Goal: Task Accomplishment & Management: Manage account settings

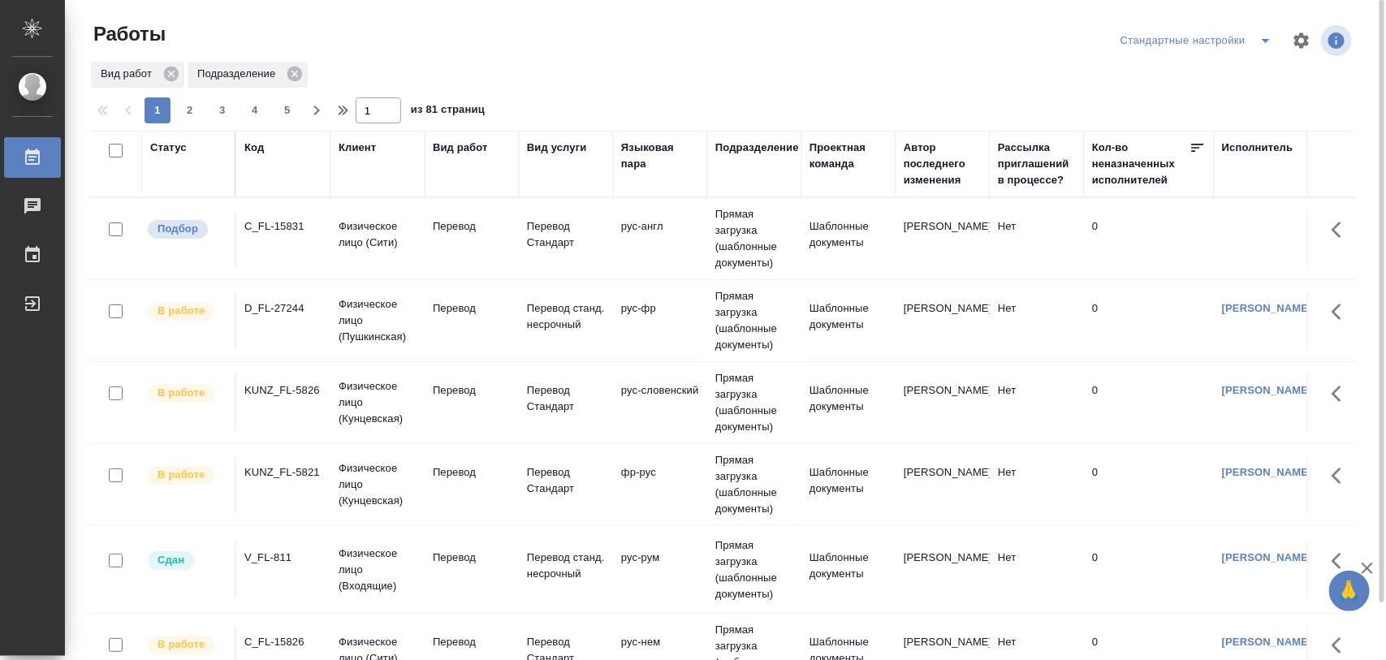
click at [299, 223] on div "C_FL-15831" at bounding box center [283, 226] width 78 height 16
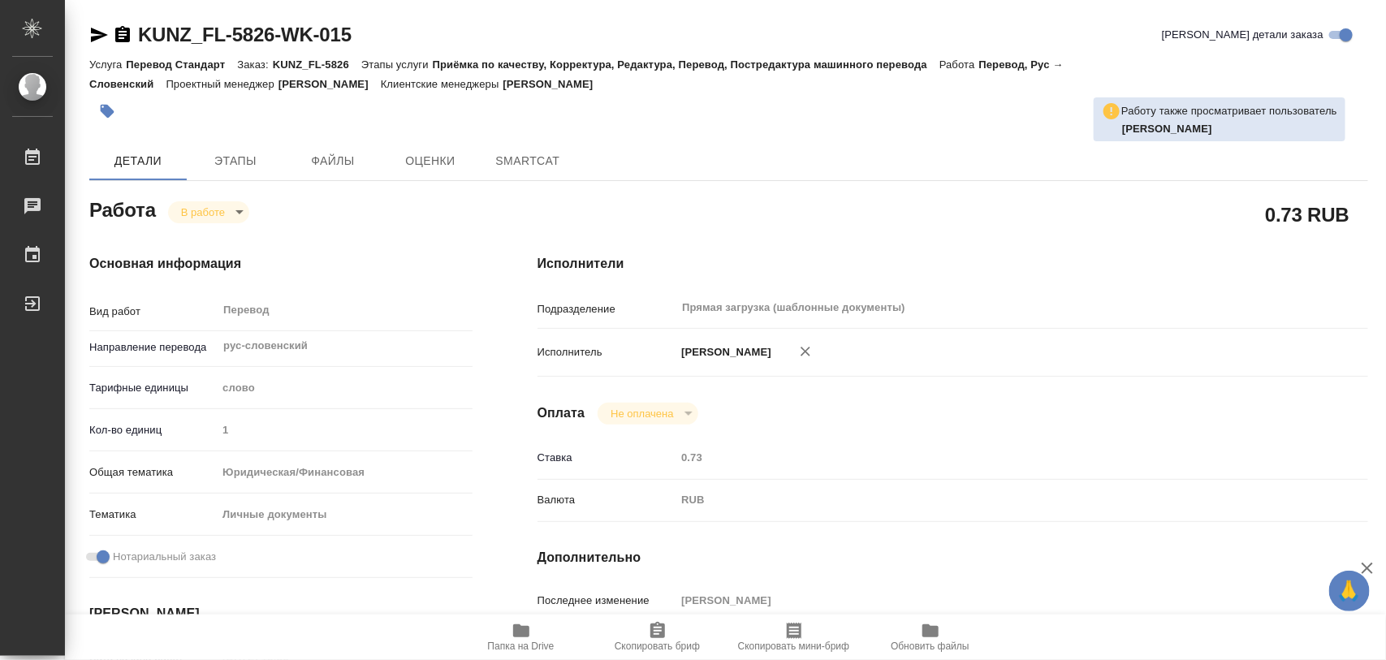
type textarea "x"
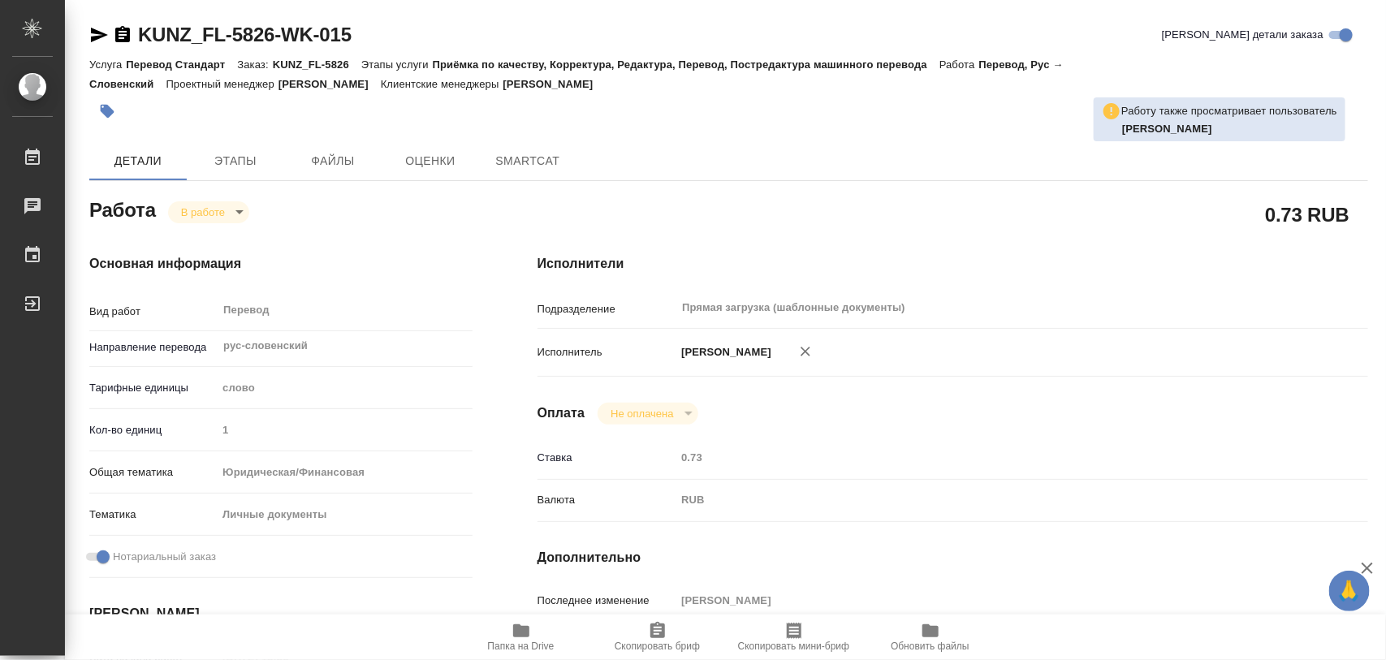
type textarea "x"
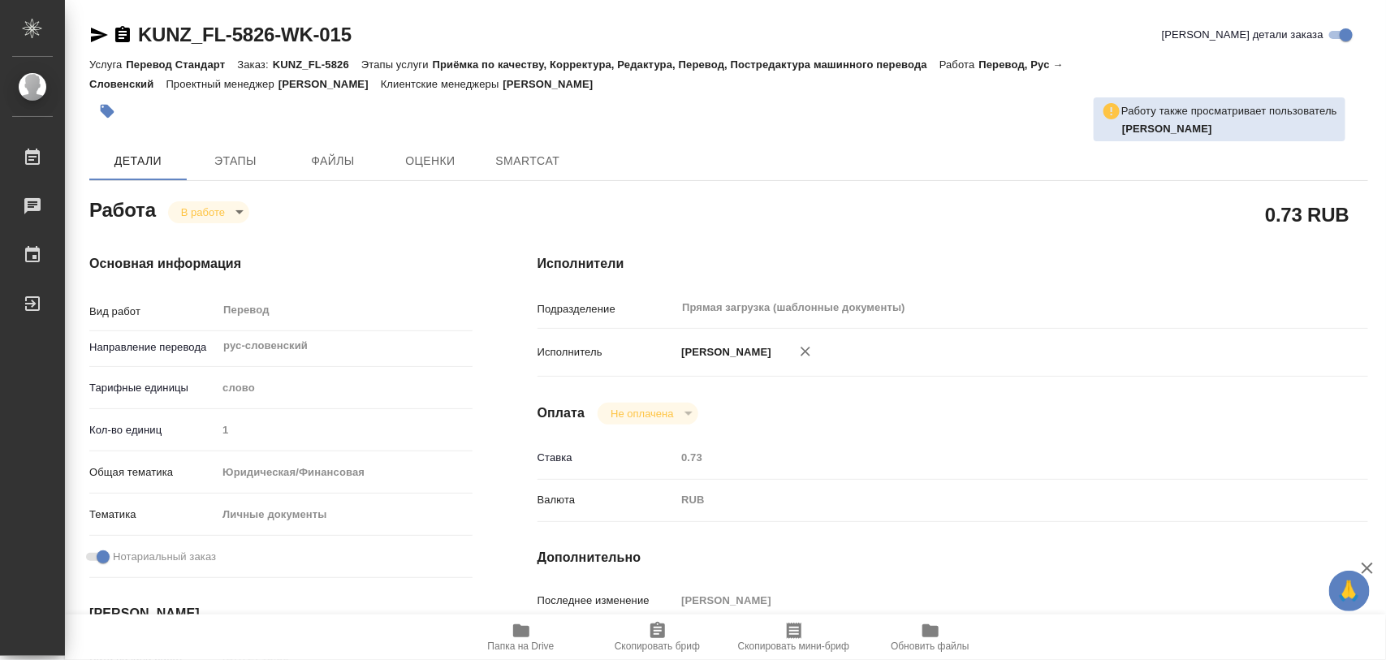
type textarea "x"
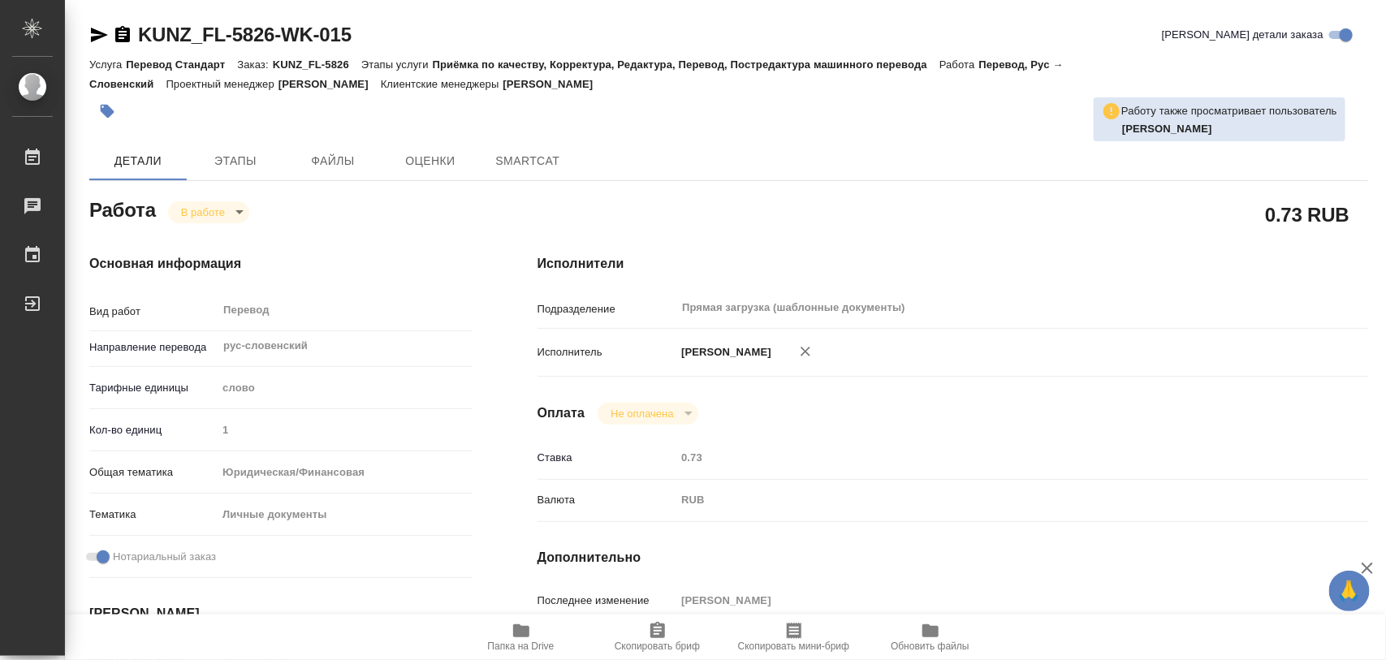
type textarea "x"
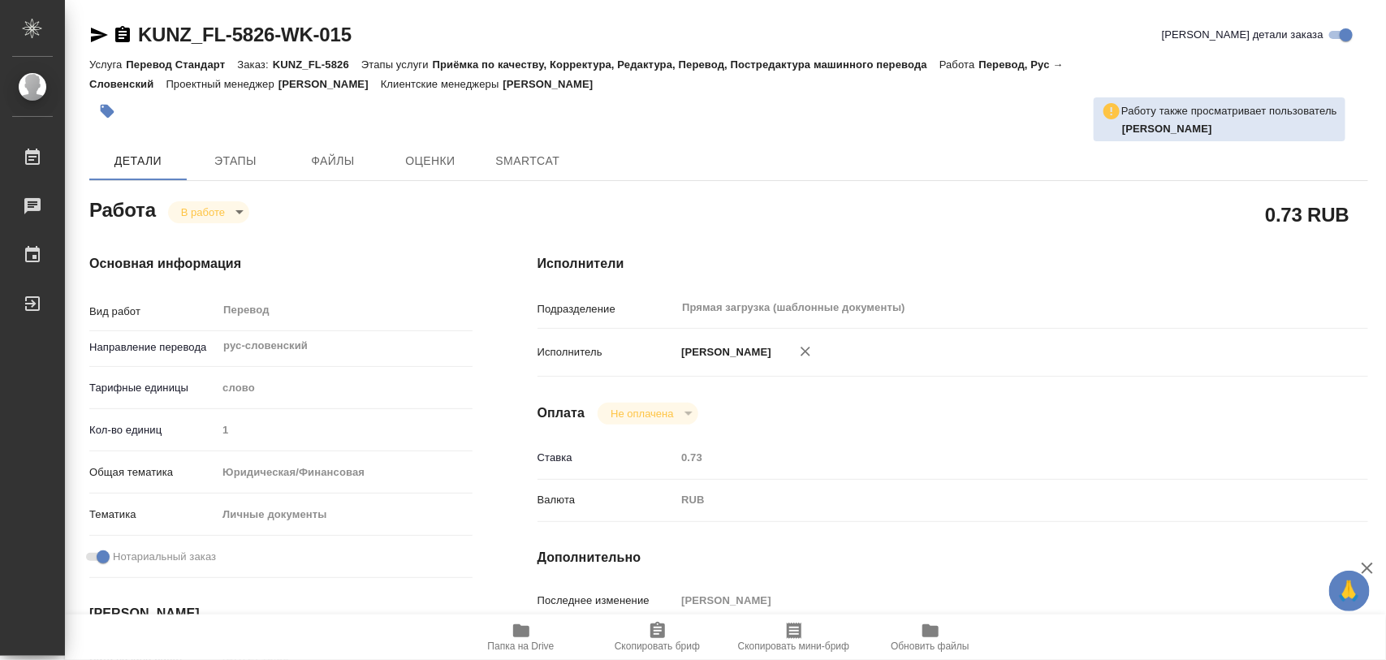
type textarea "x"
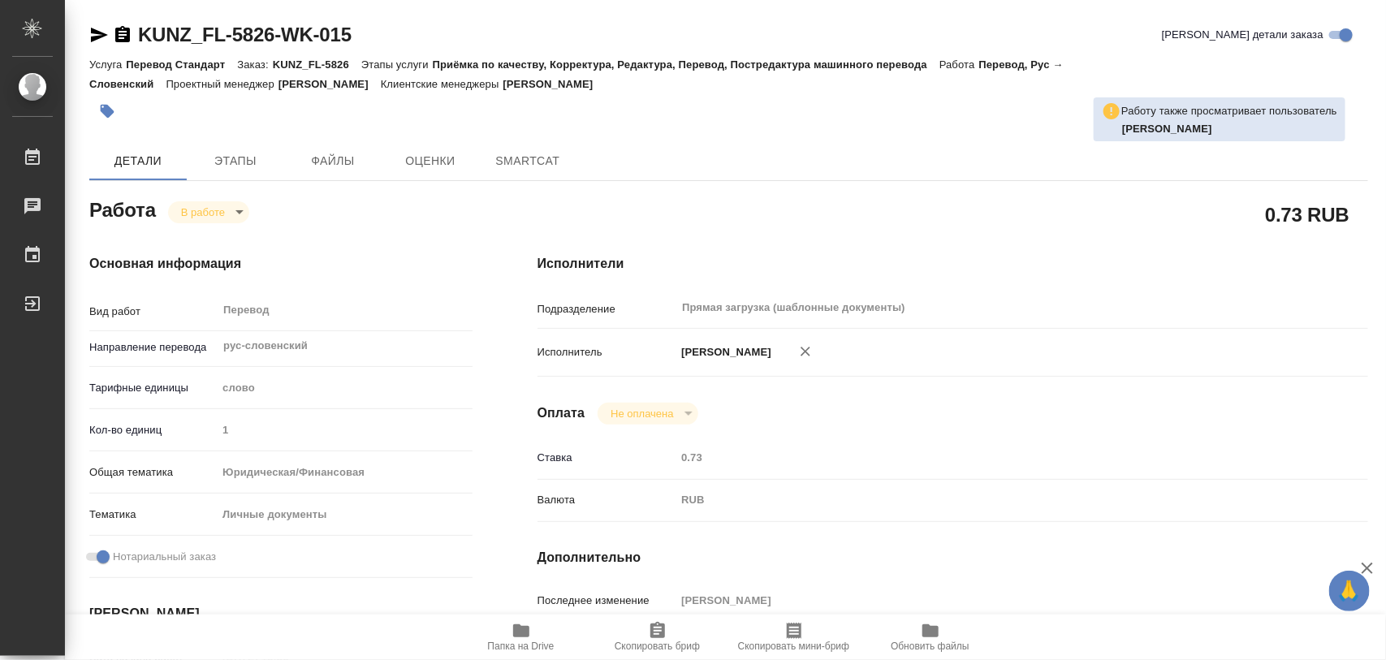
type textarea "x"
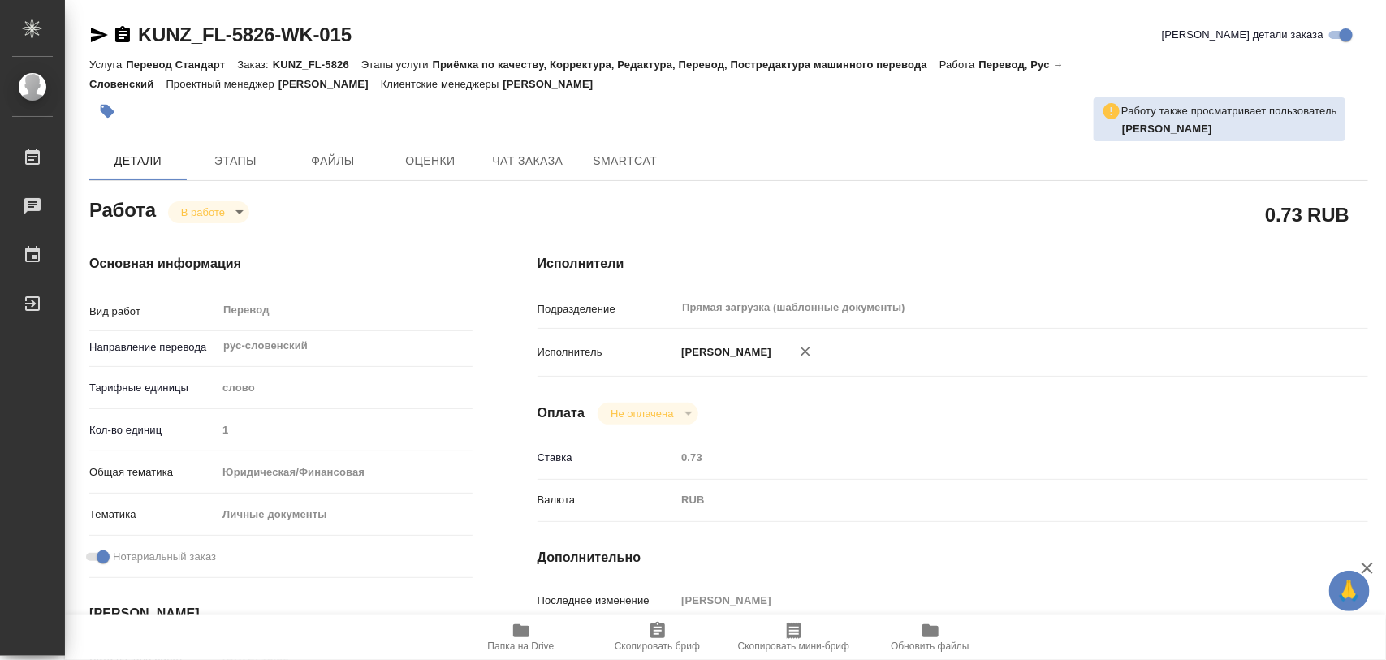
type textarea "x"
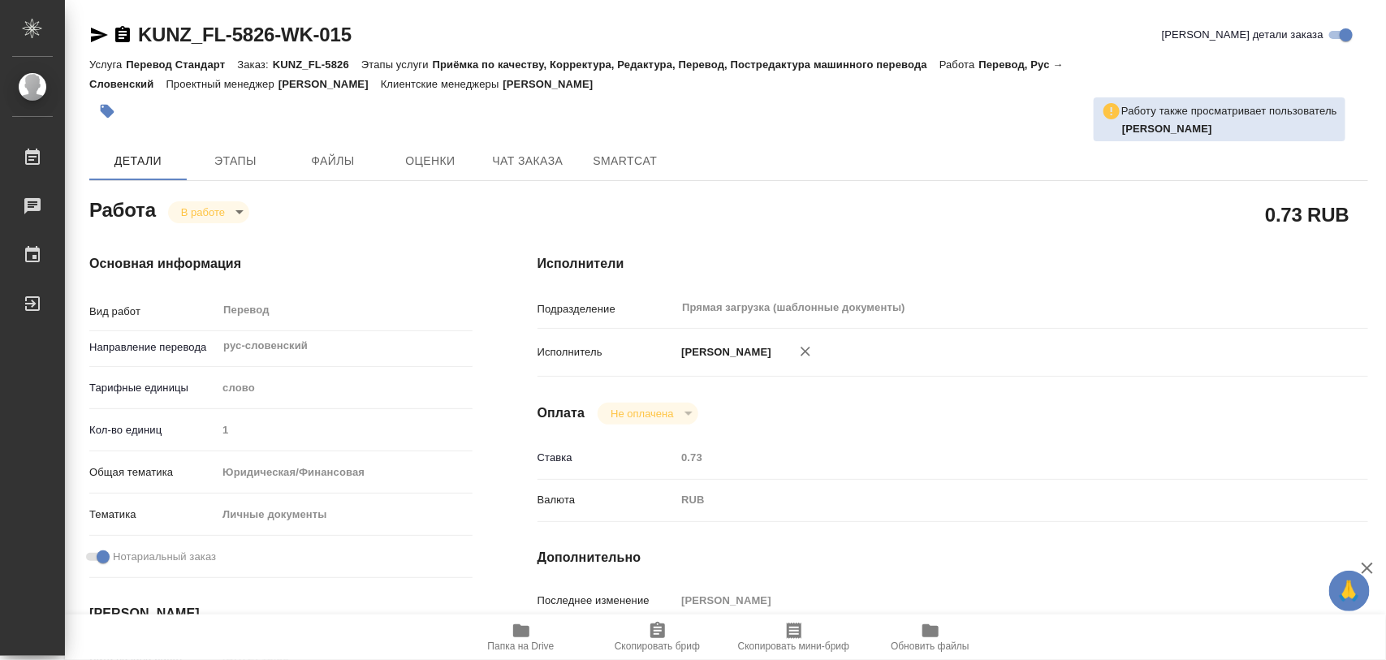
type textarea "x"
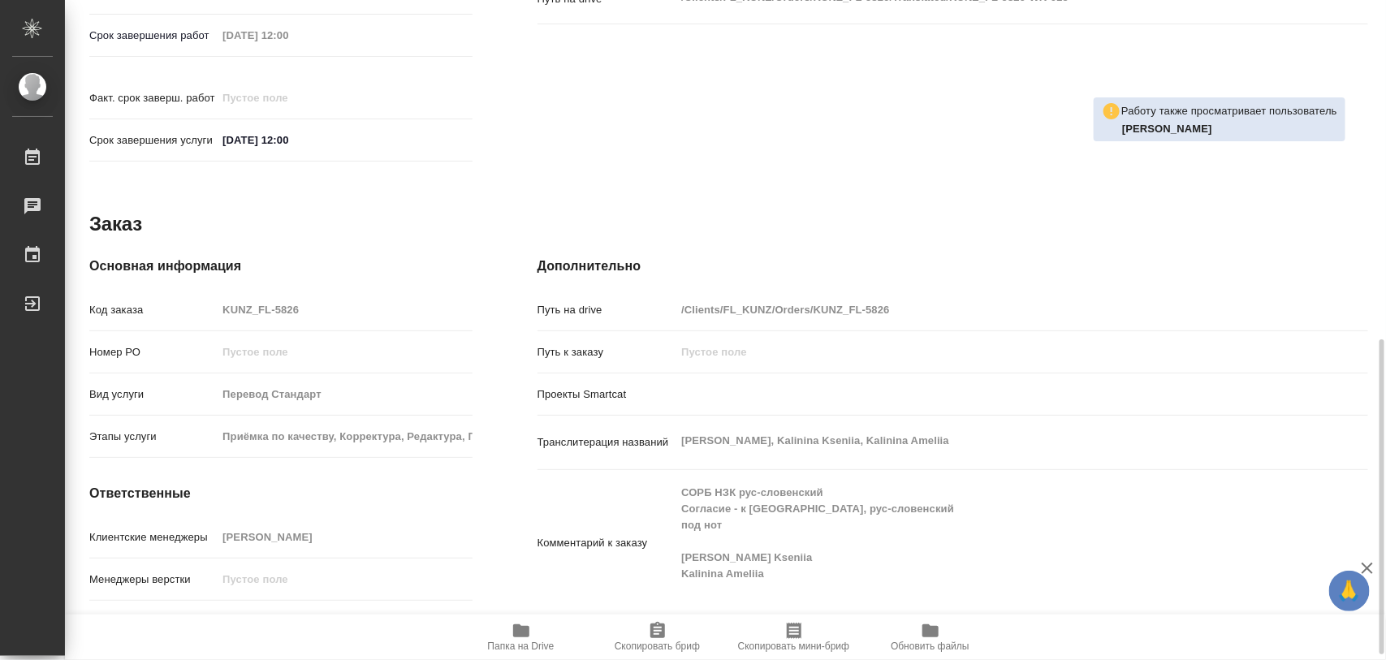
scroll to position [723, 0]
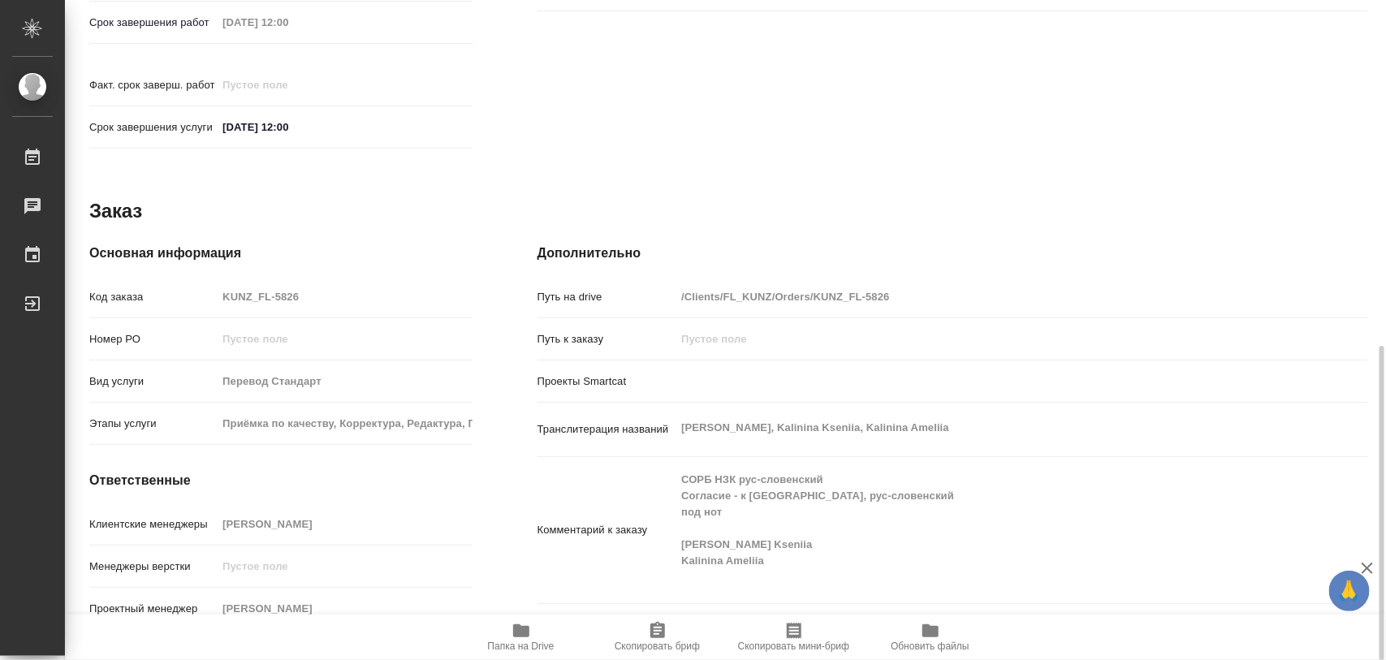
click at [524, 629] on icon "button" at bounding box center [521, 630] width 16 height 13
type textarea "x"
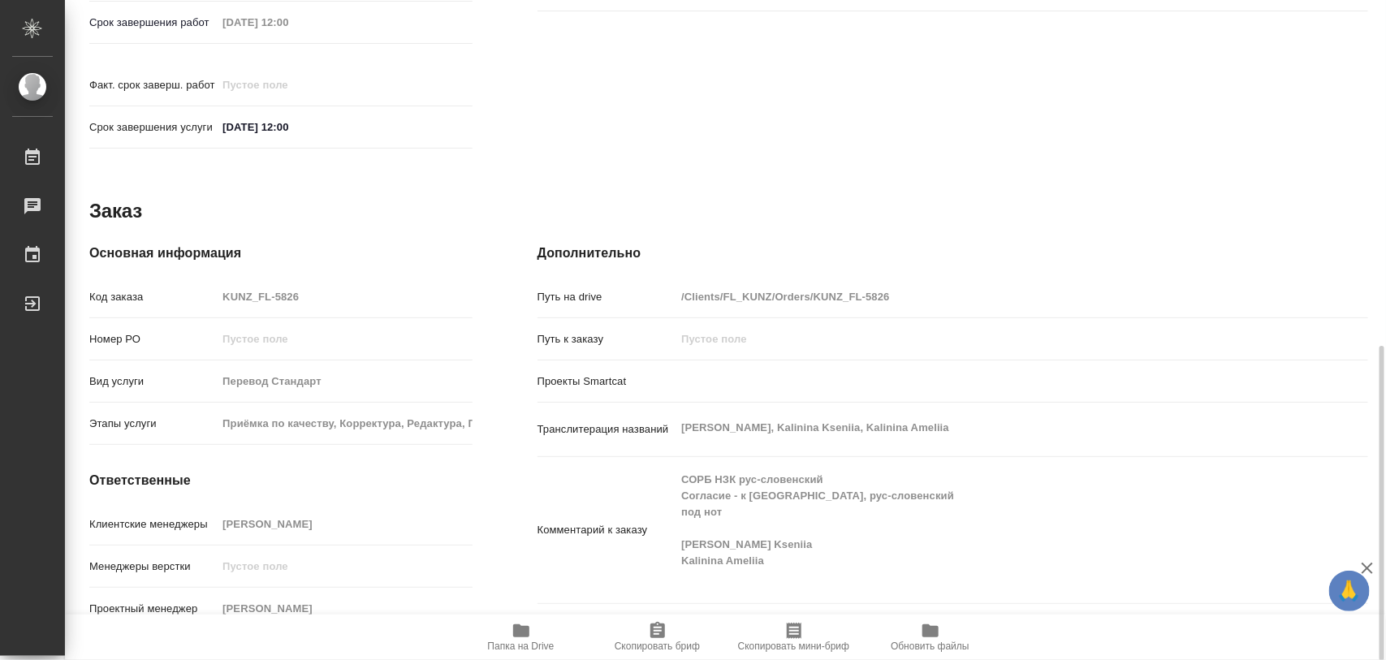
type textarea "x"
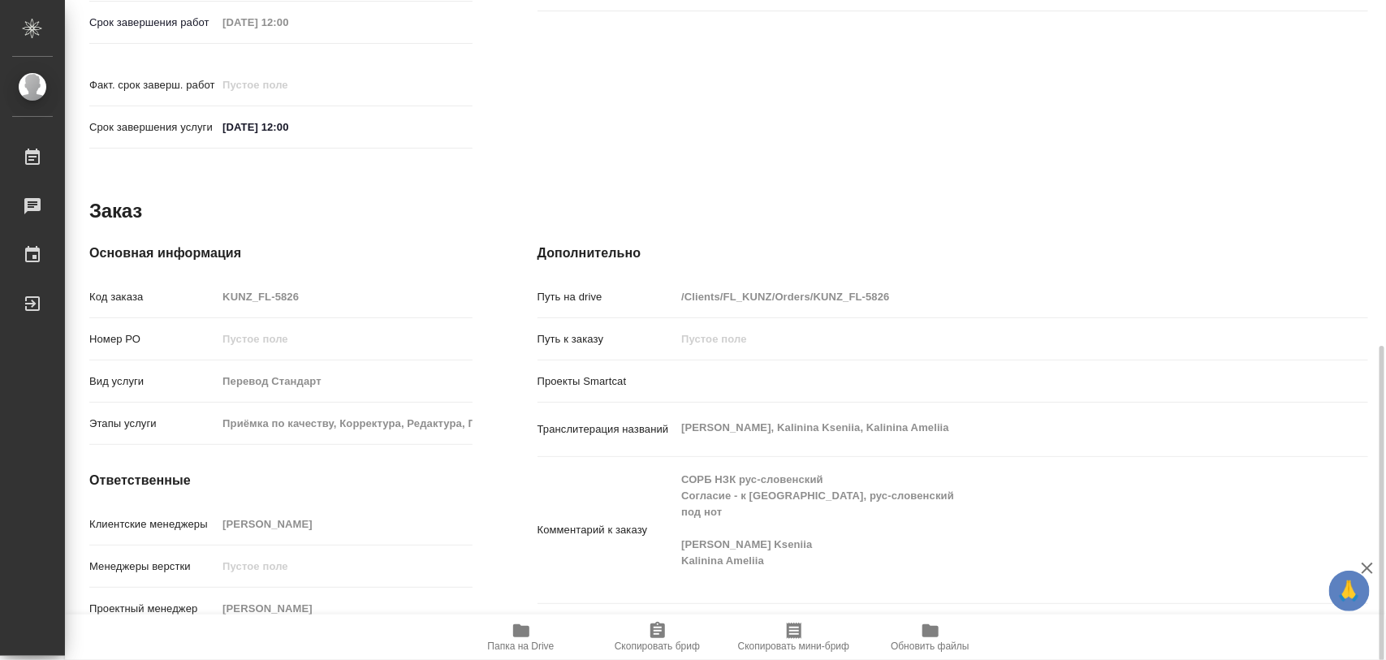
type textarea "x"
click at [662, 627] on icon "button" at bounding box center [657, 630] width 15 height 16
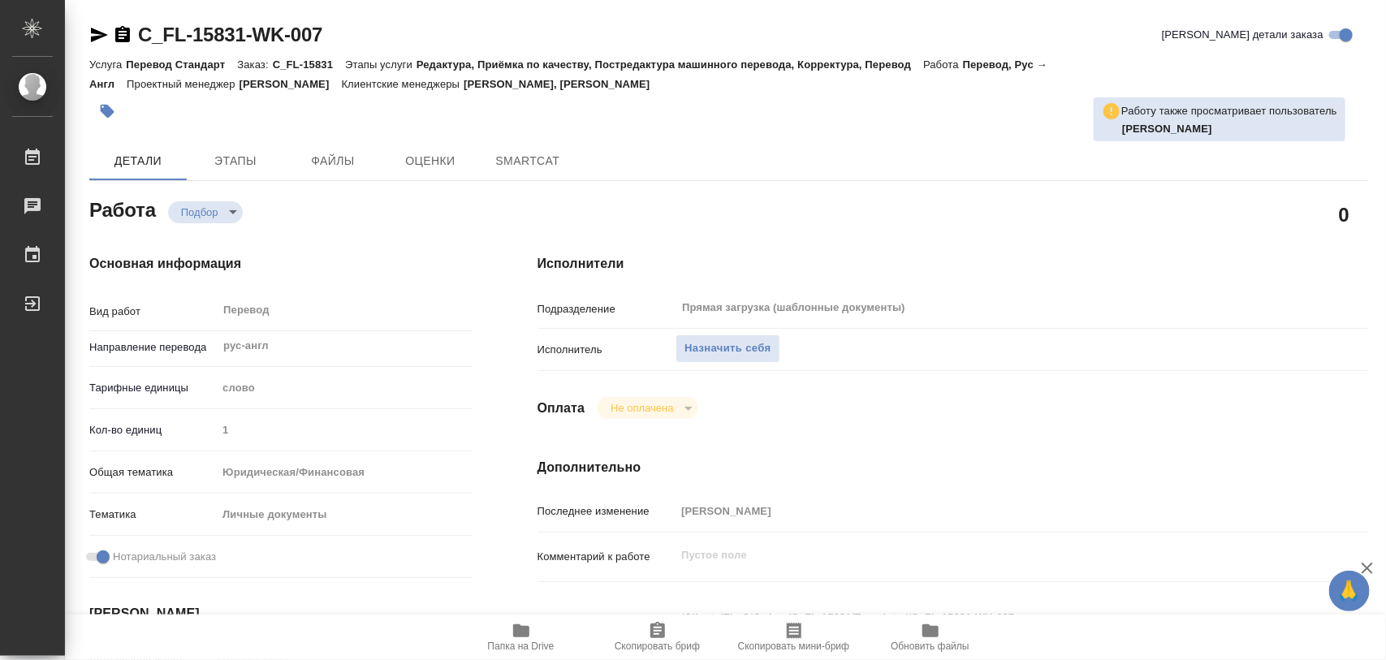
type textarea "x"
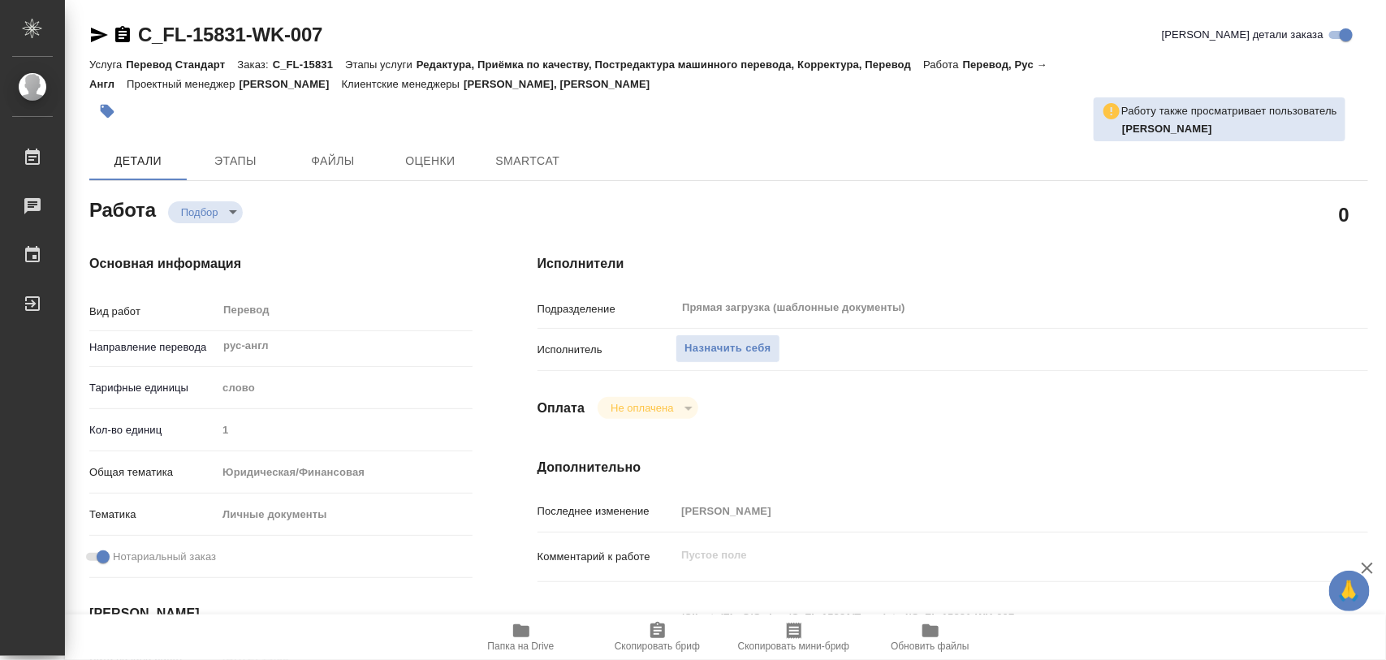
type textarea "x"
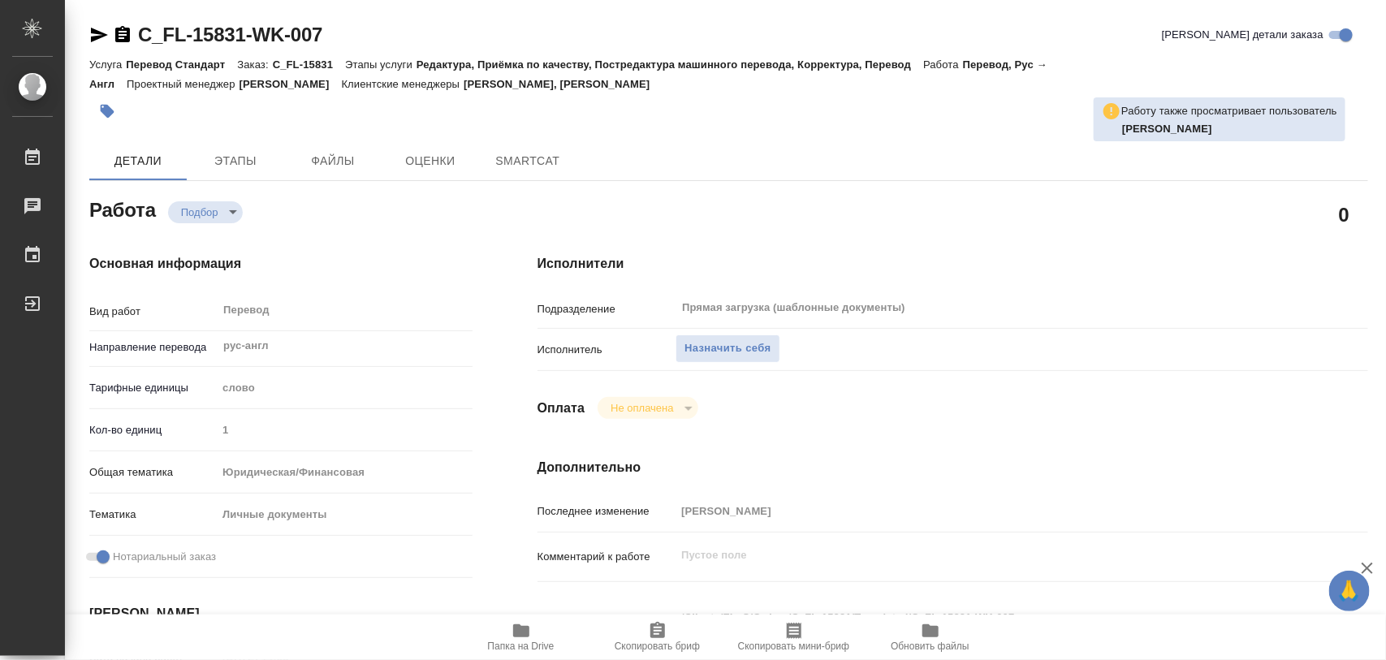
type textarea "x"
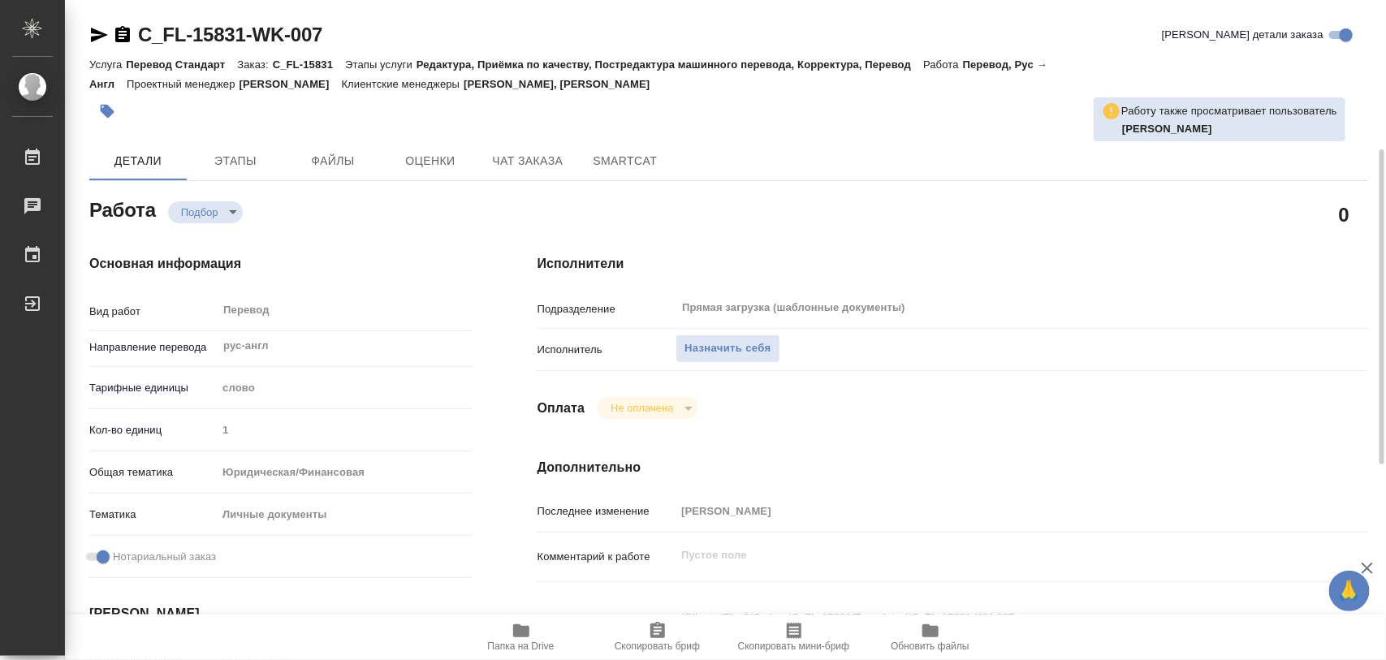
scroll to position [203, 0]
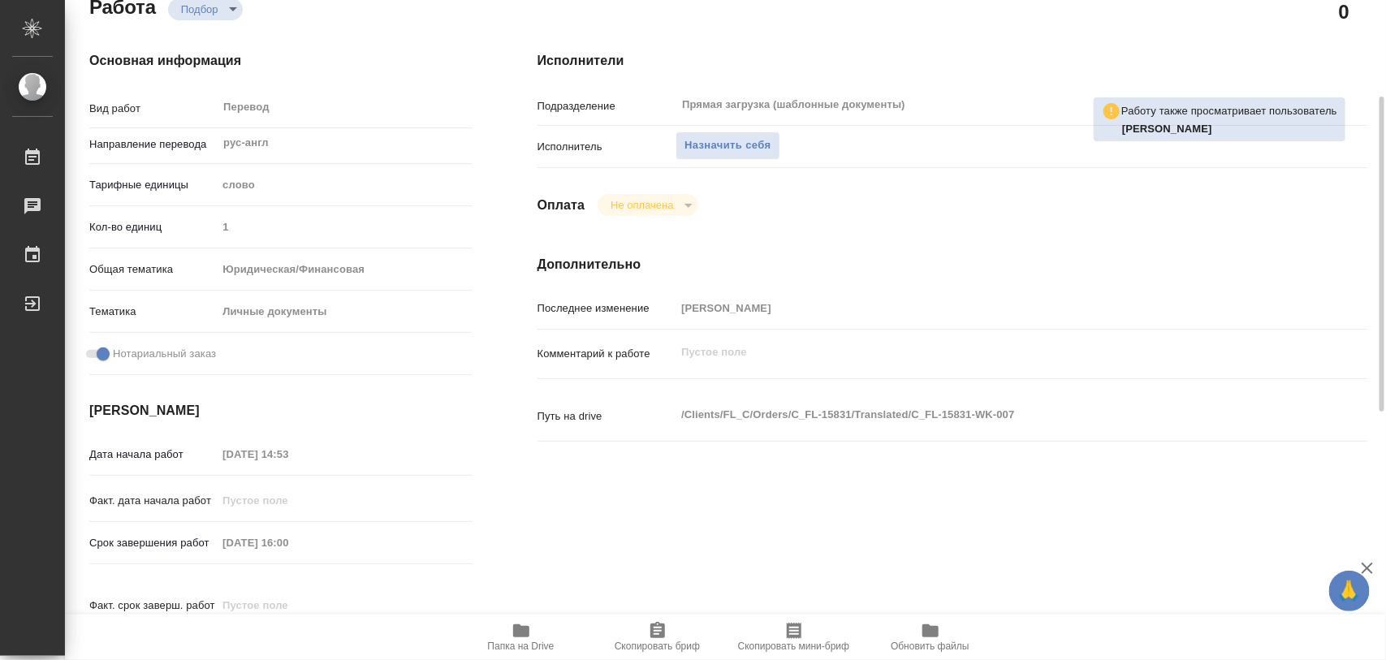
type textarea "x"
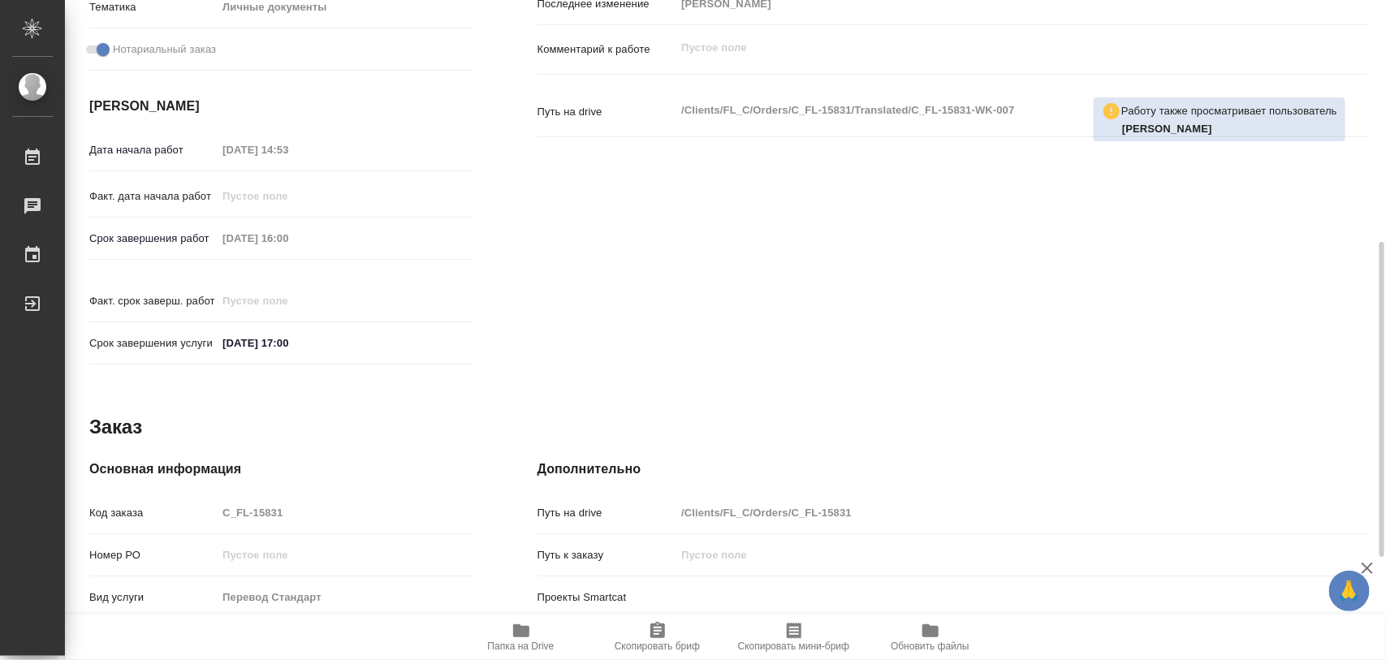
type textarea "x"
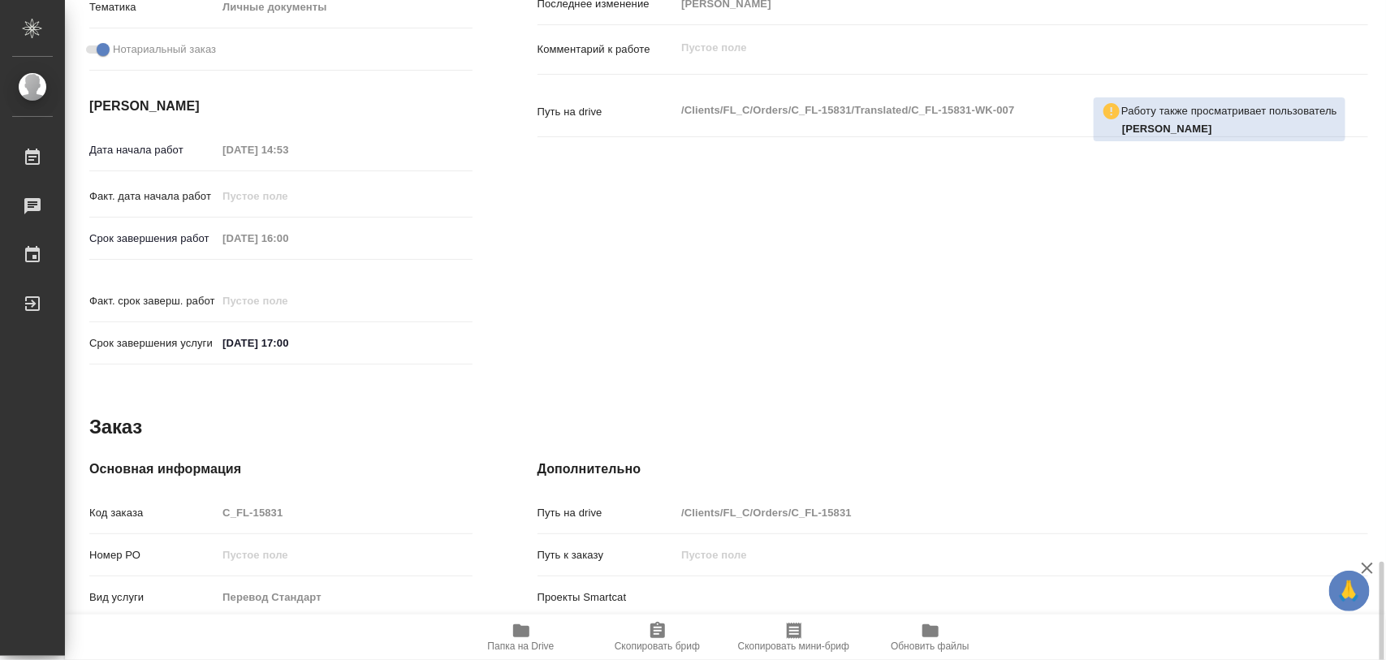
scroll to position [723, 0]
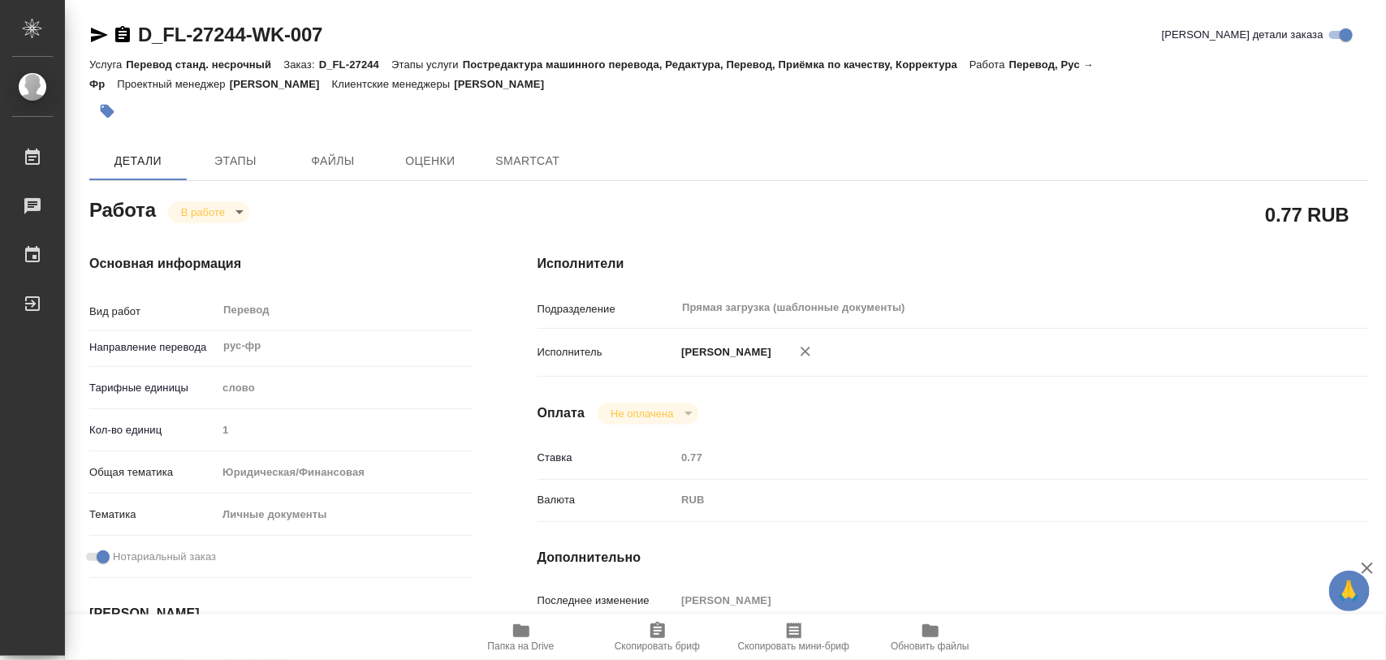
type textarea "x"
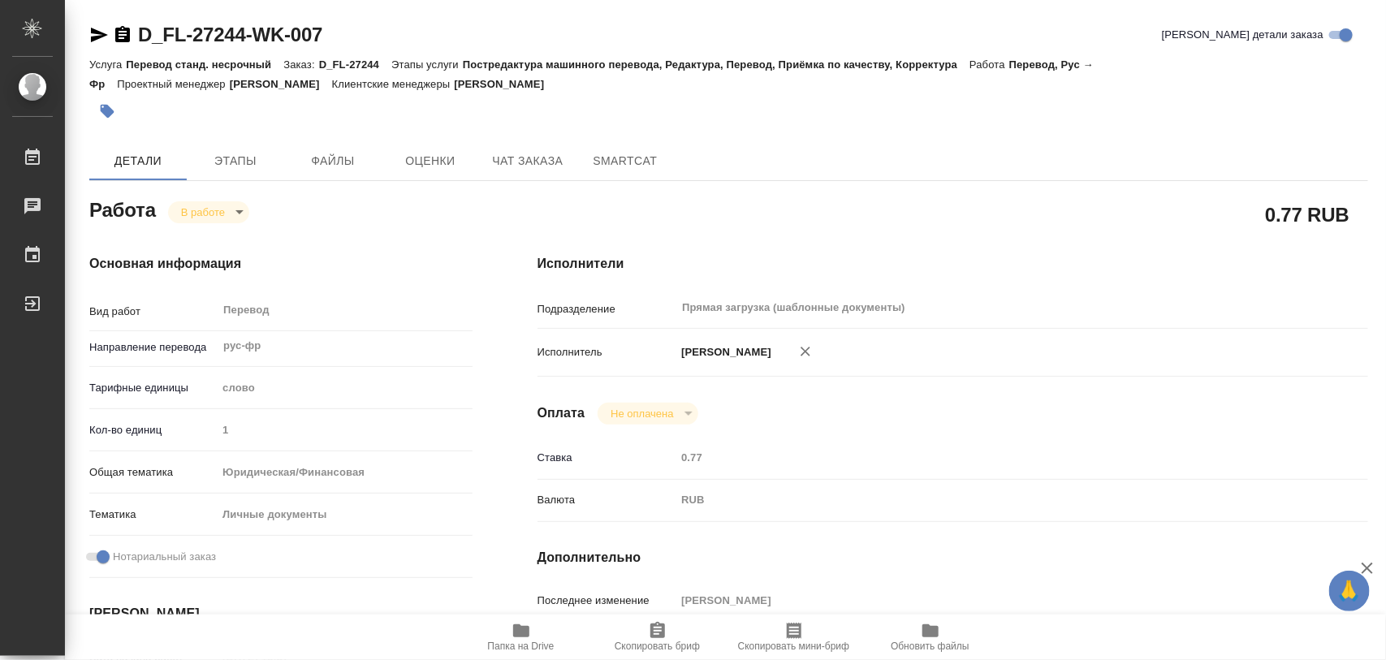
scroll to position [507, 0]
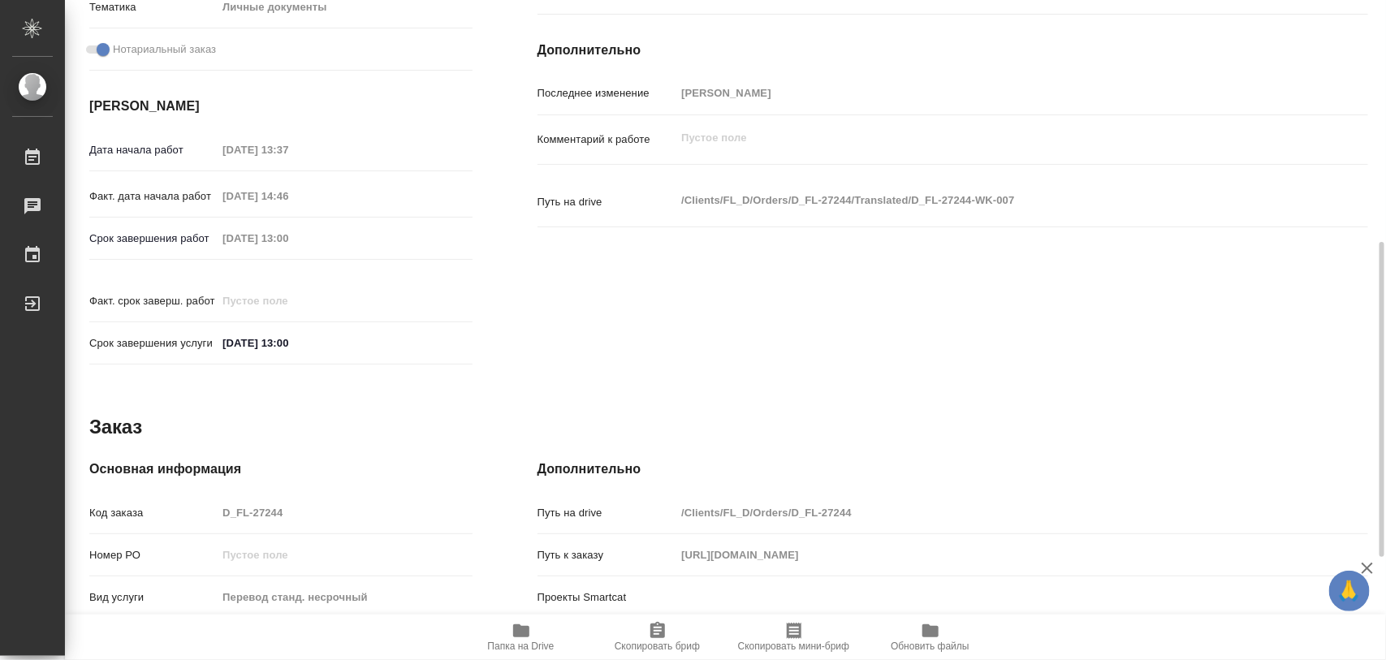
type textarea "x"
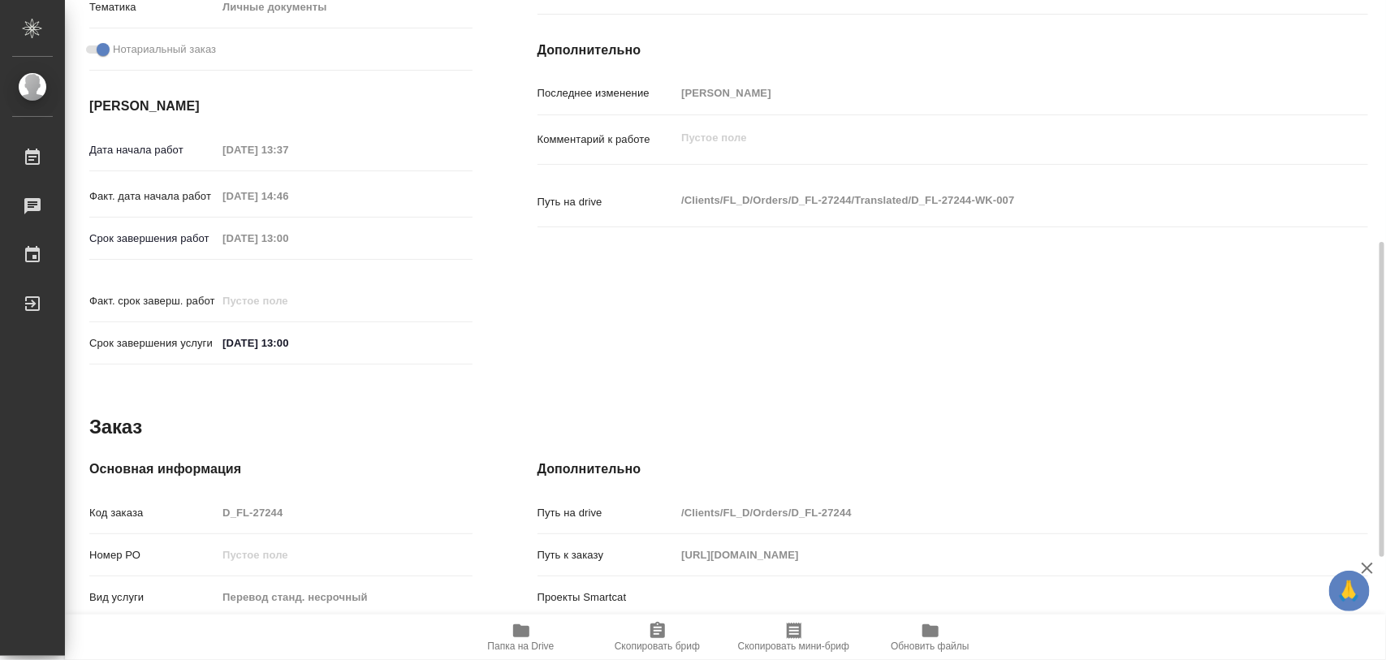
type textarea "x"
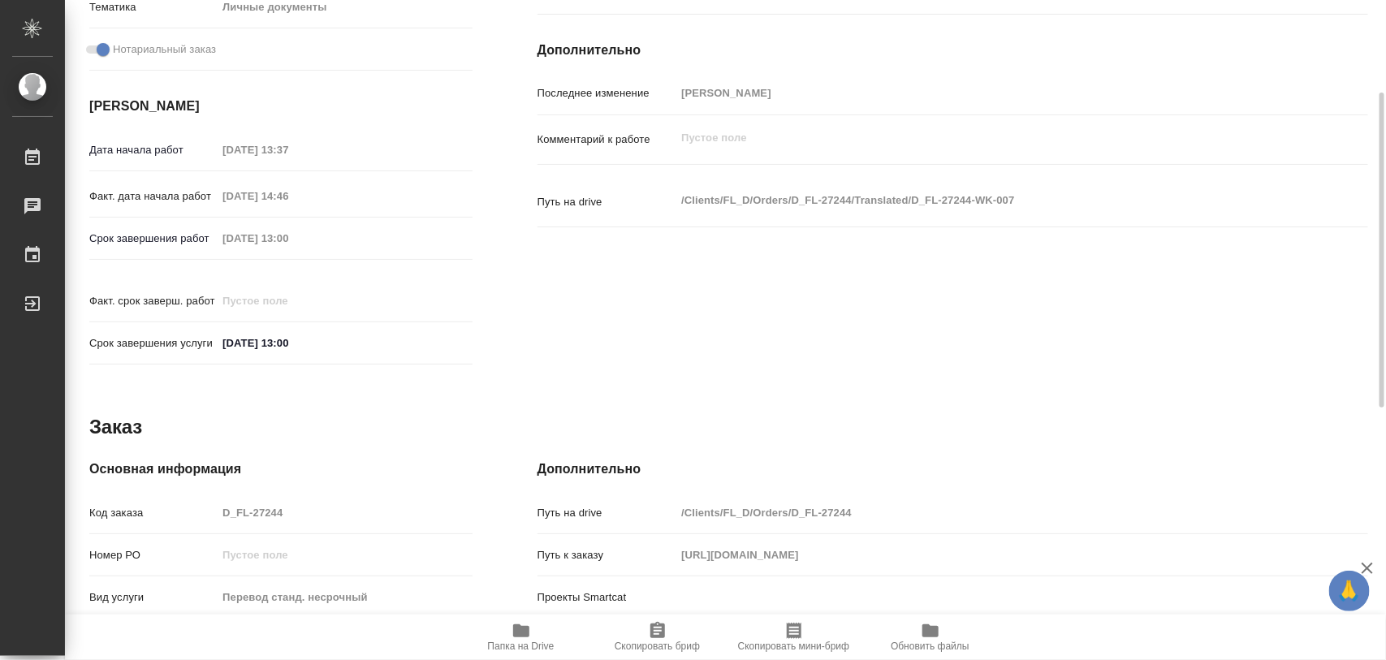
scroll to position [203, 0]
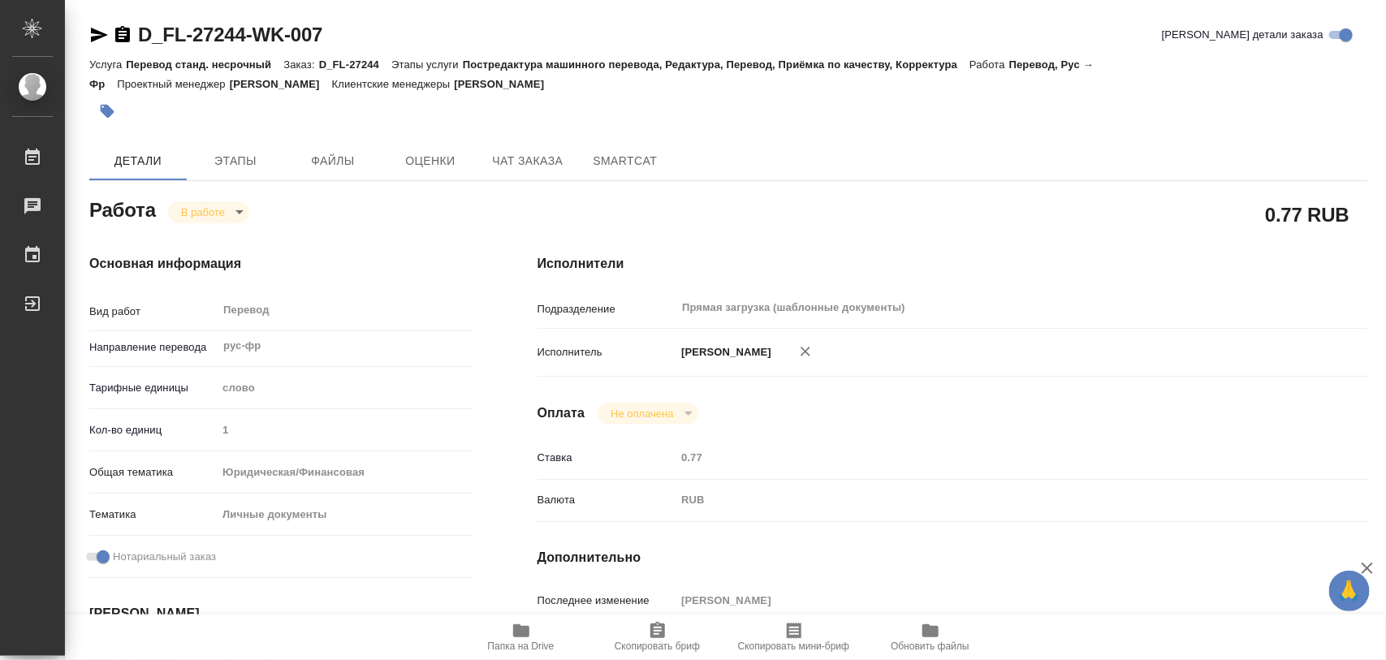
scroll to position [723, 0]
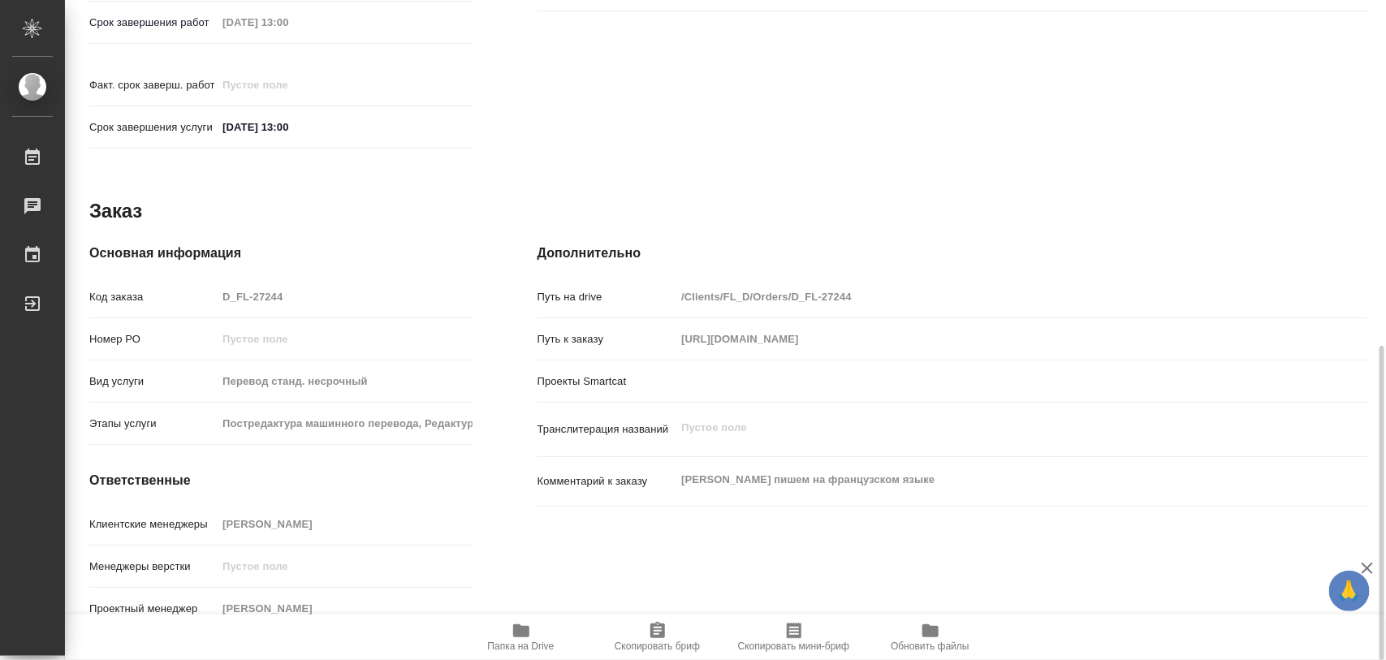
click at [338, 491] on div "Основная информация Код заказа D_FL-27244 Номер РО Вид услуги Перевод станд. не…" at bounding box center [280, 440] width 383 height 393
click at [654, 641] on span "Скопировать бриф" at bounding box center [656, 645] width 85 height 11
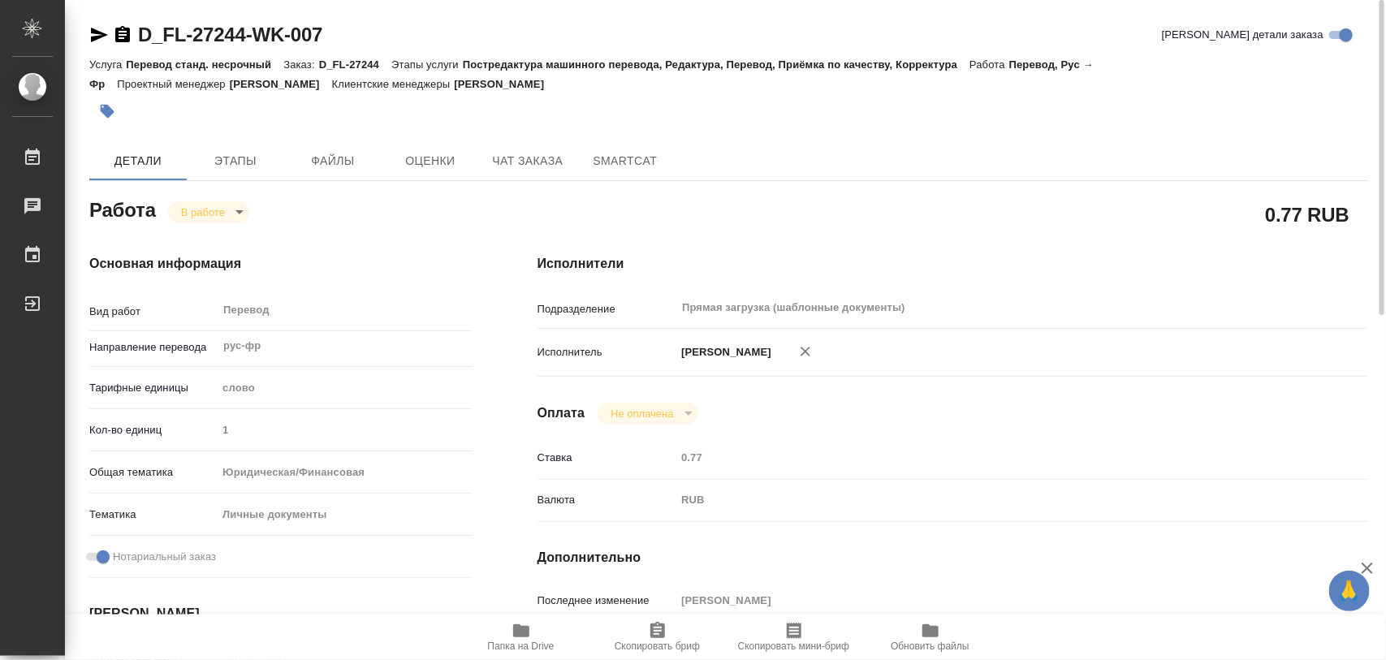
scroll to position [304, 0]
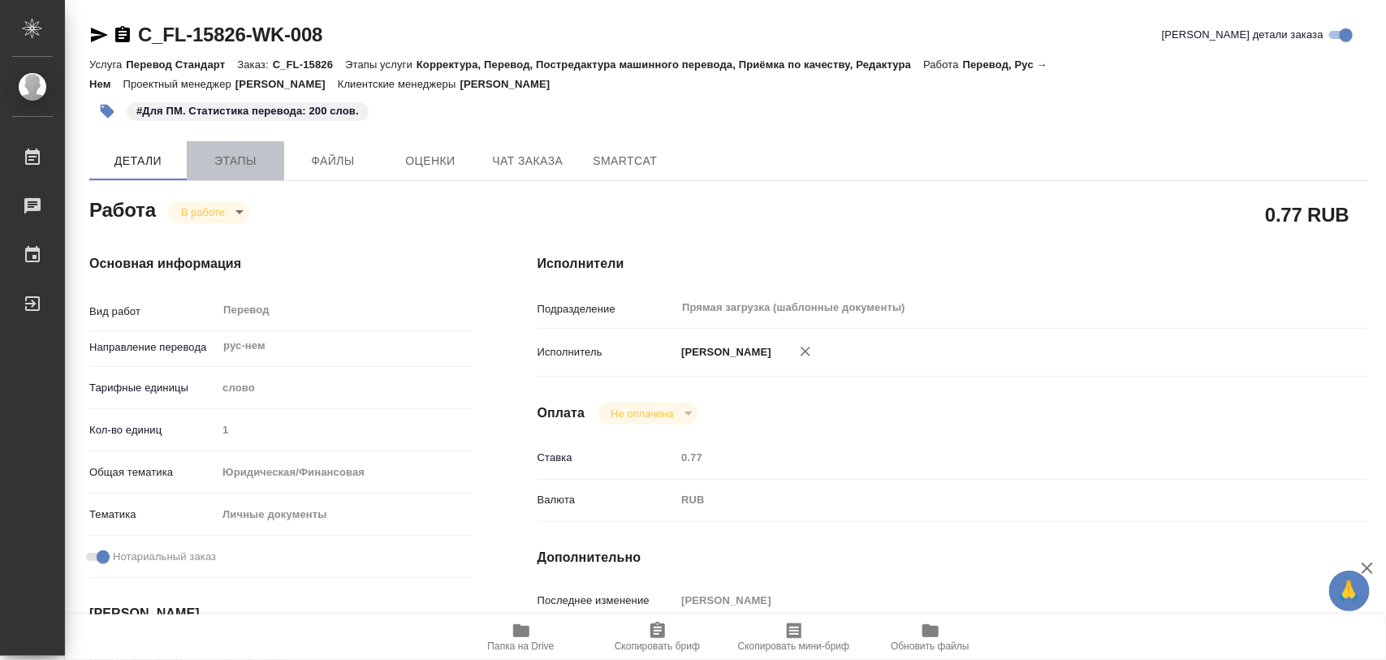
click at [244, 161] on span "Этапы" at bounding box center [235, 161] width 78 height 20
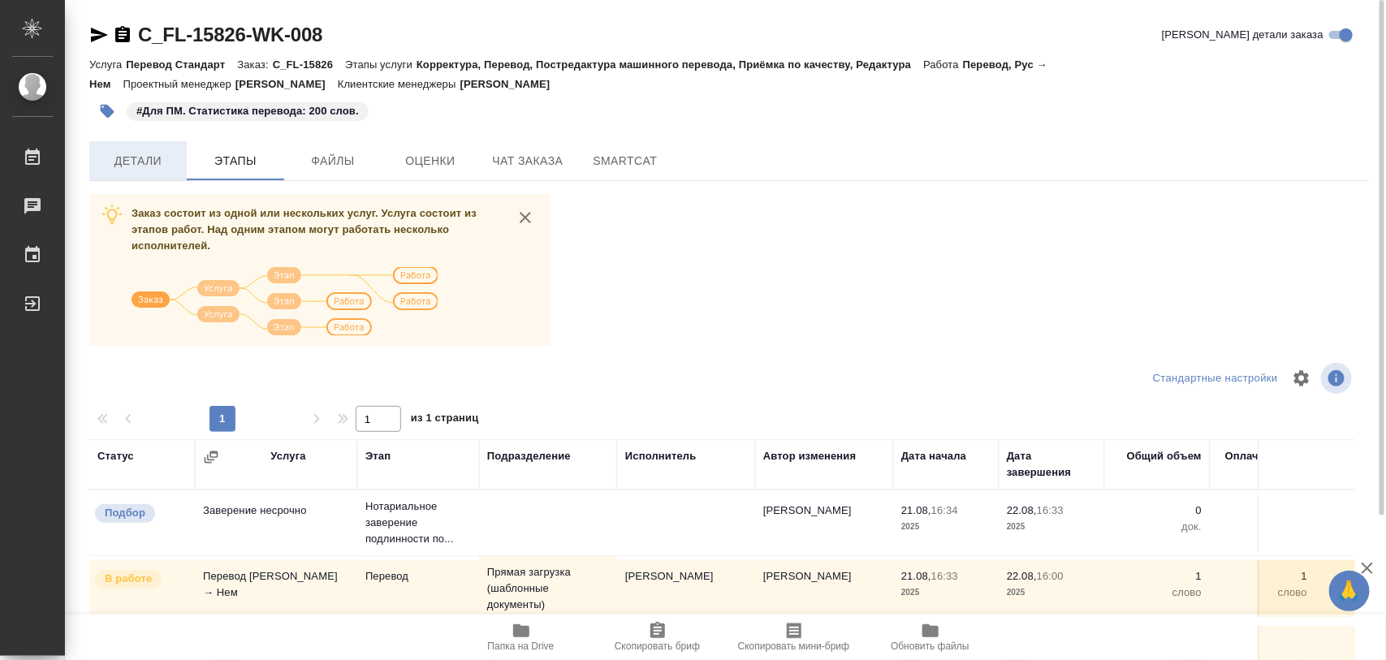
click at [144, 159] on span "Детали" at bounding box center [138, 161] width 78 height 20
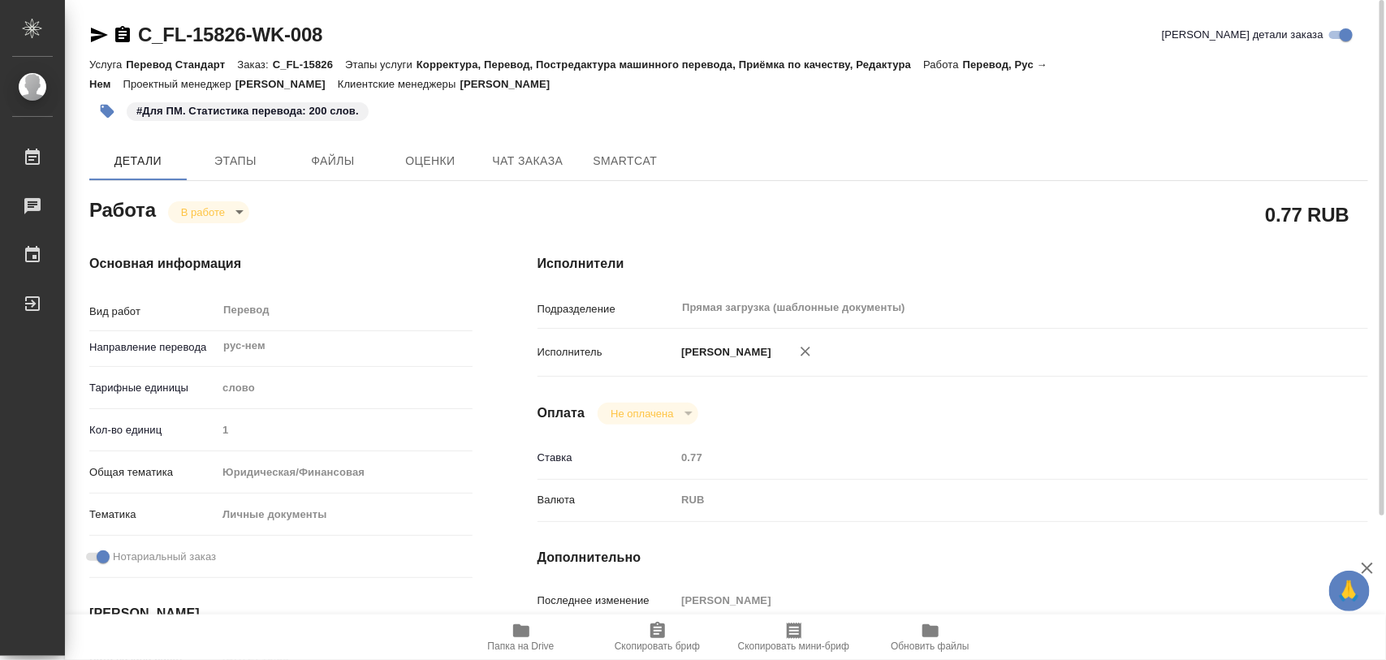
type textarea "x"
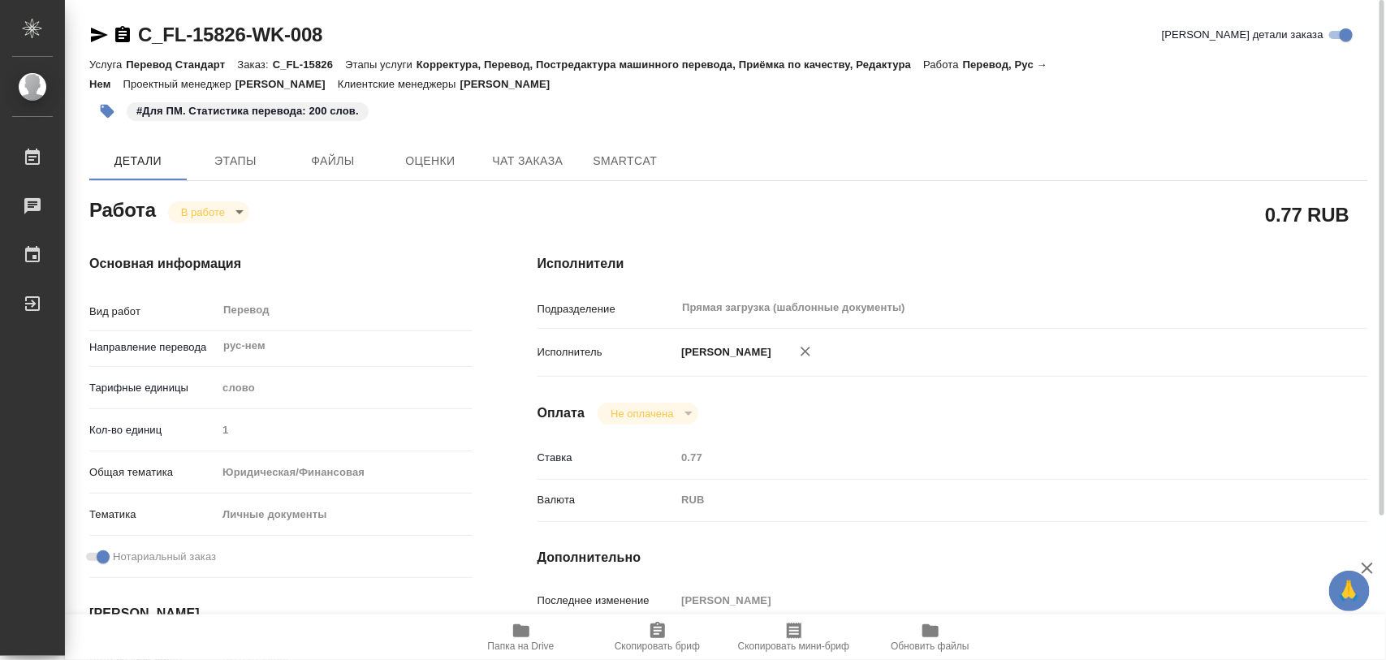
type textarea "x"
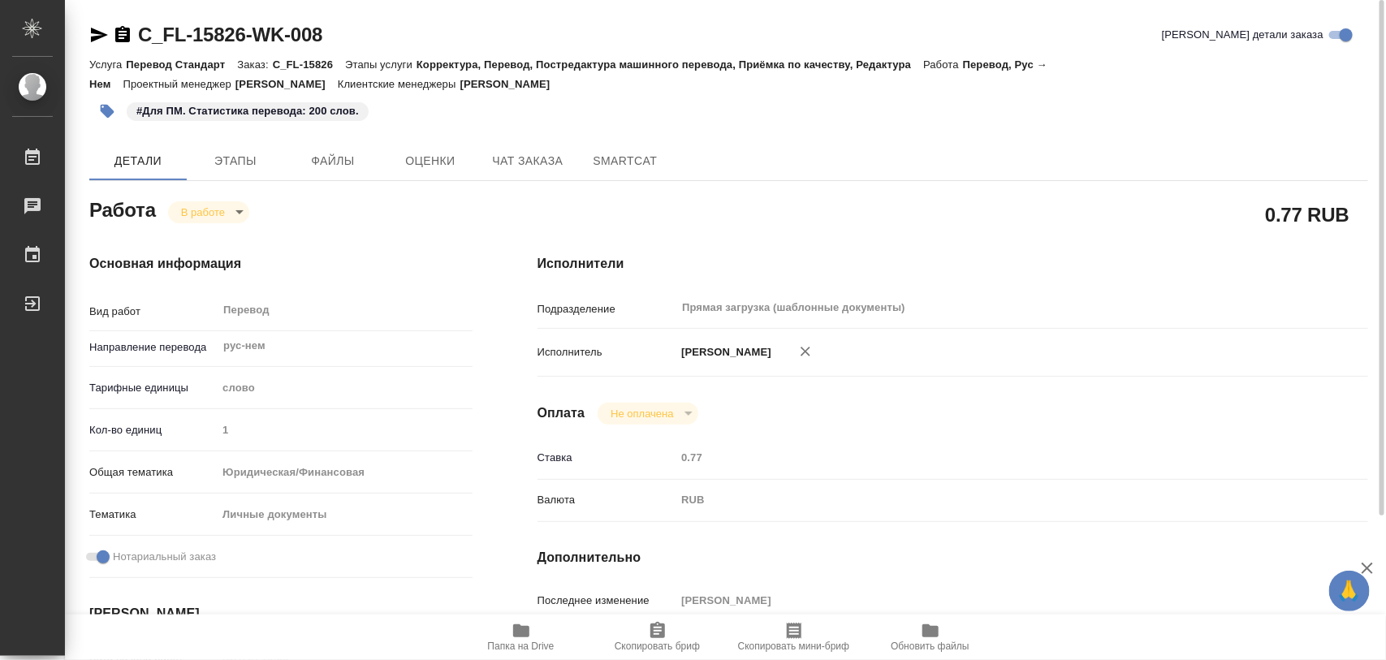
type textarea "x"
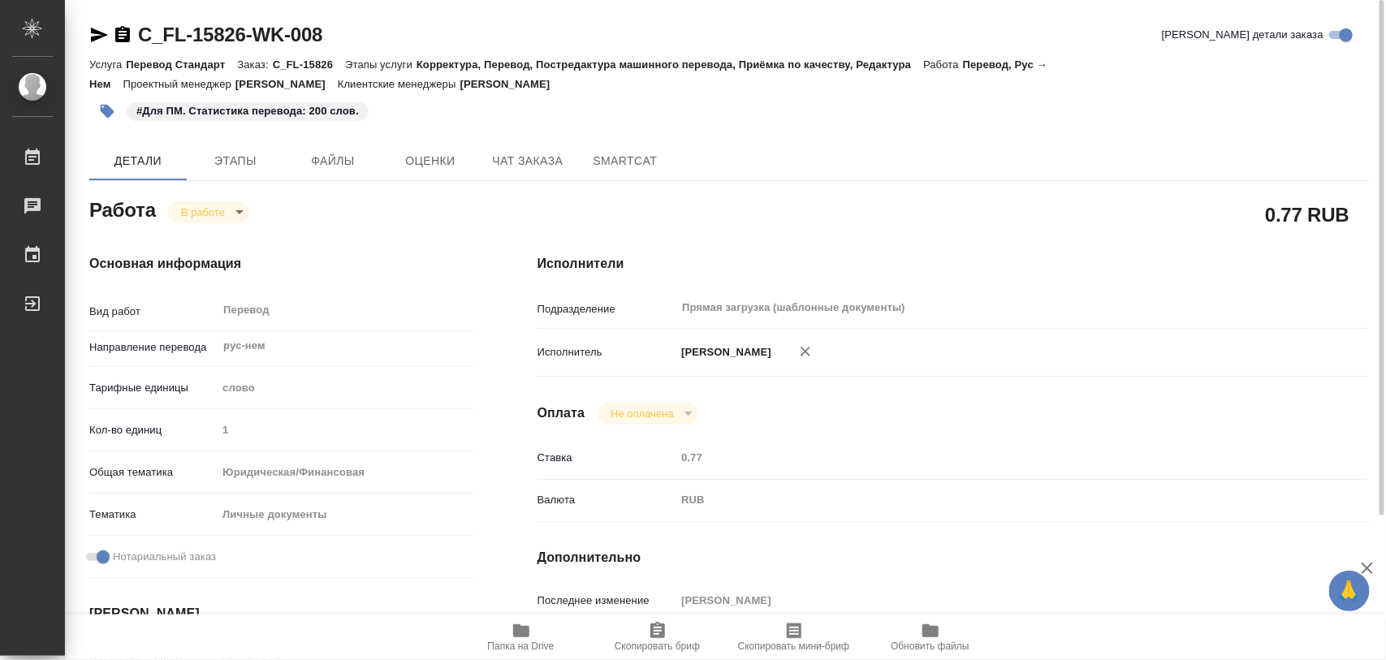
click at [232, 209] on body "🙏 .cls-1 fill:#fff; AWATERA Iglakov Maksim Работы 0 Чаты График Выйти C_FL-1582…" at bounding box center [693, 330] width 1386 height 660
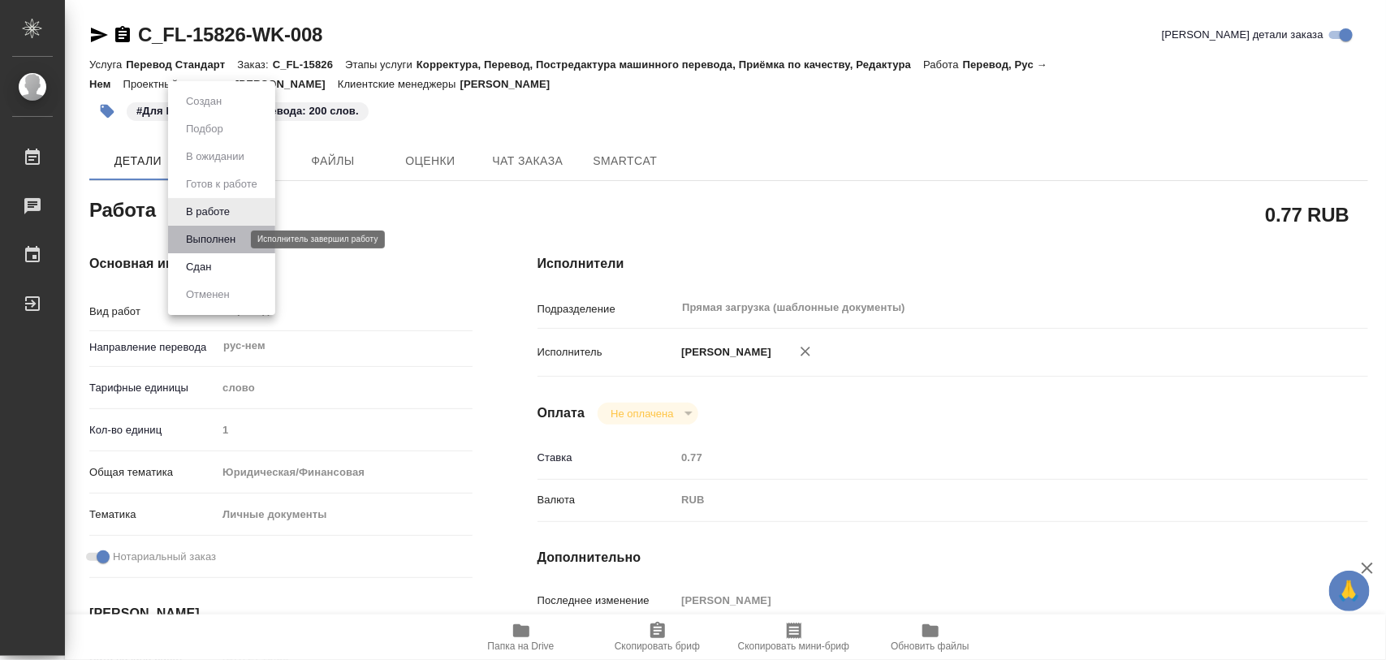
click at [218, 236] on button "Выполнен" at bounding box center [210, 240] width 59 height 18
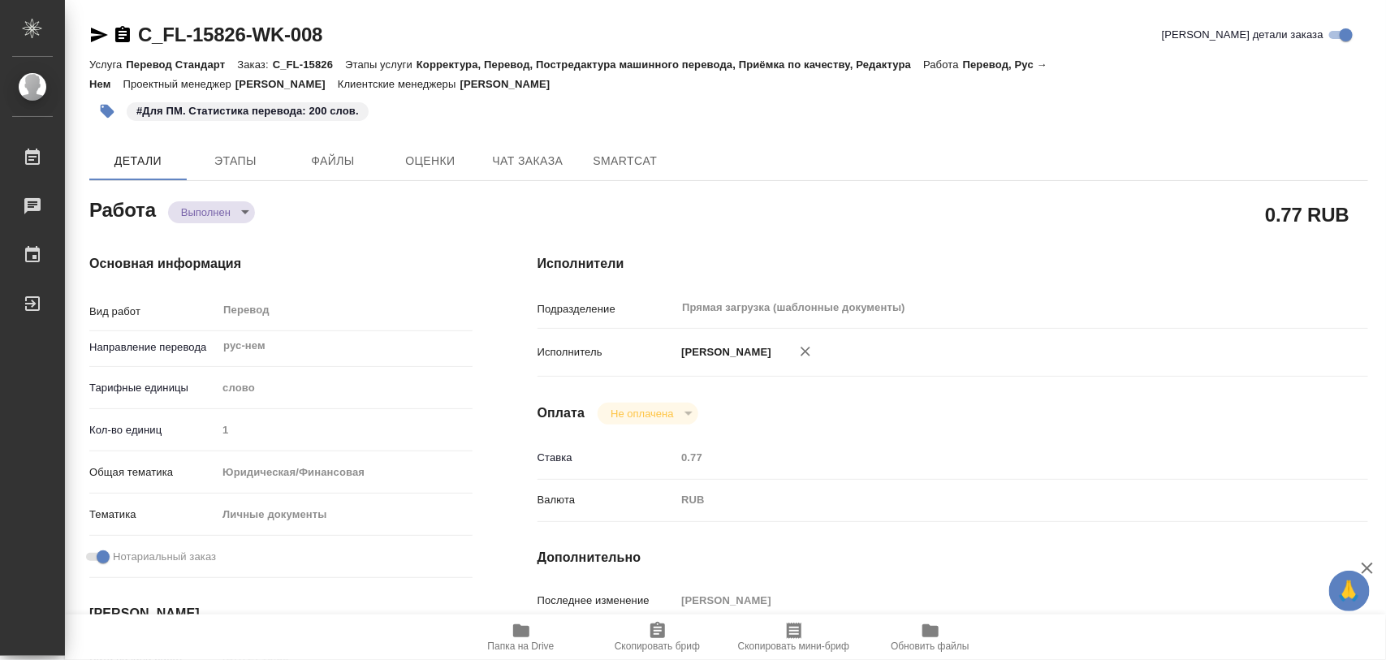
type textarea "x"
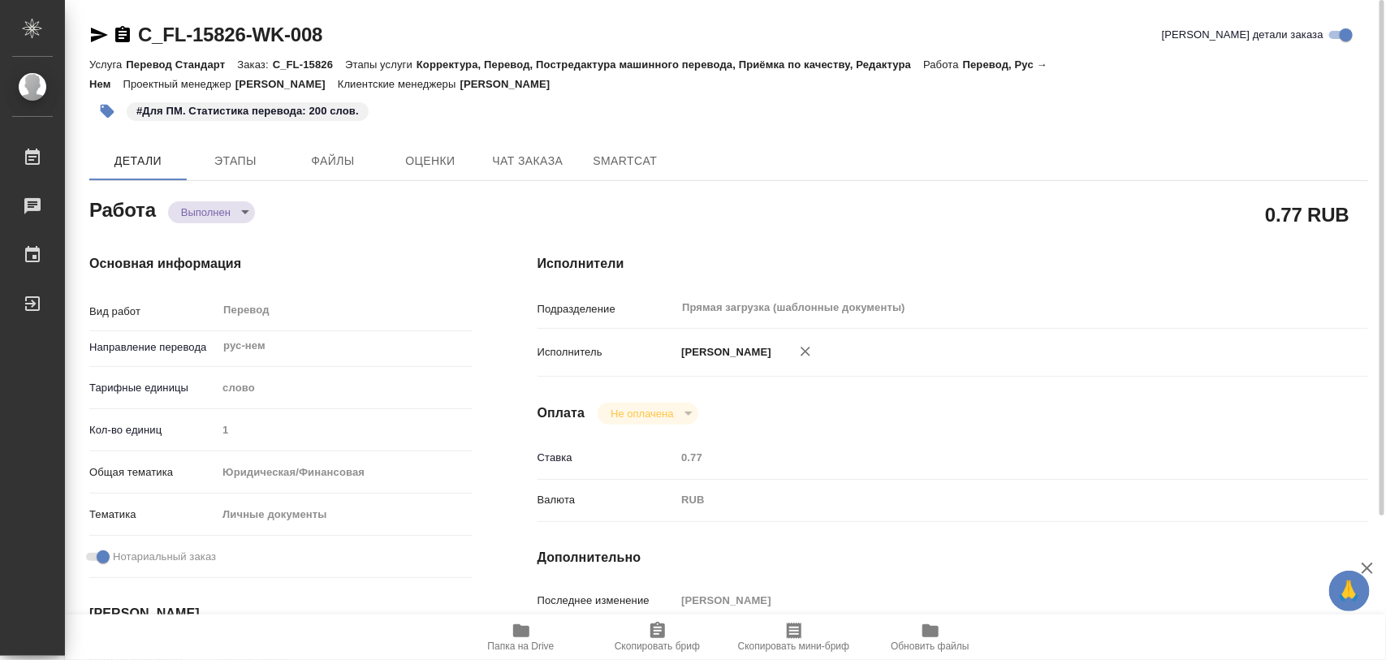
type textarea "x"
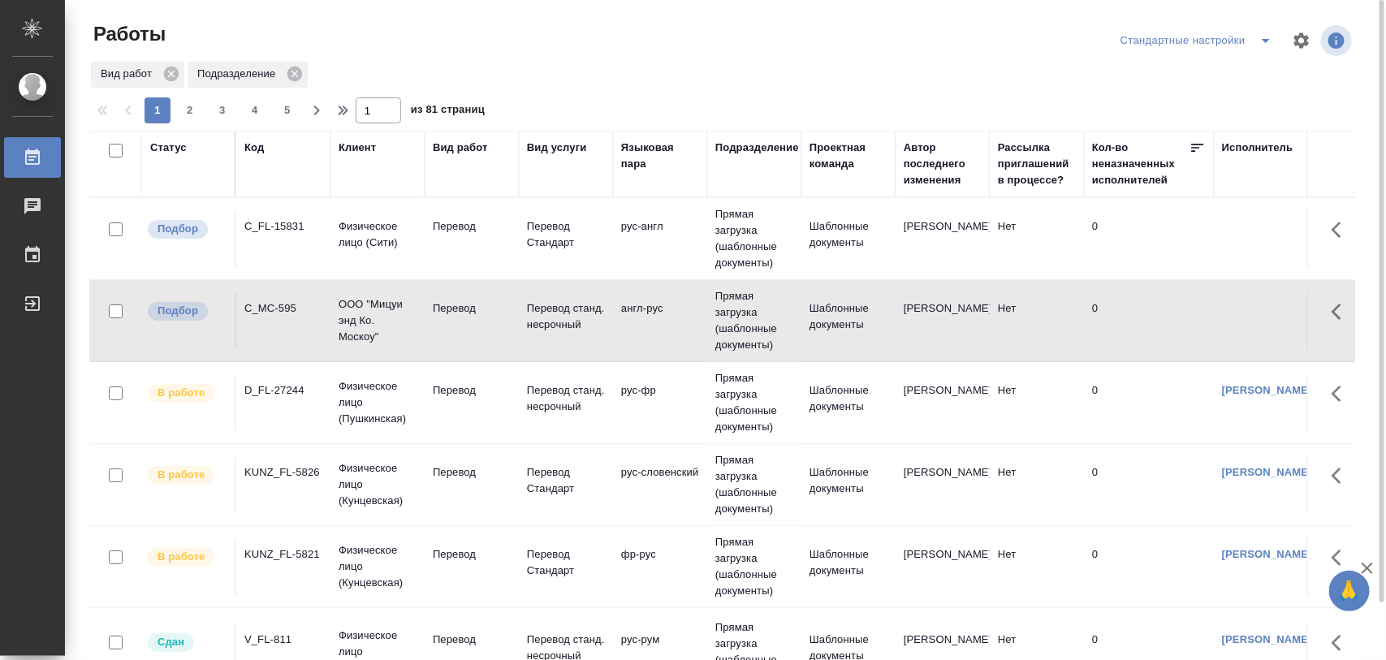
click at [287, 231] on div "C_FL-15831" at bounding box center [283, 226] width 78 height 16
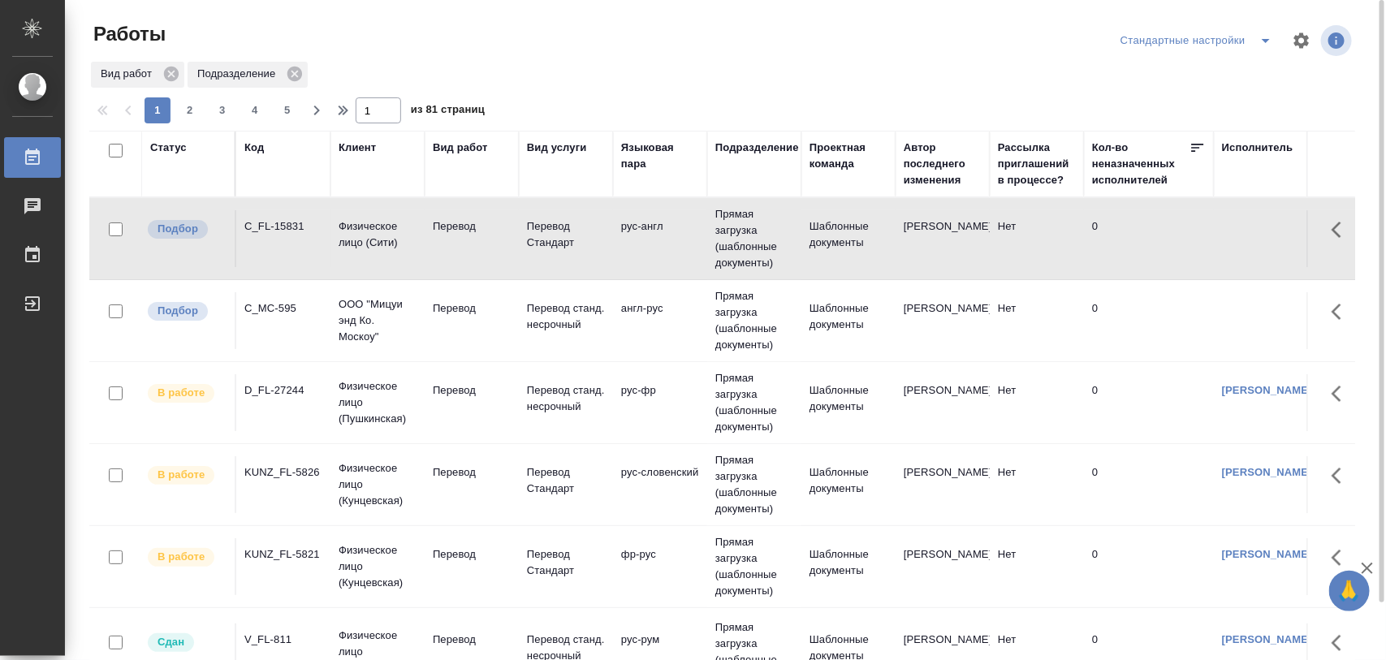
click at [287, 231] on div "C_FL-15831" at bounding box center [283, 226] width 78 height 16
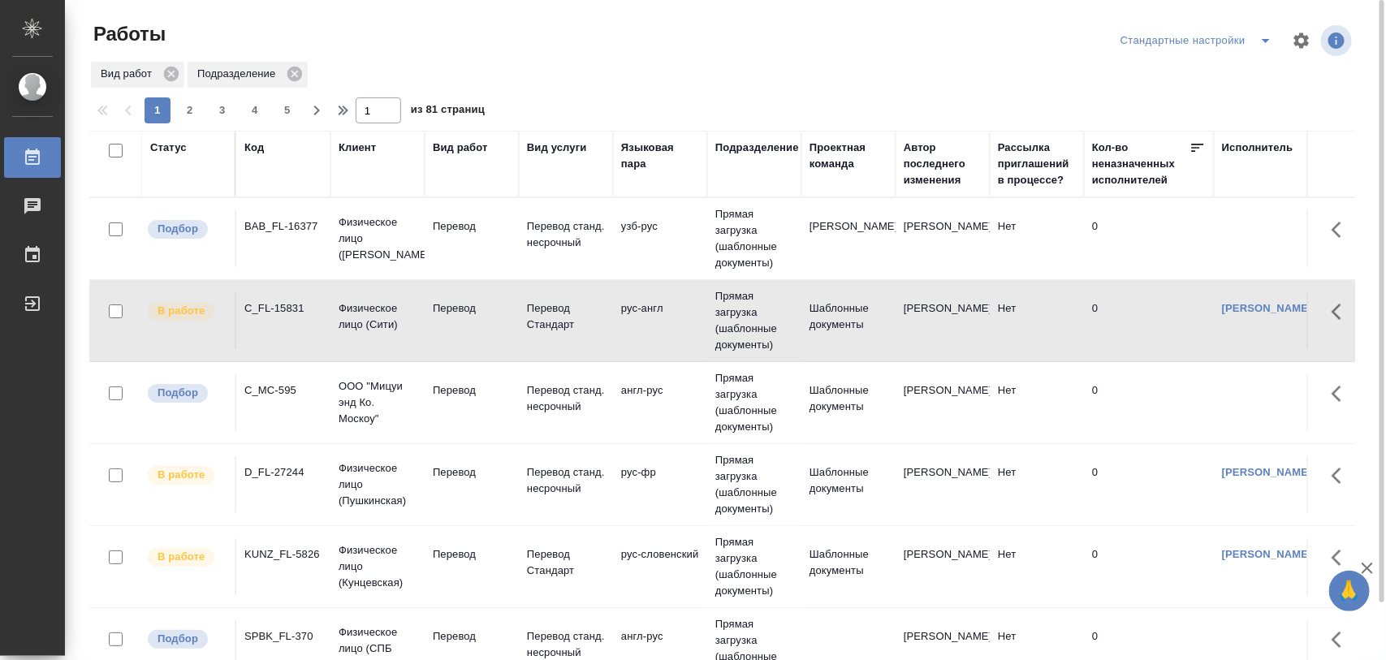
click at [280, 235] on div "C_FL-15831" at bounding box center [283, 226] width 78 height 16
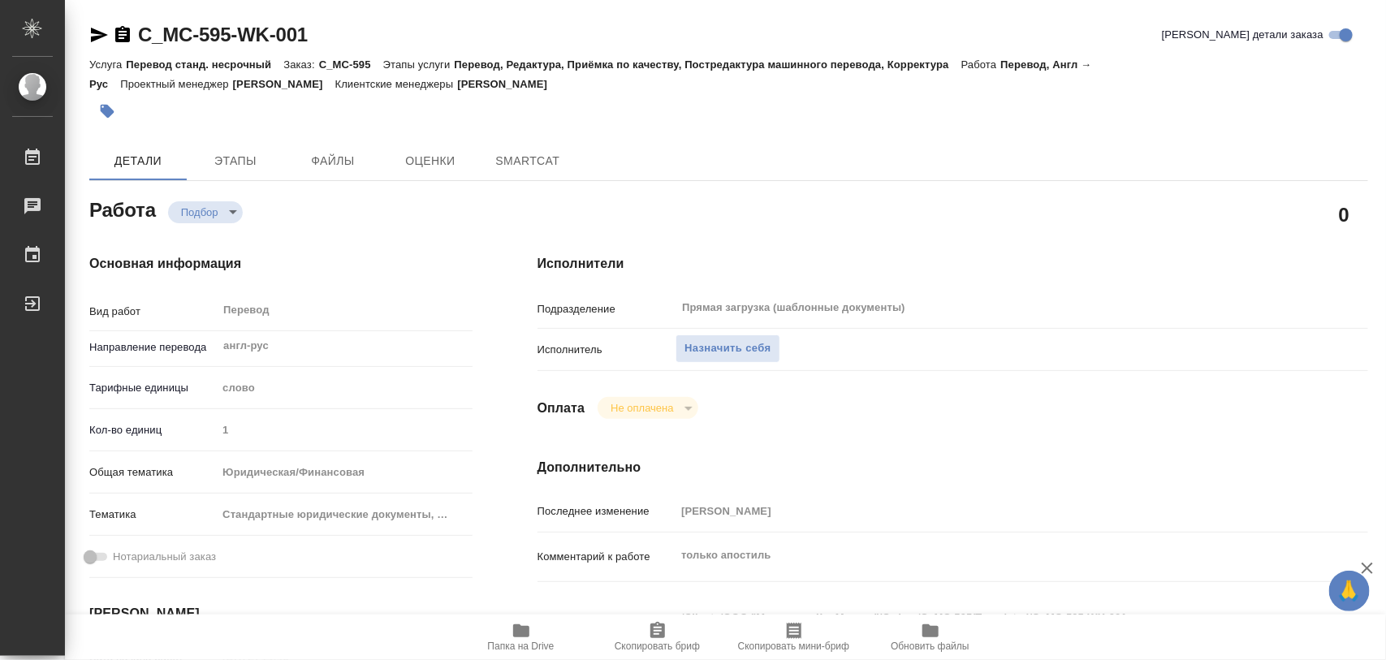
type textarea "x"
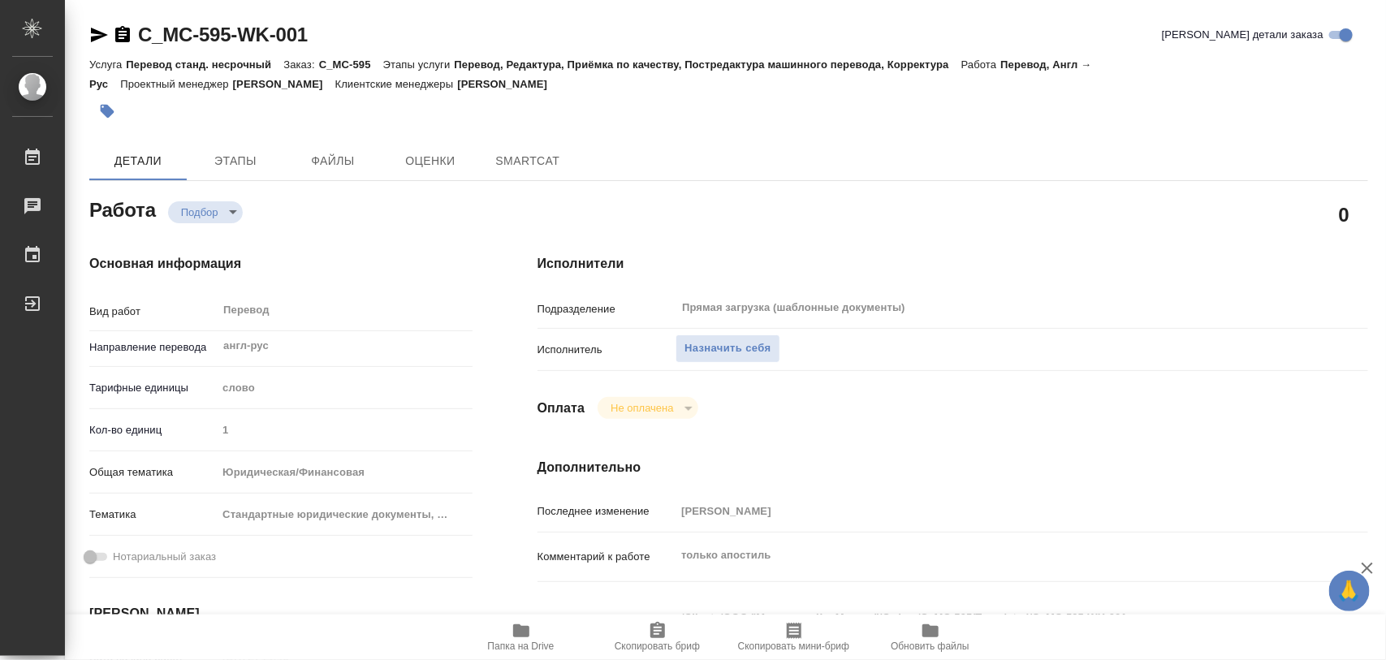
type textarea "x"
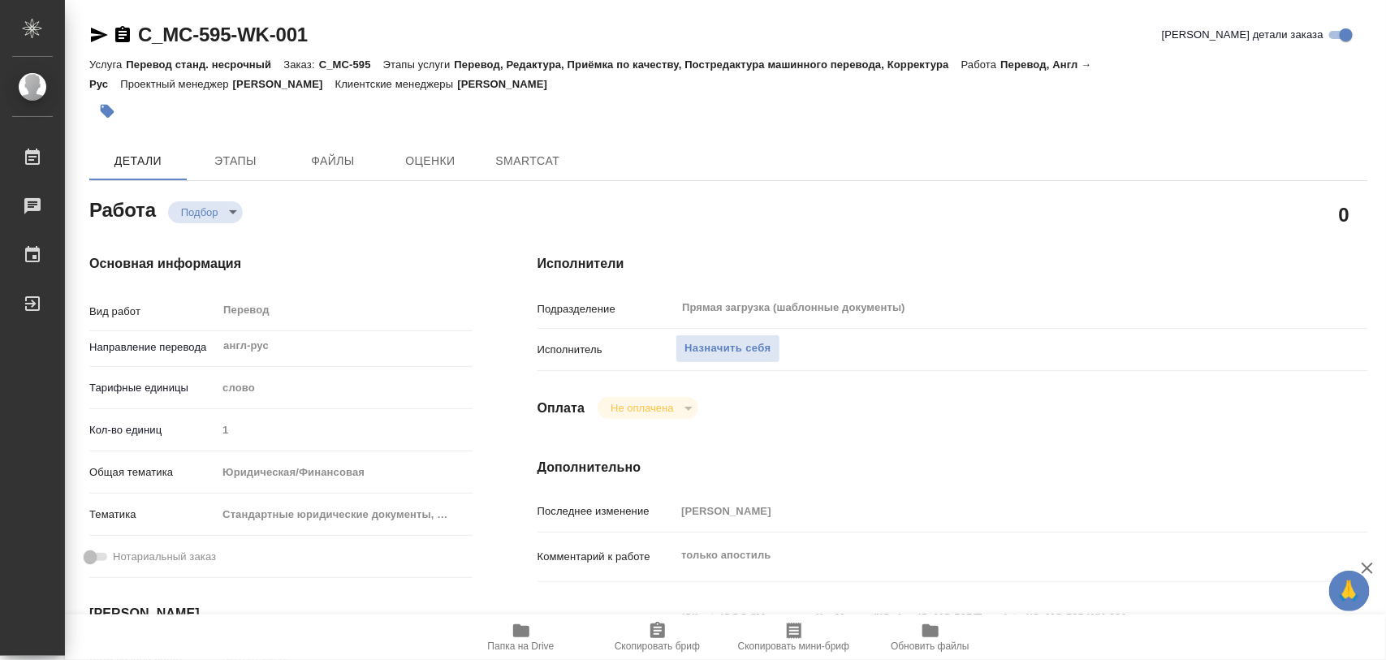
type textarea "x"
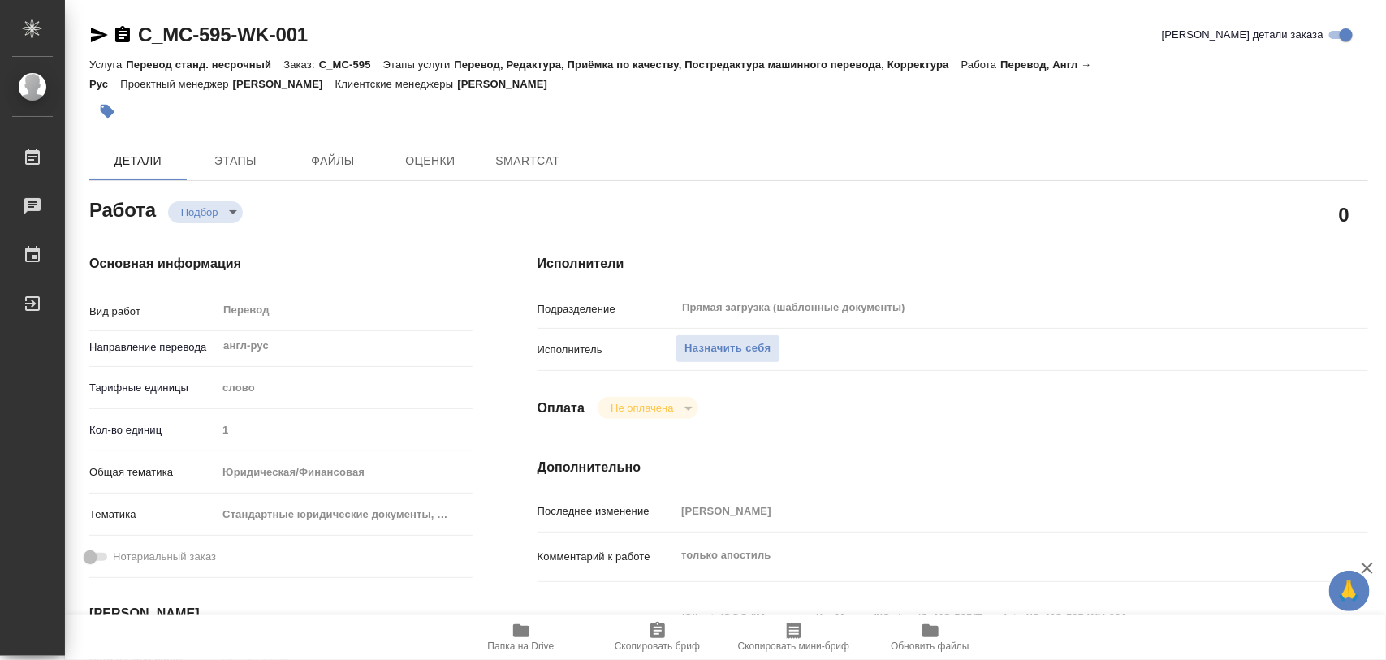
type textarea "x"
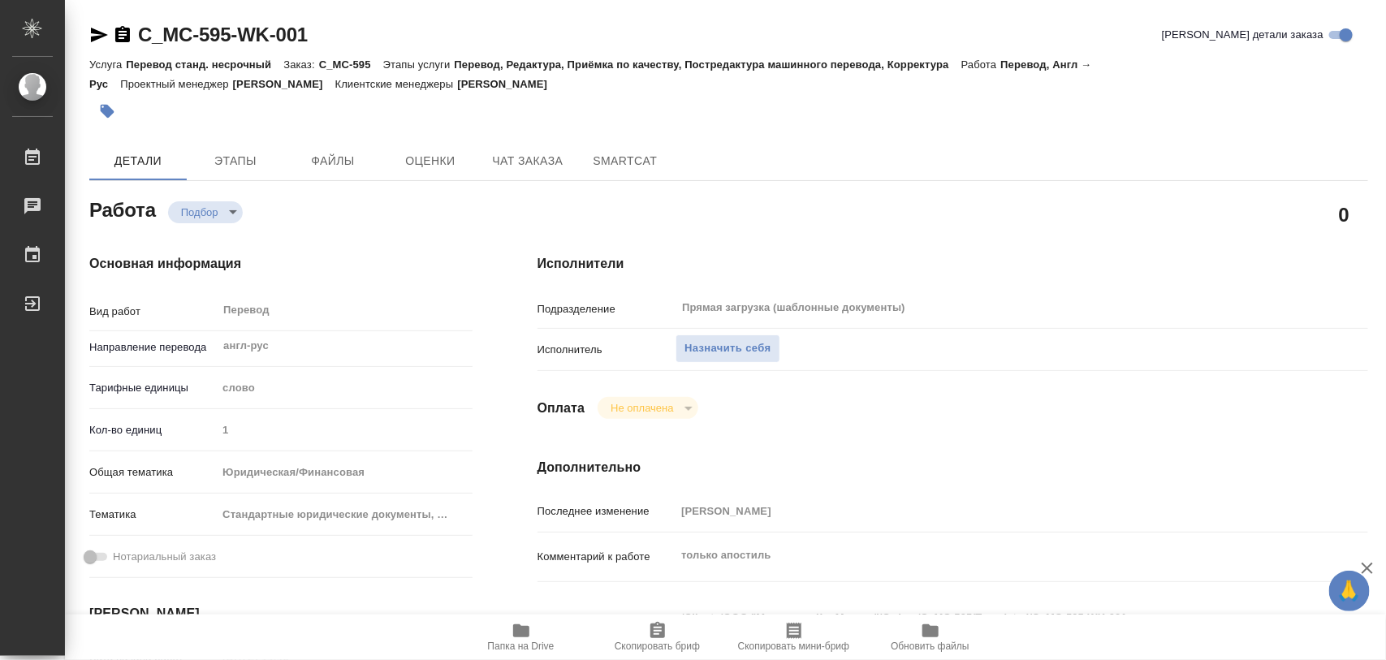
type textarea "x"
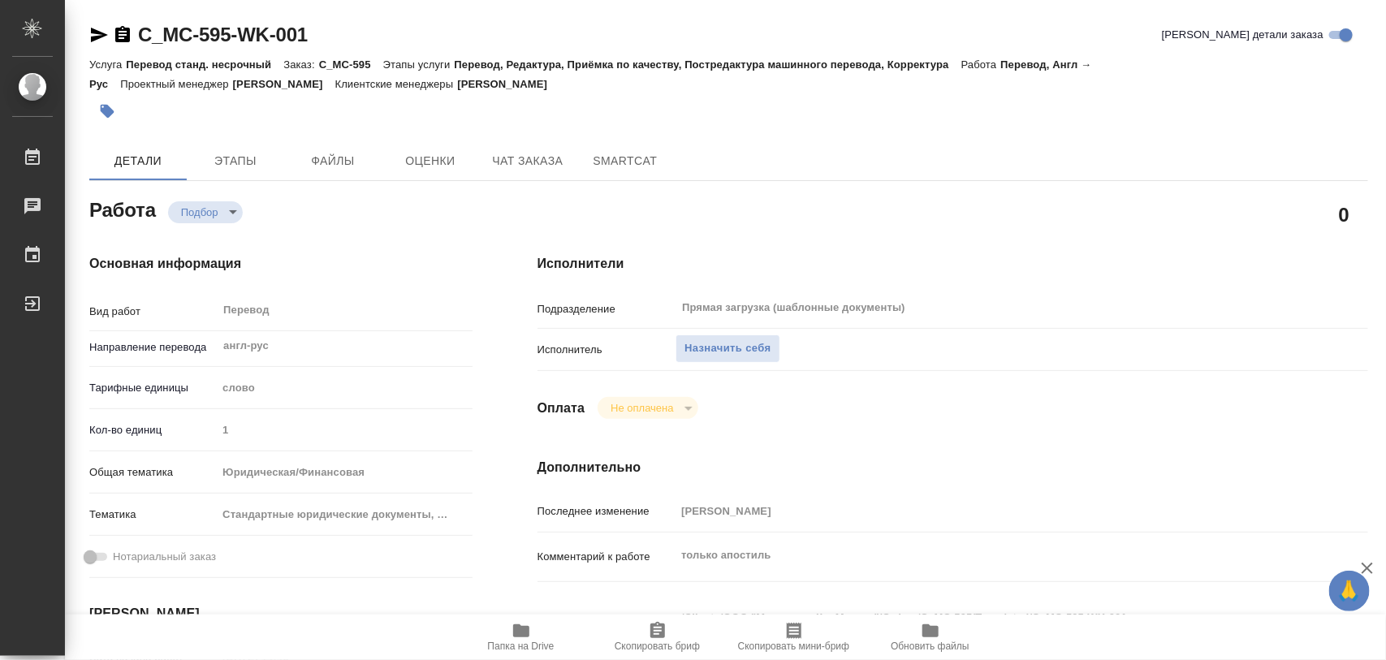
type textarea "x"
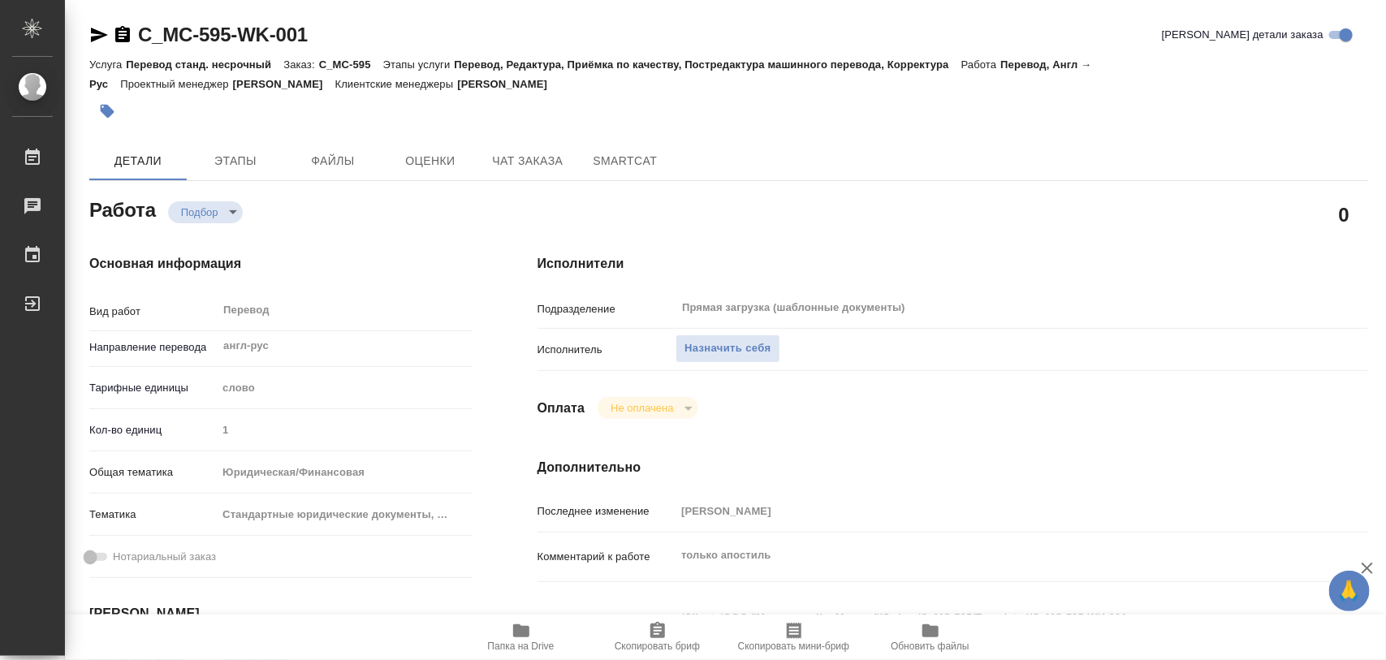
scroll to position [203, 0]
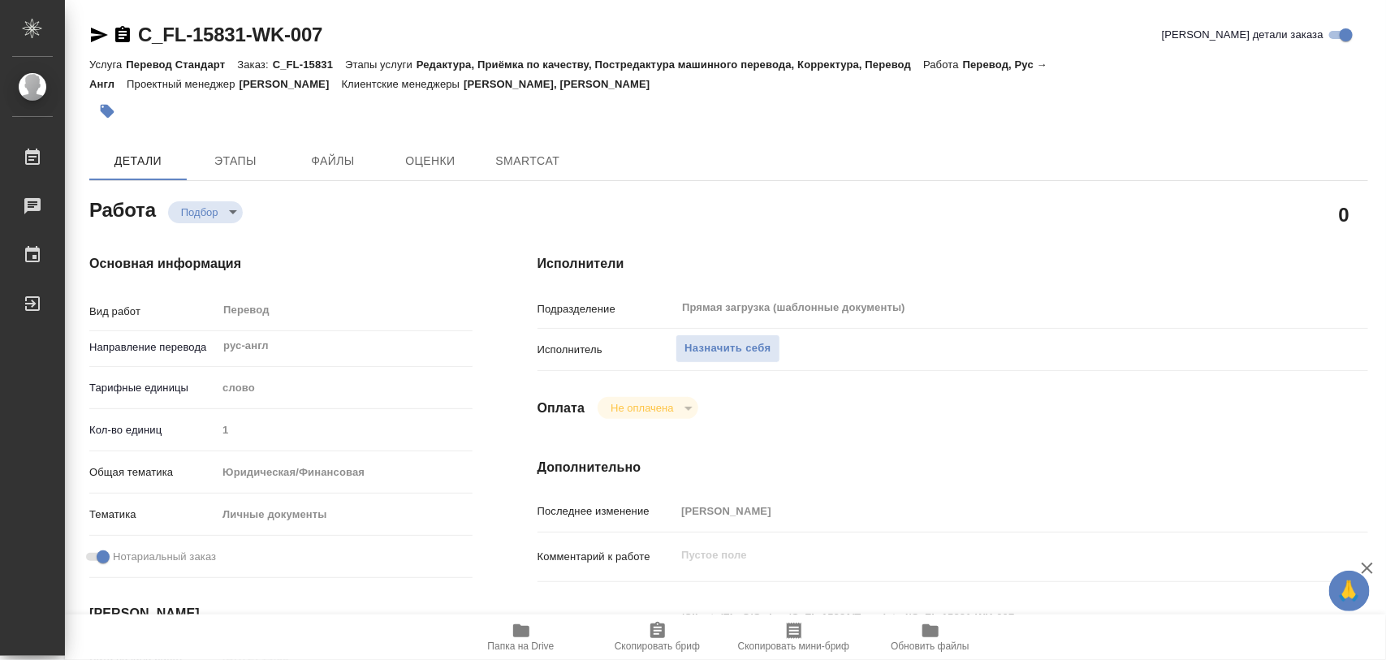
type textarea "x"
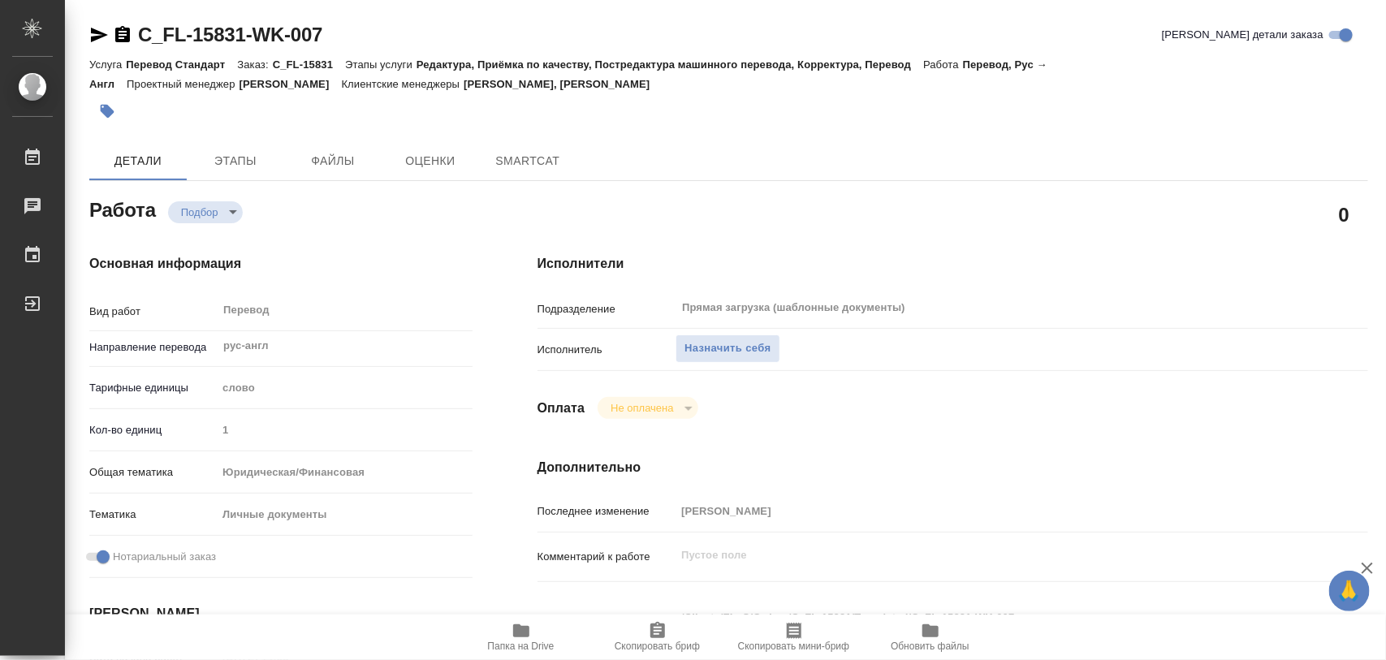
type textarea "x"
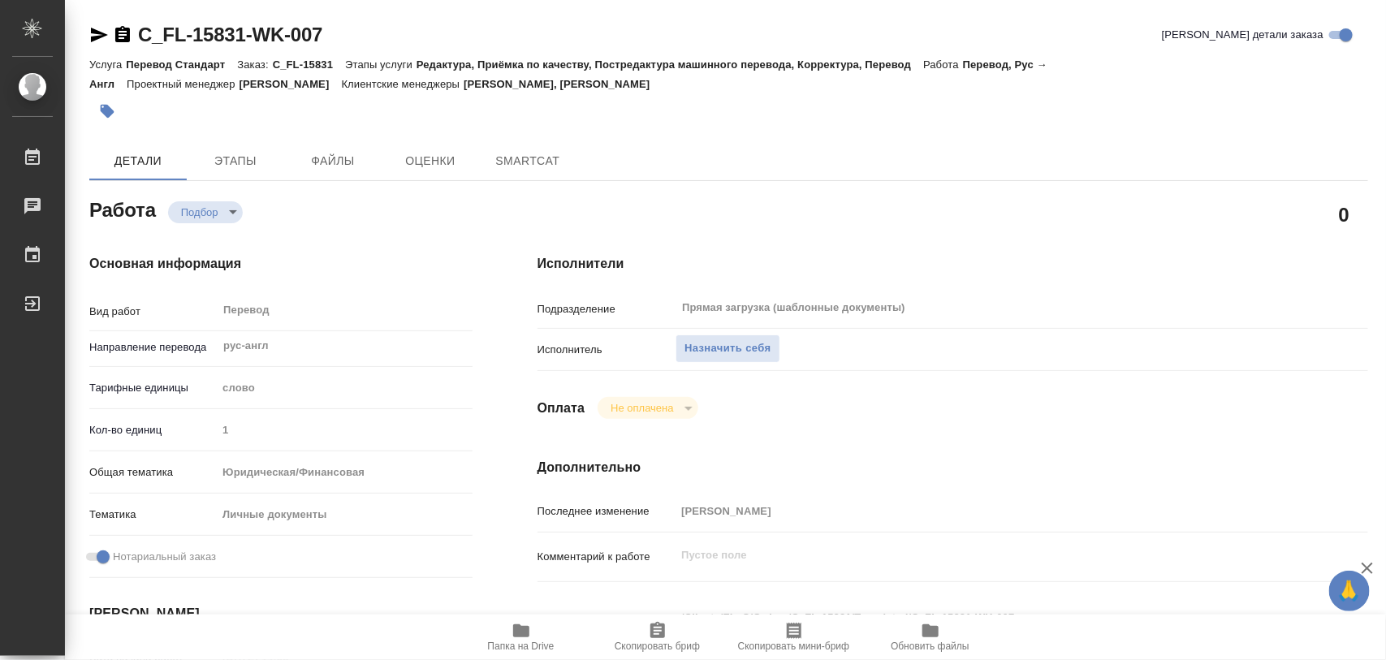
type textarea "x"
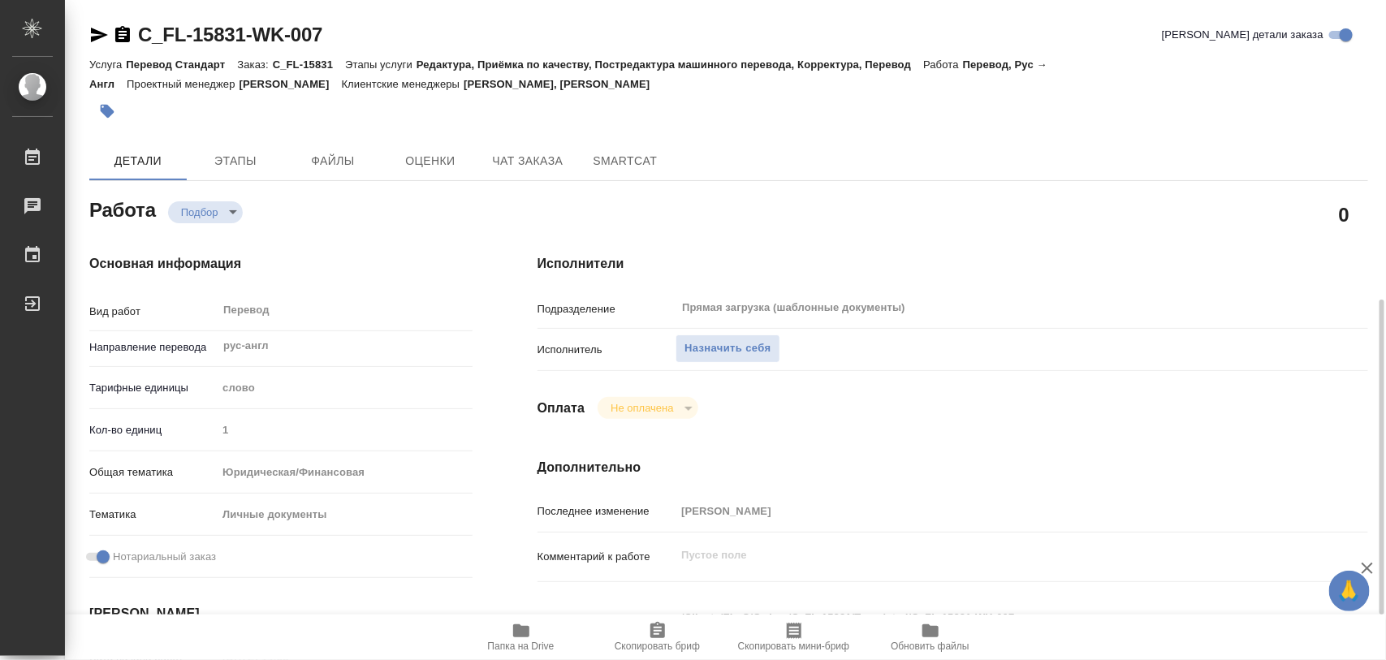
type textarea "x"
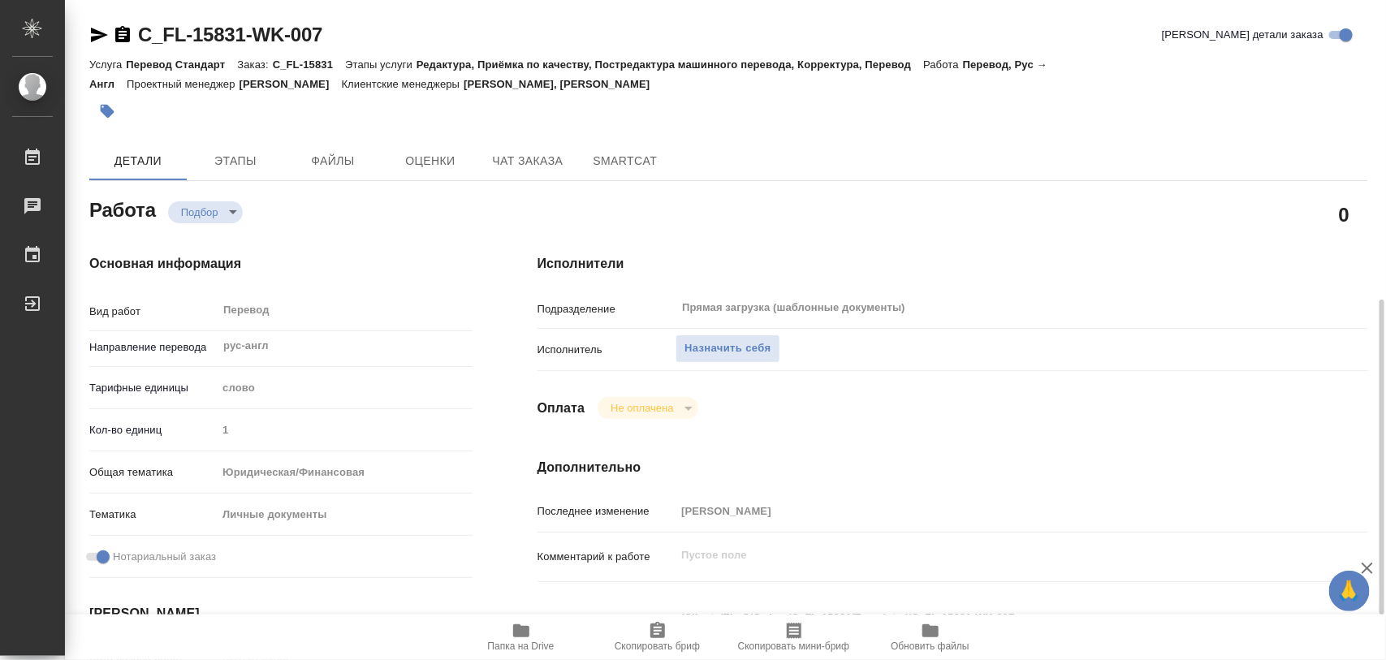
scroll to position [203, 0]
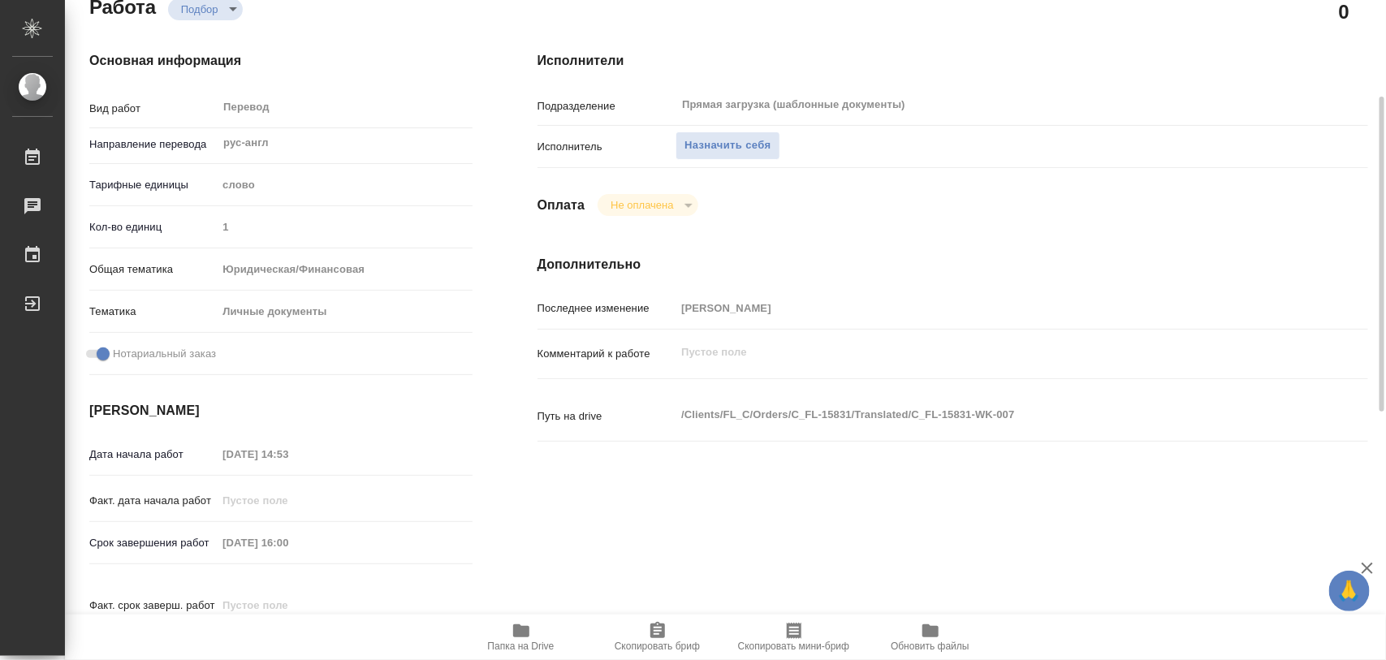
type textarea "x"
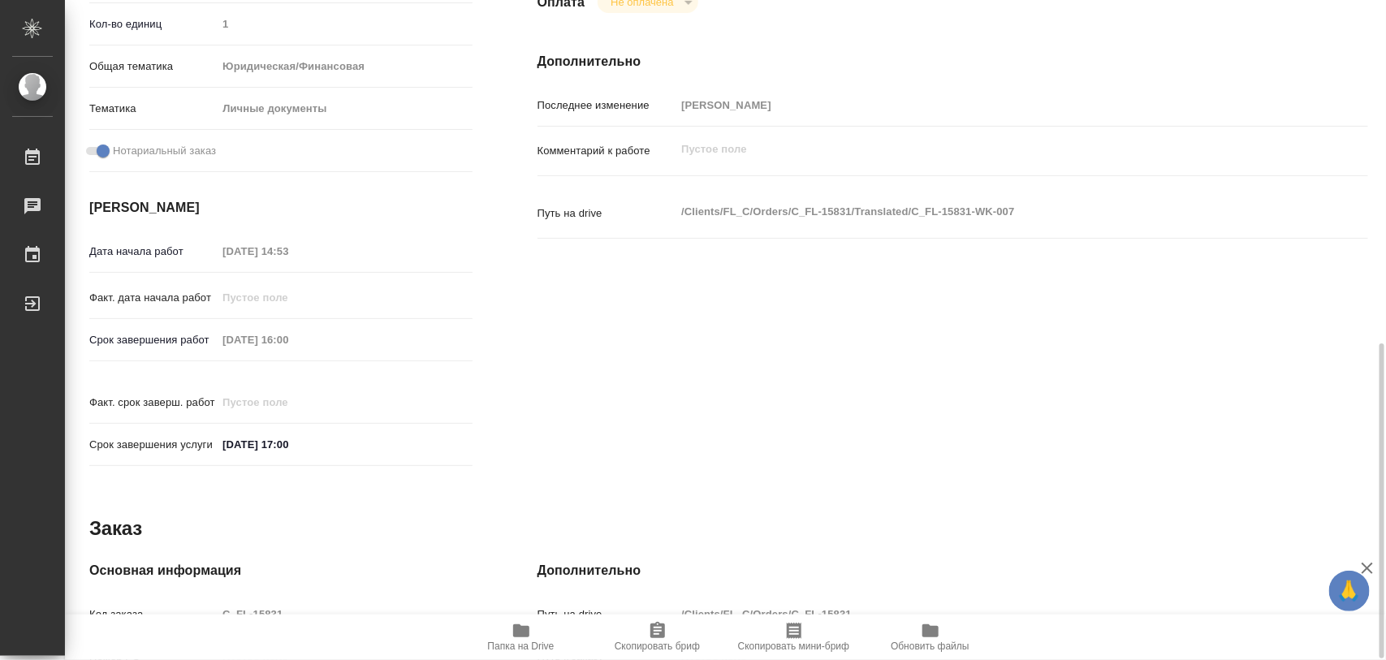
scroll to position [710, 0]
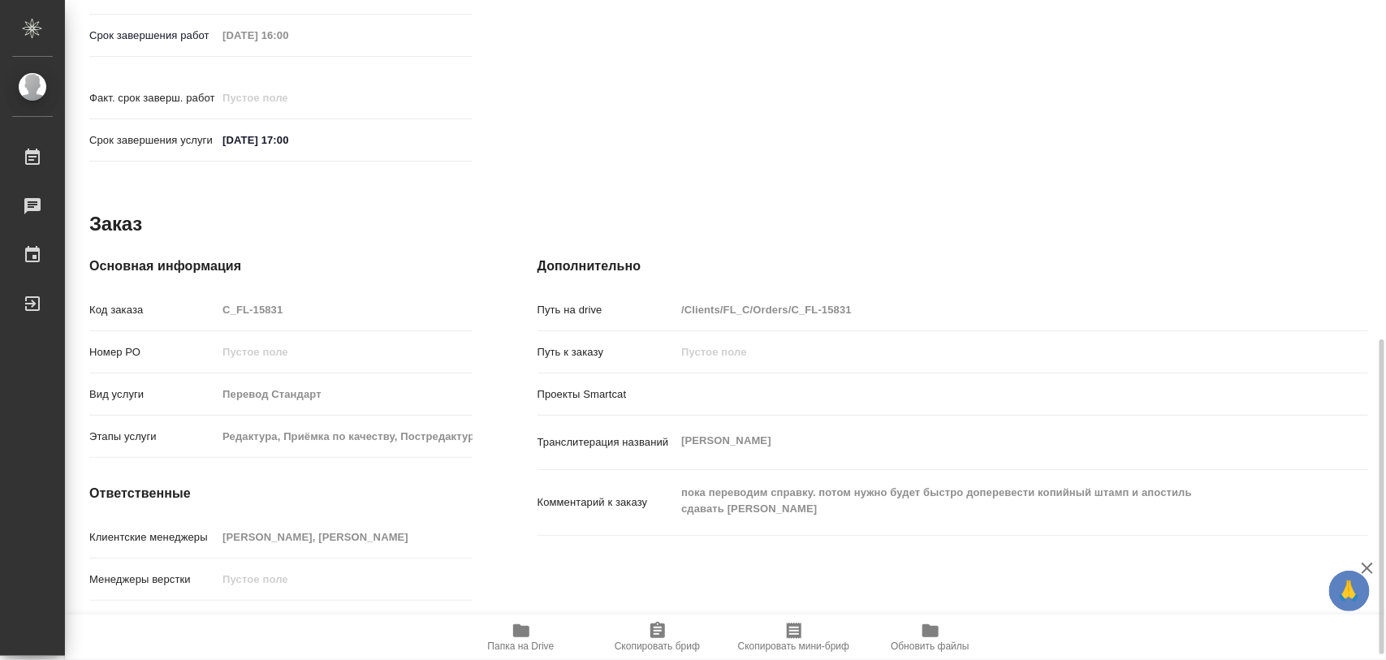
click at [516, 632] on icon "button" at bounding box center [521, 630] width 16 height 13
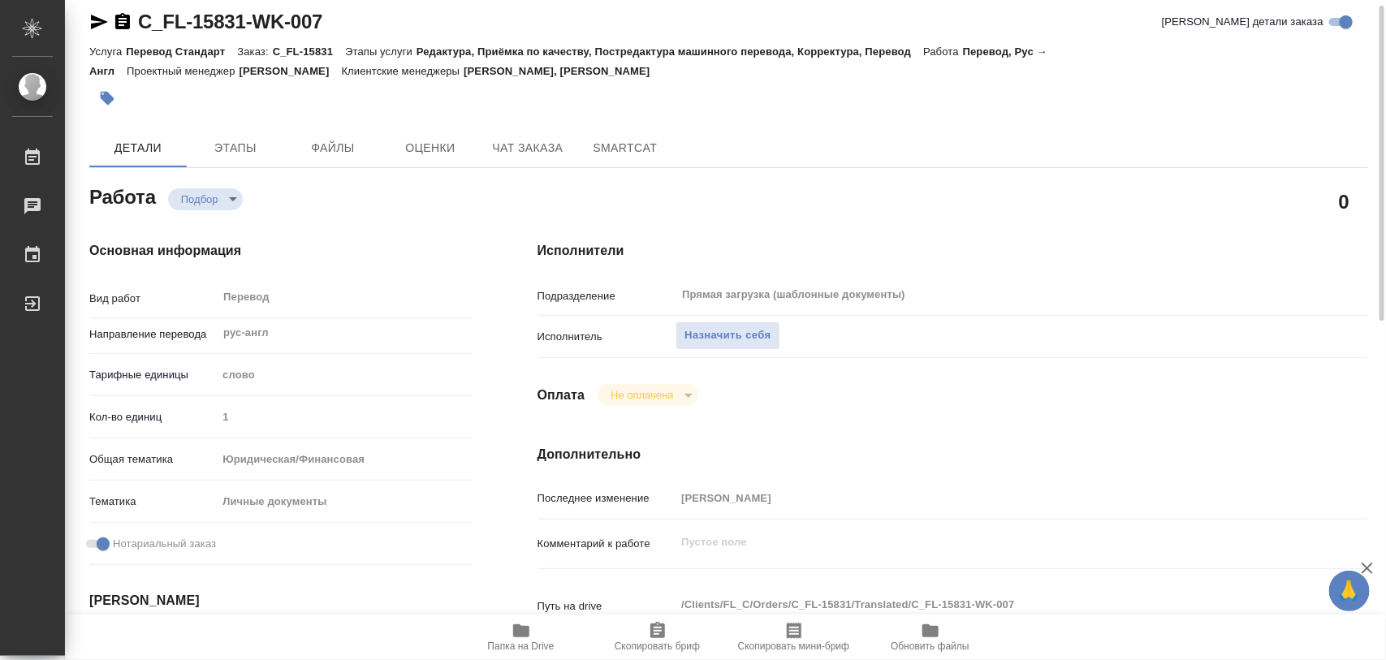
scroll to position [0, 0]
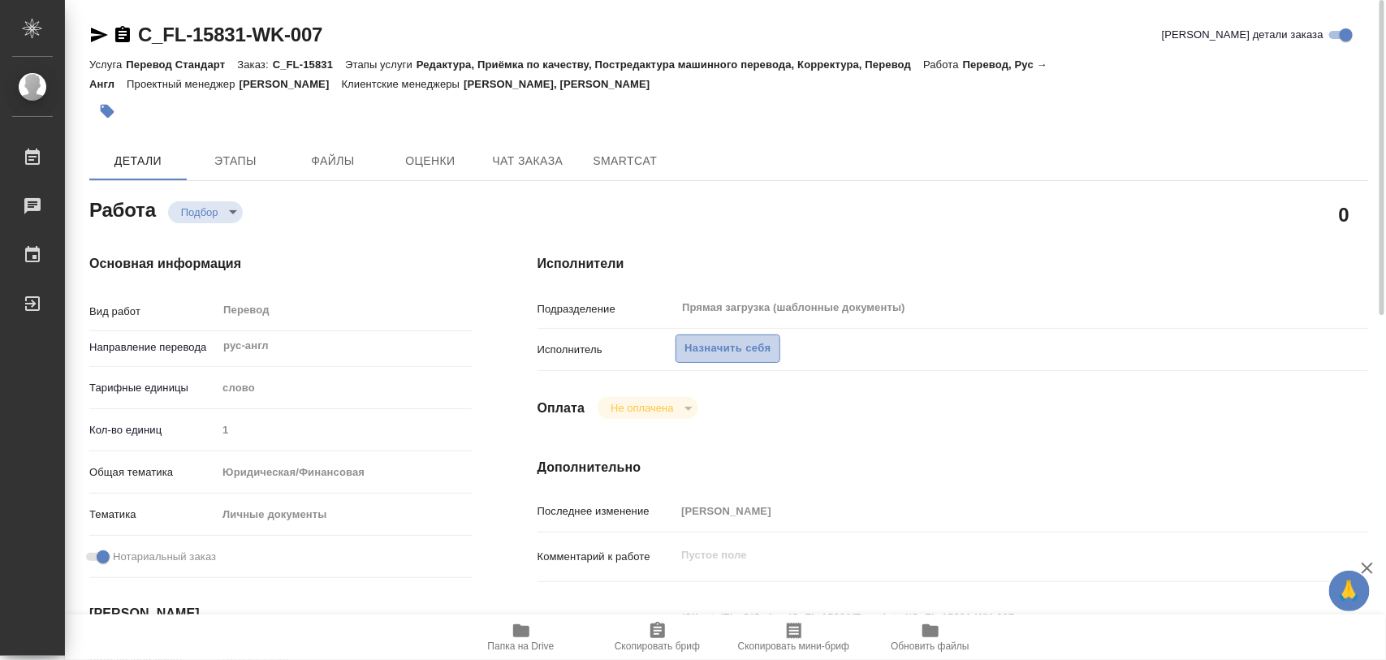
click at [735, 351] on span "Назначить себя" at bounding box center [727, 348] width 86 height 19
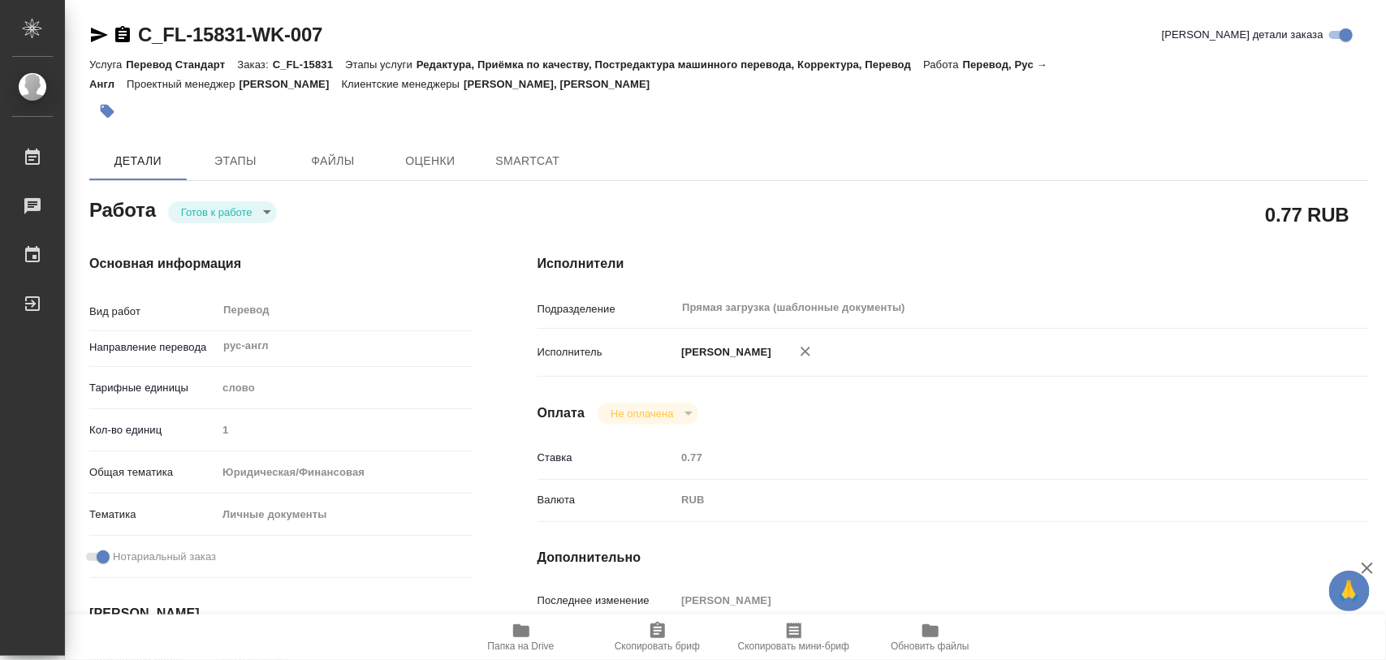
type textarea "x"
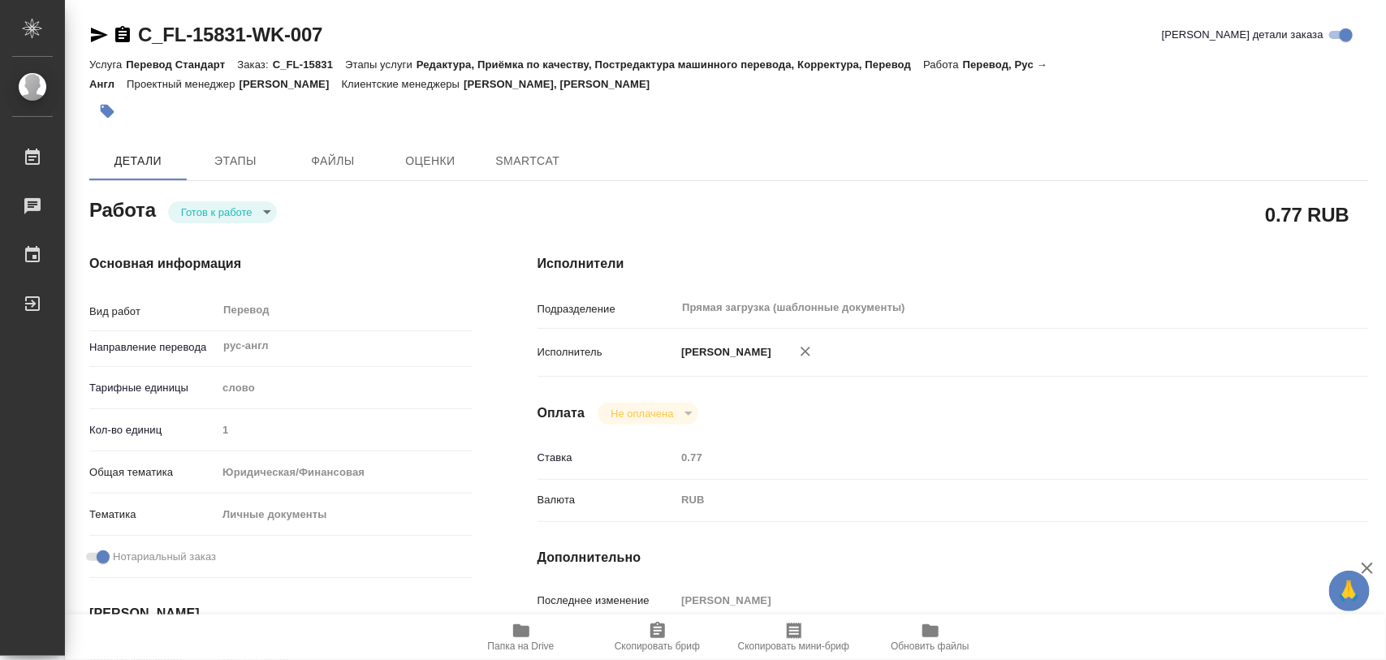
type textarea "x"
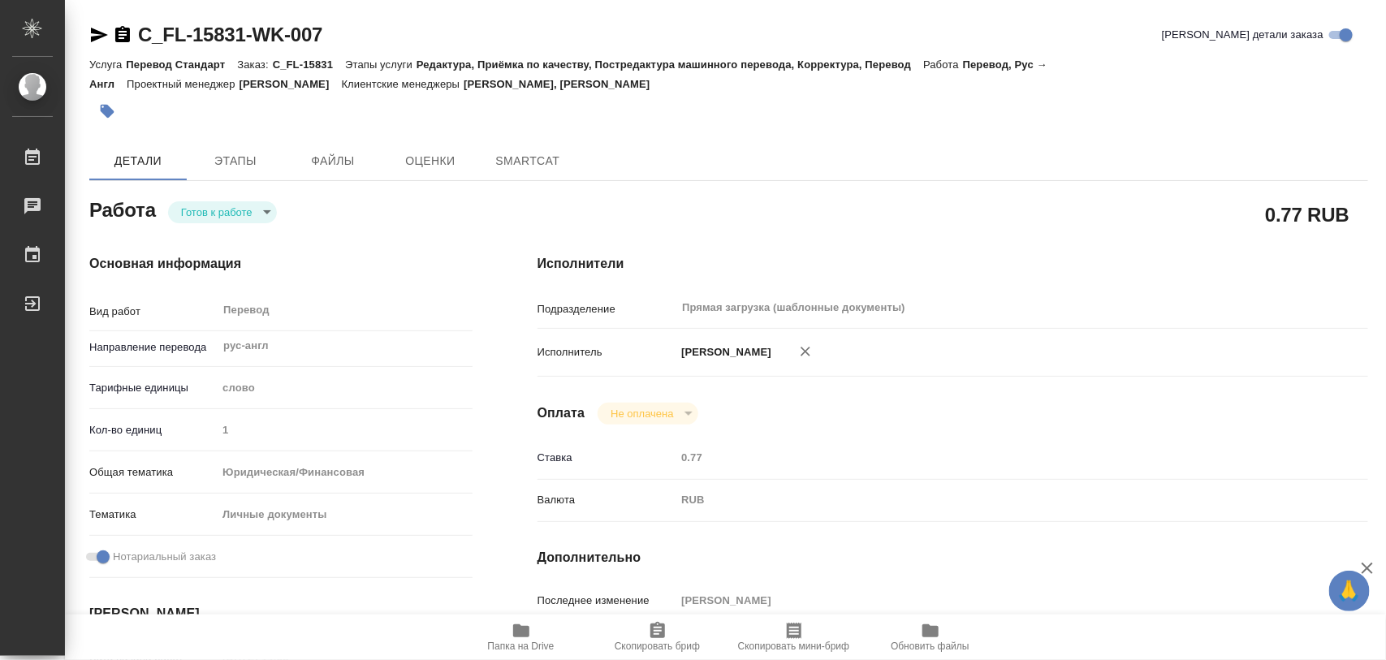
type textarea "x"
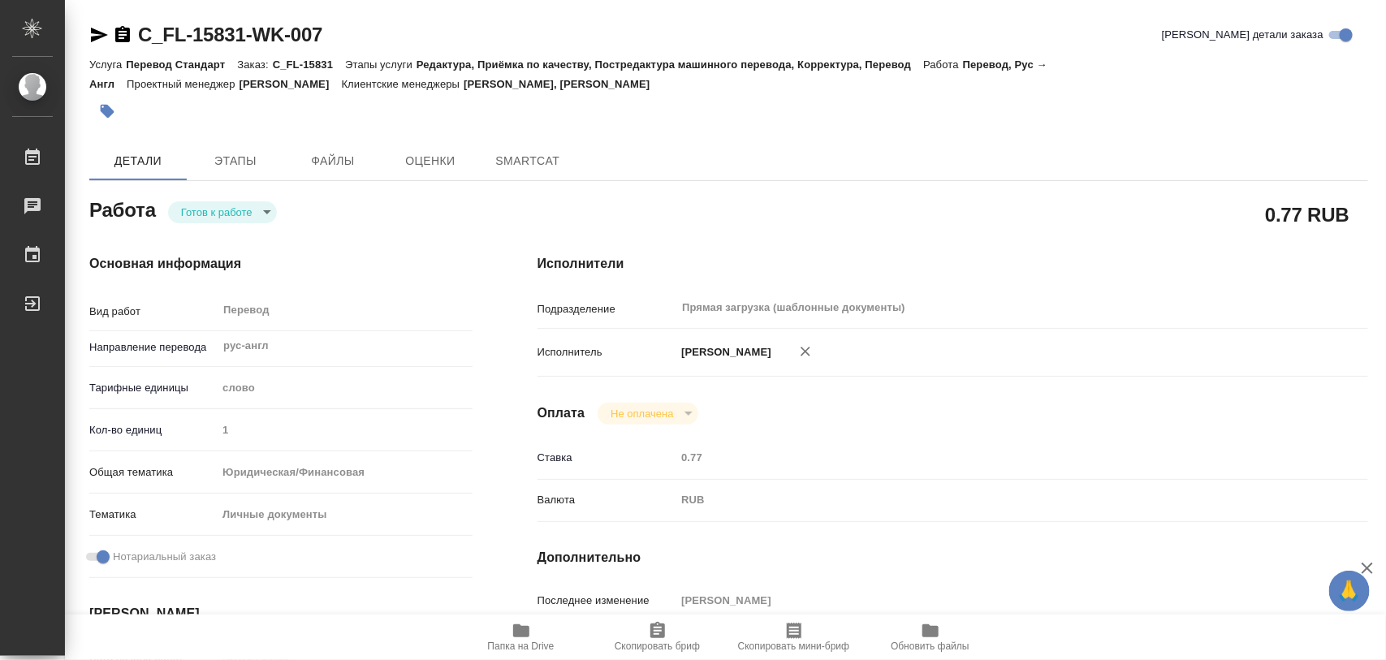
type textarea "x"
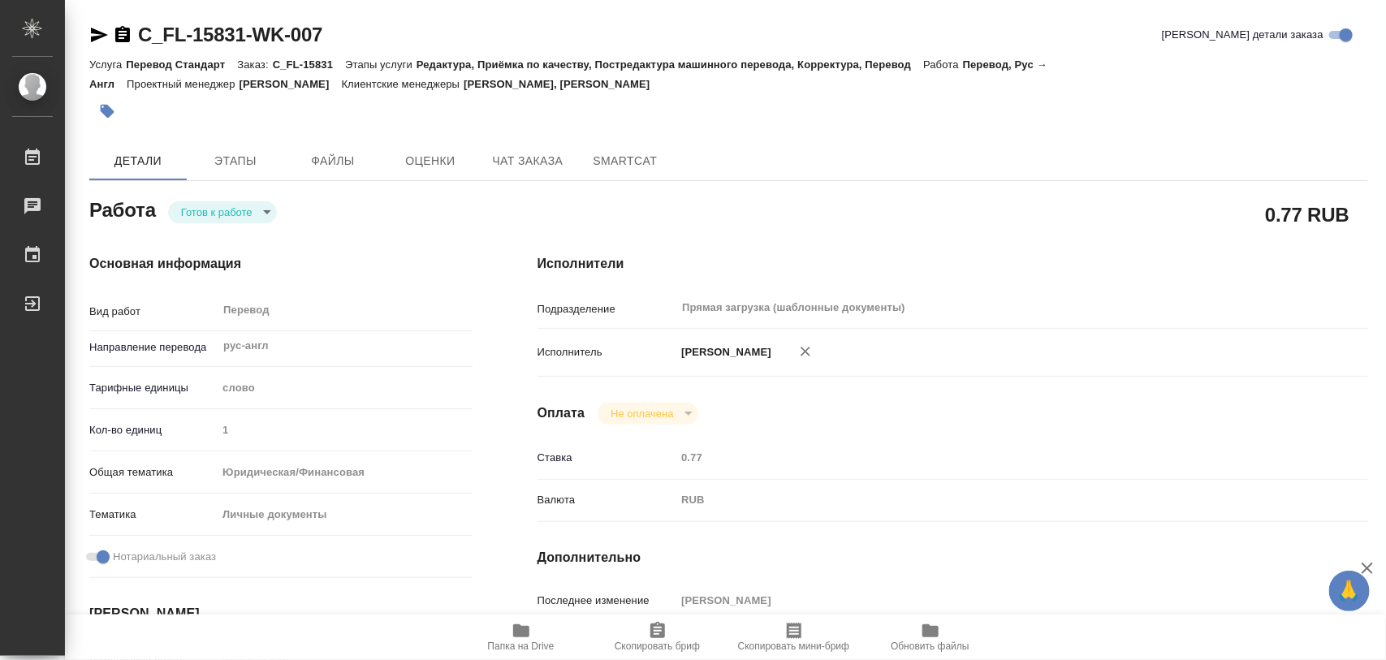
type textarea "x"
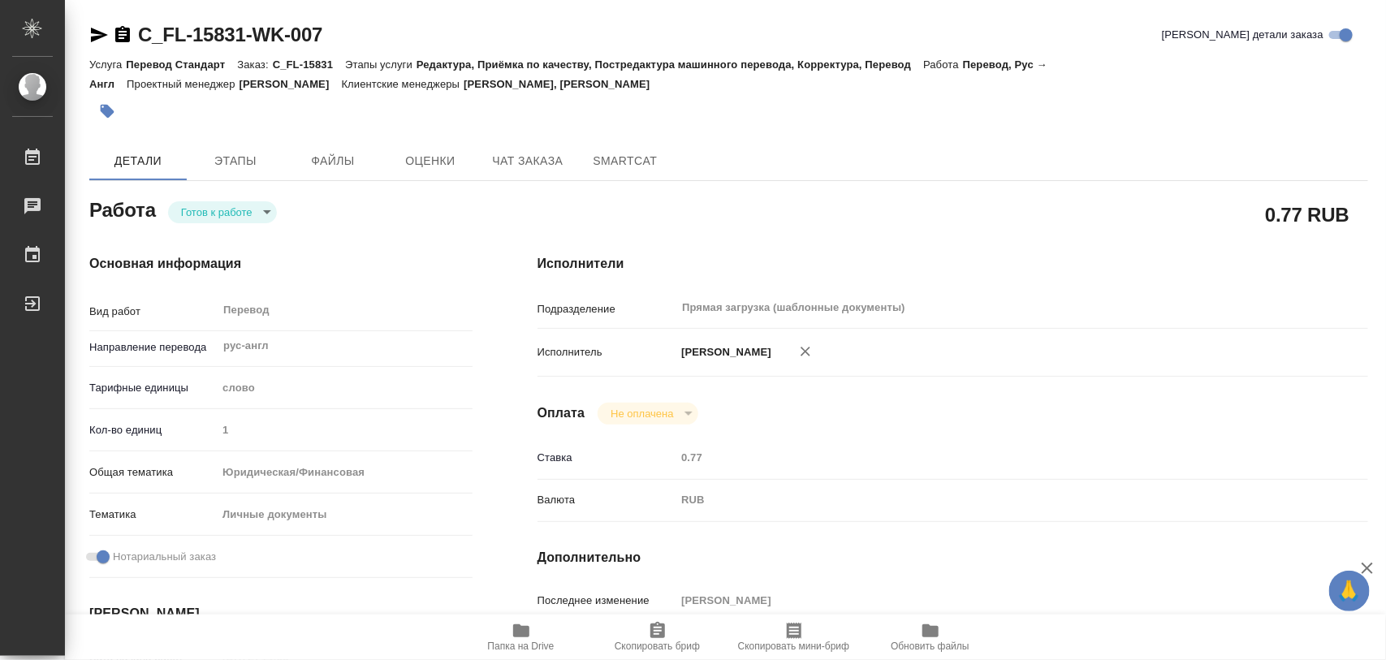
type textarea "x"
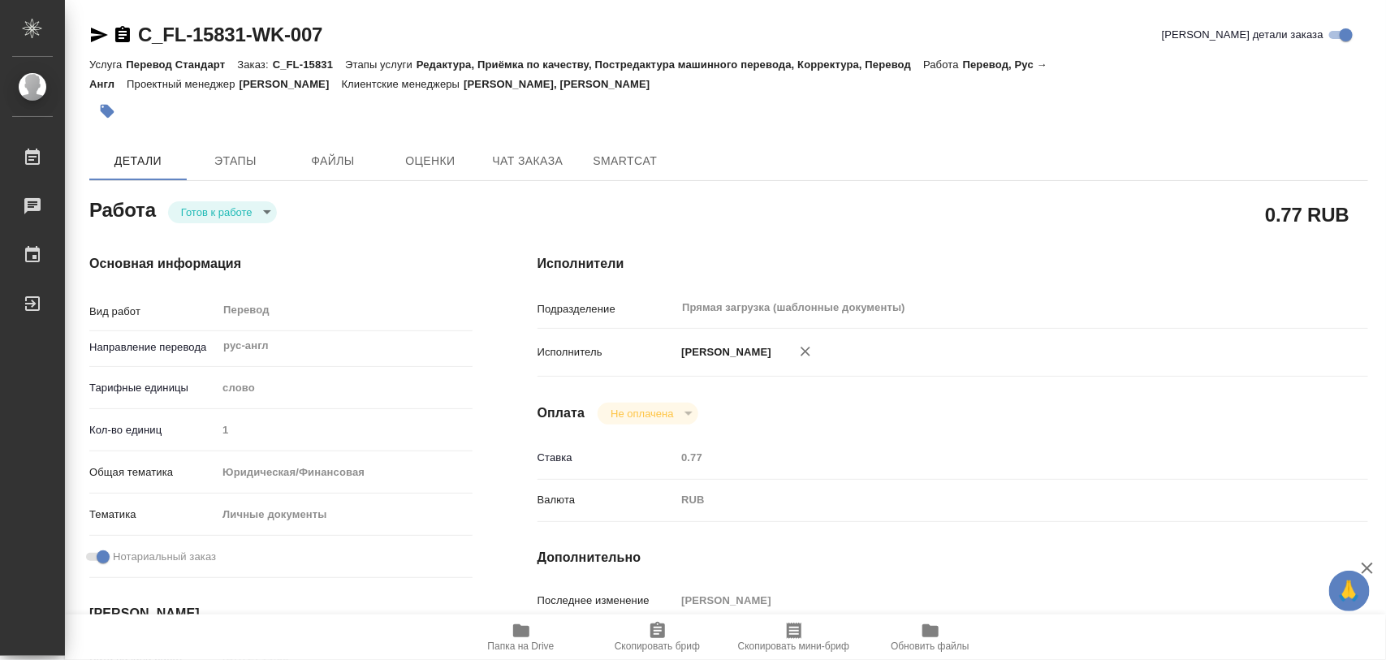
click at [264, 216] on body "🙏 .cls-1 fill:#fff; AWATERA Iglakov Maksim Работы 0 Чаты График Выйти C_FL-1583…" at bounding box center [693, 330] width 1386 height 660
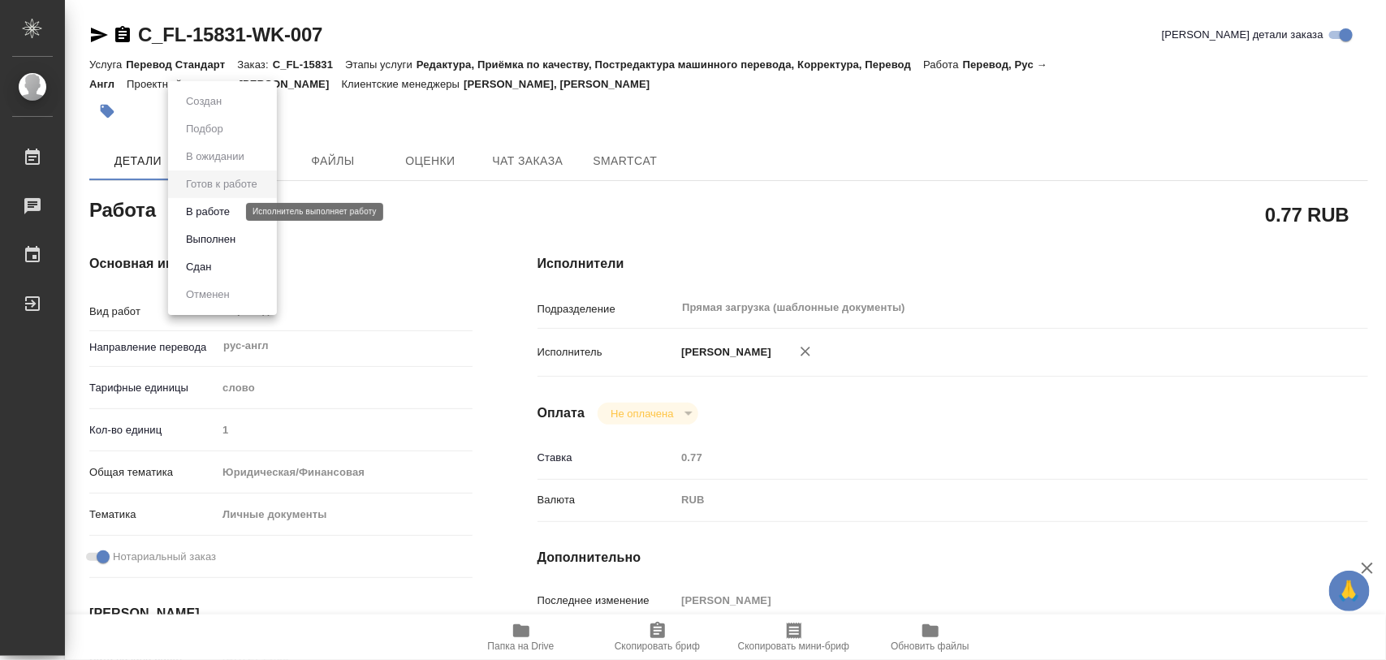
click at [213, 213] on button "В работе" at bounding box center [208, 212] width 54 height 18
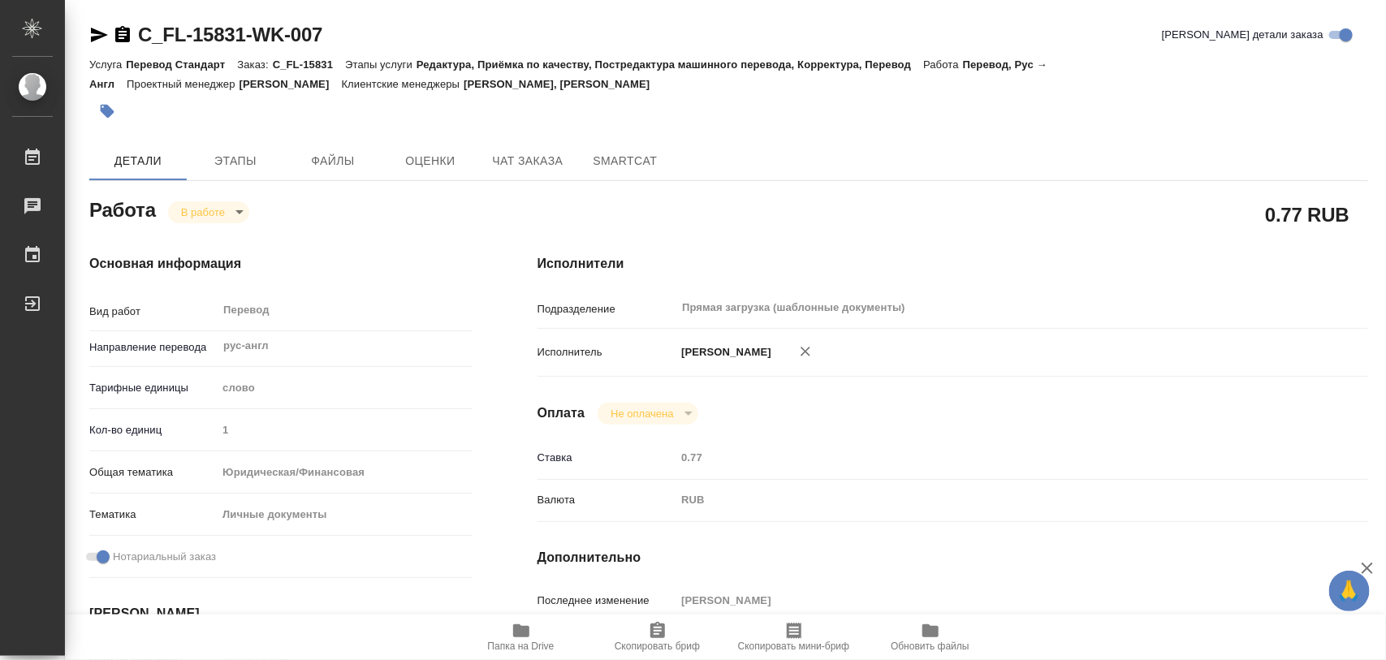
type textarea "x"
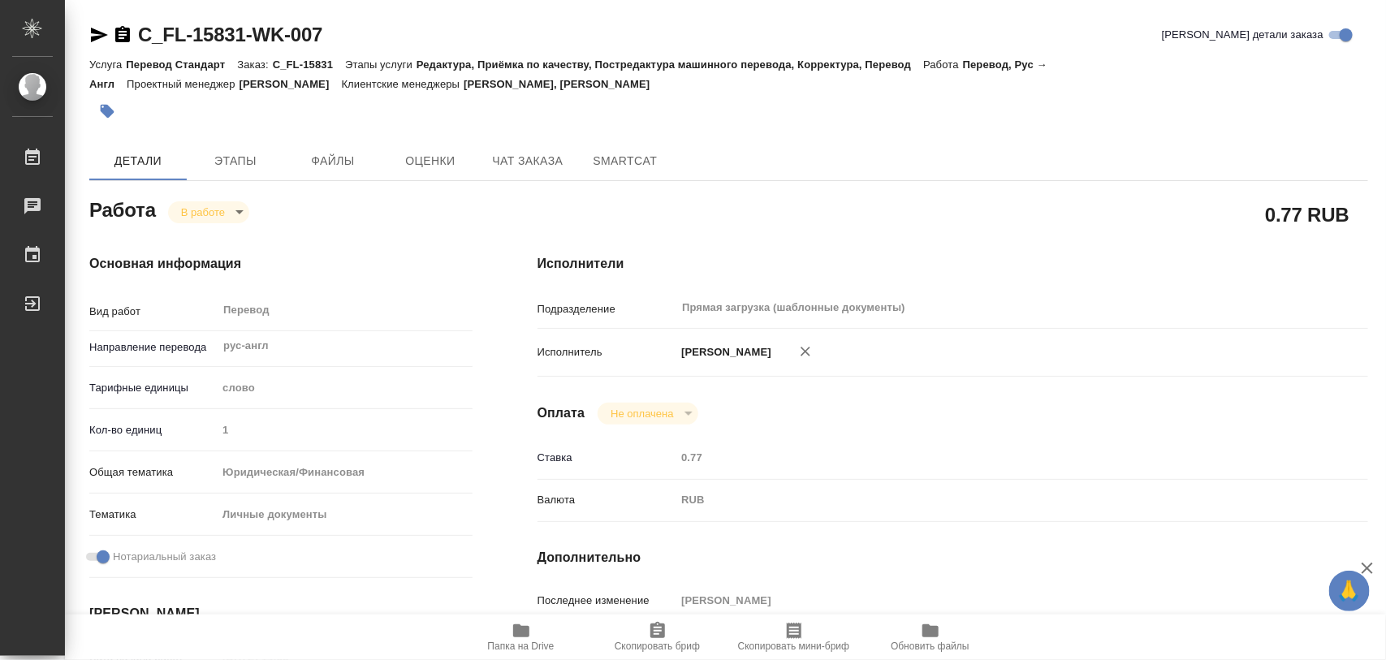
type textarea "x"
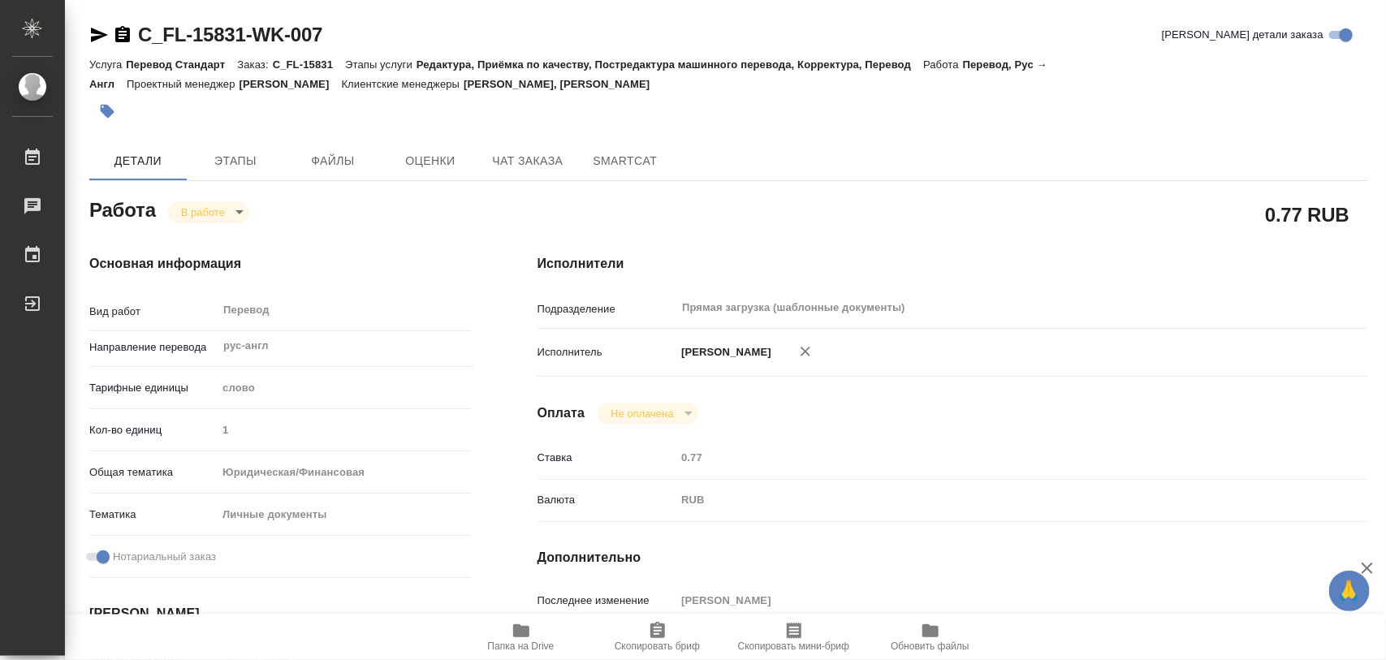
scroll to position [304, 0]
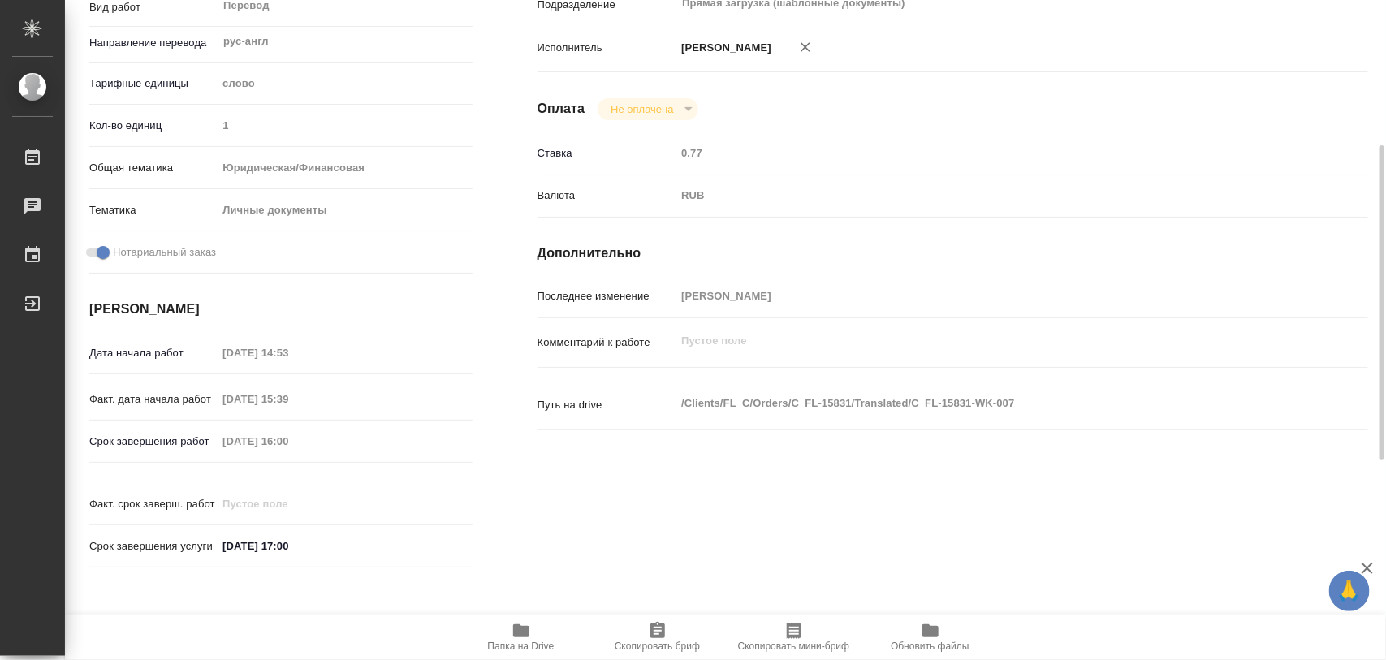
type textarea "x"
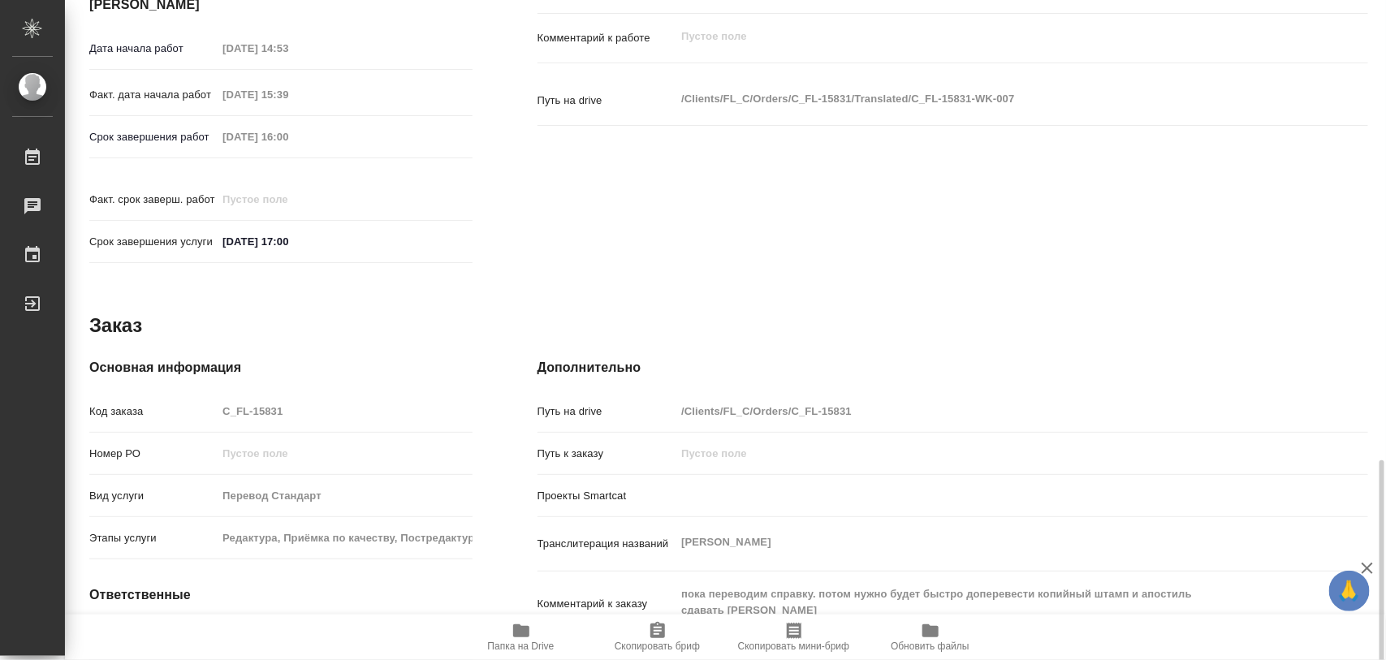
scroll to position [723, 0]
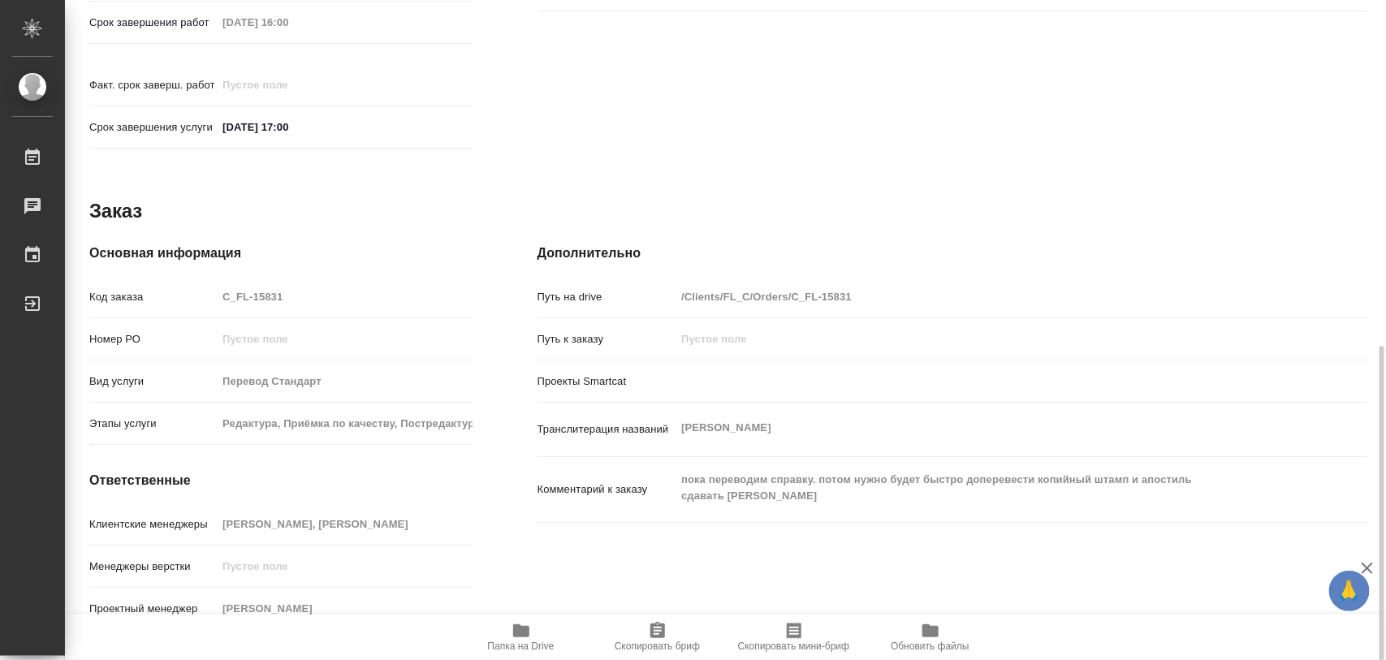
click at [418, 510] on div "Клиентские менеджеры Димитриева Юлия, Козлова Мария" at bounding box center [280, 524] width 383 height 28
click at [520, 639] on icon "button" at bounding box center [520, 630] width 19 height 19
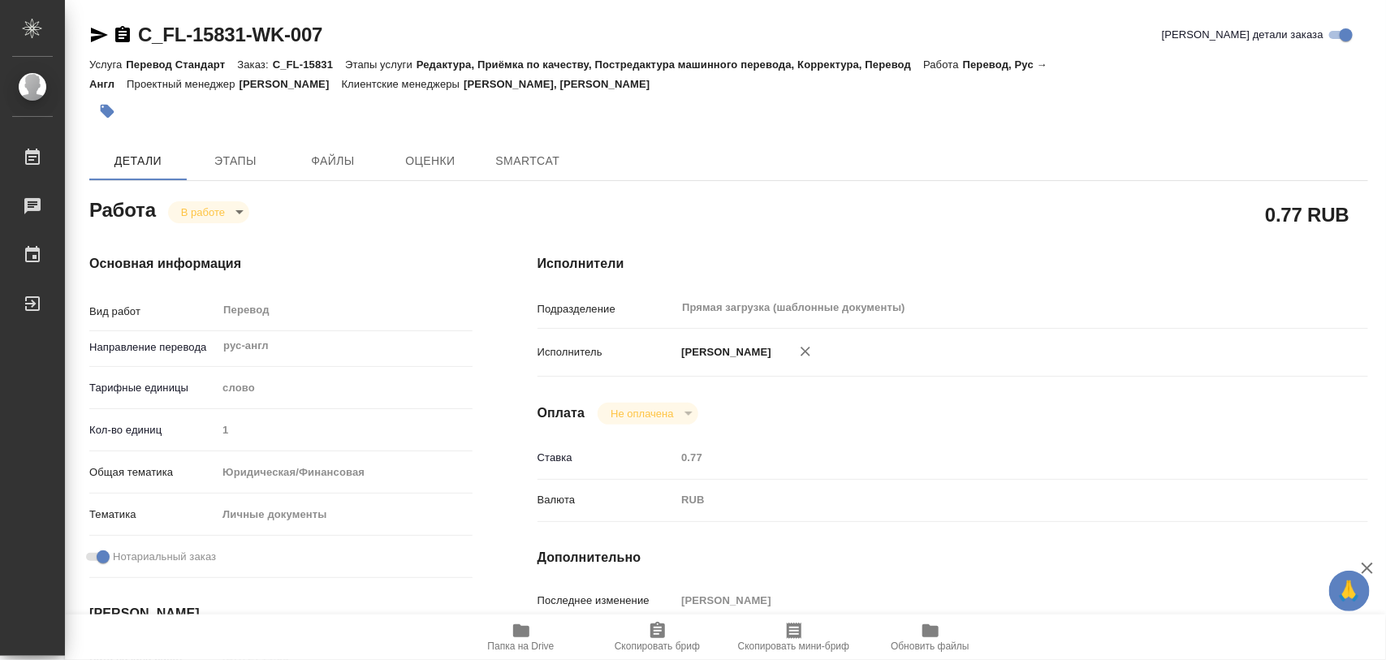
type textarea "x"
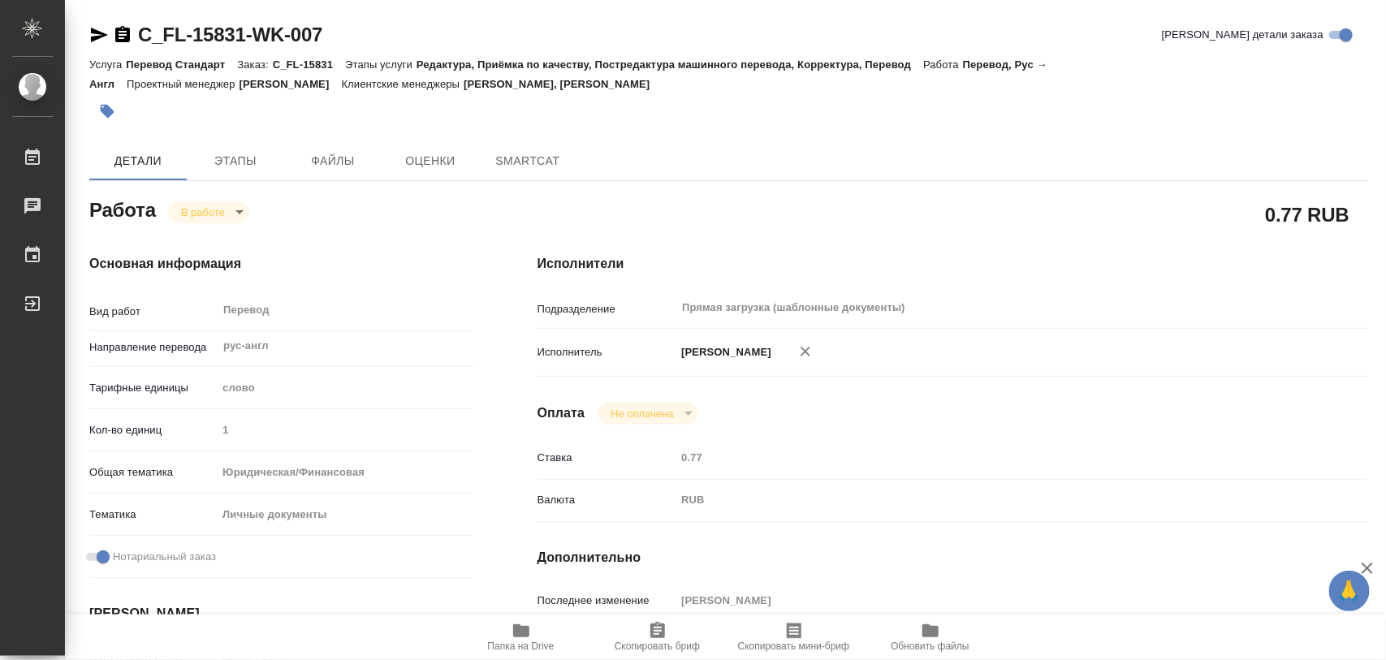
type textarea "x"
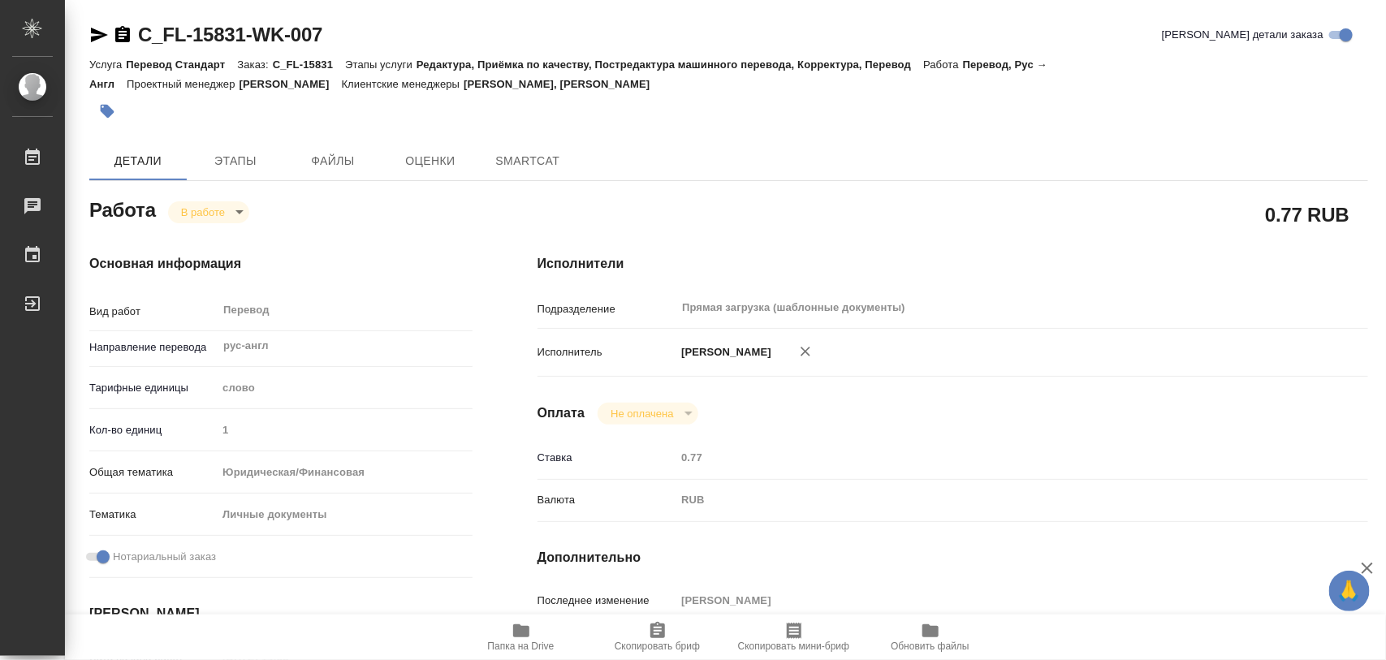
type textarea "x"
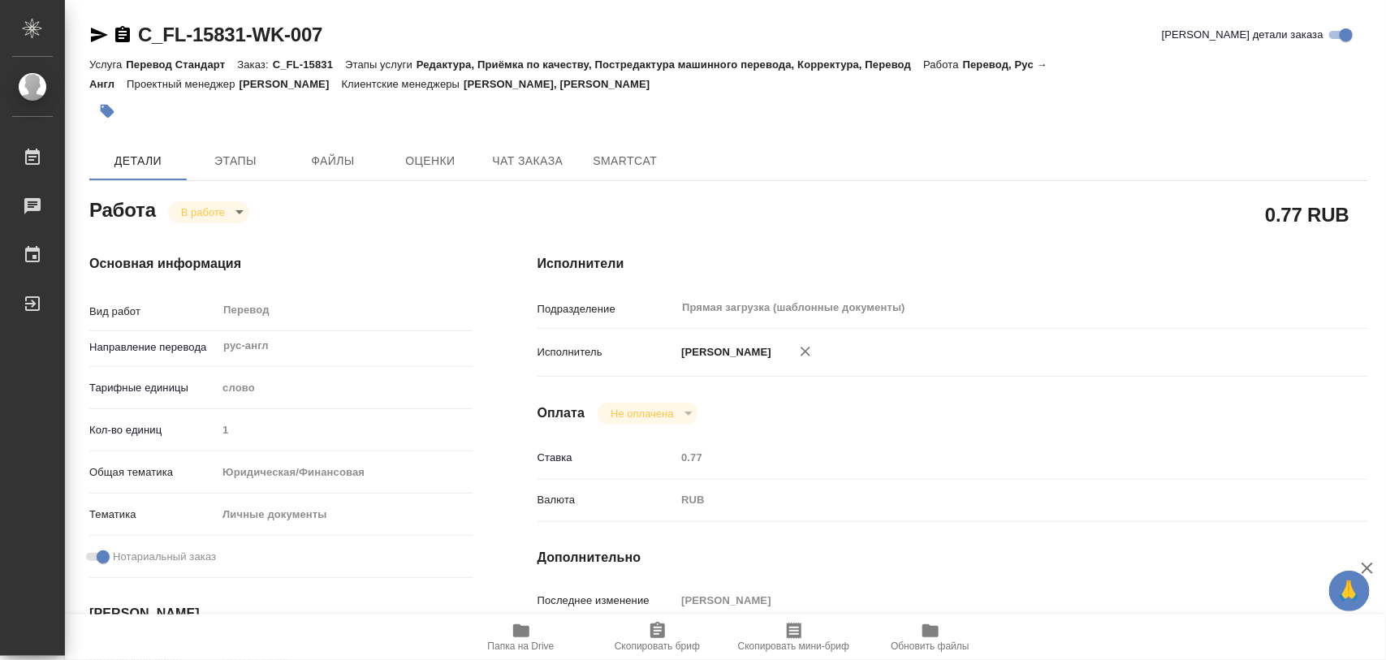
type textarea "x"
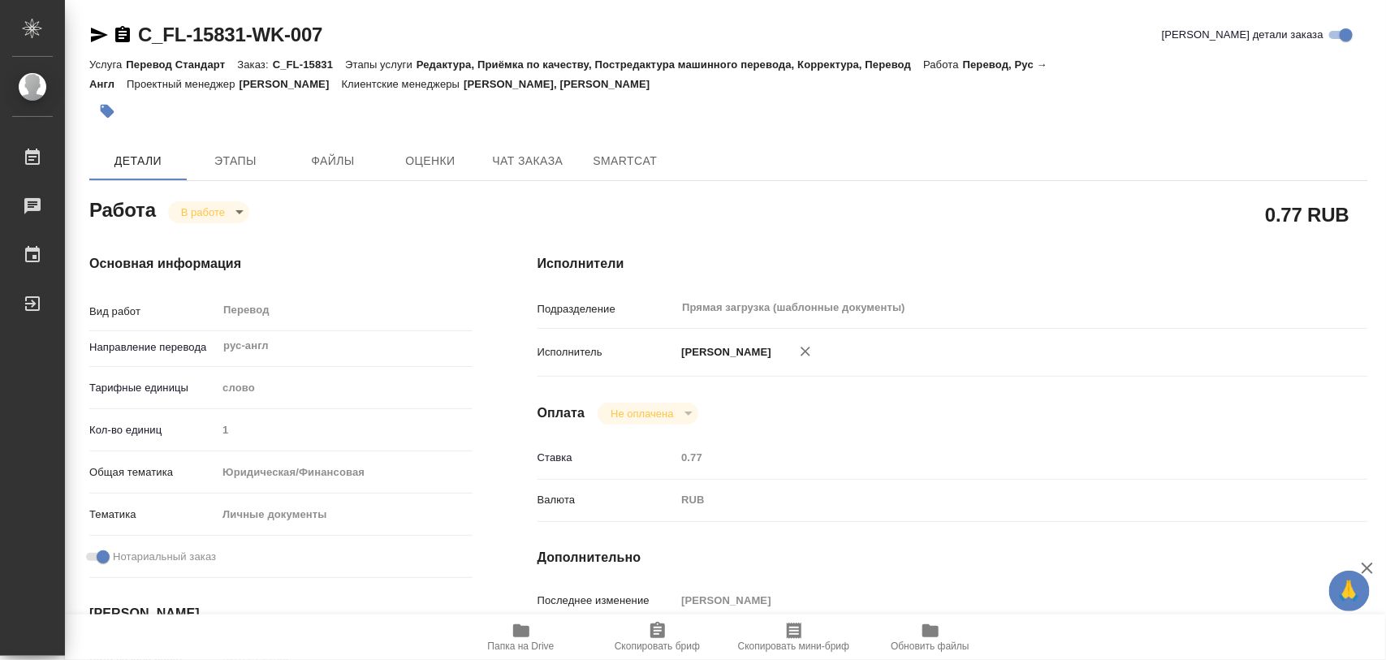
type textarea "x"
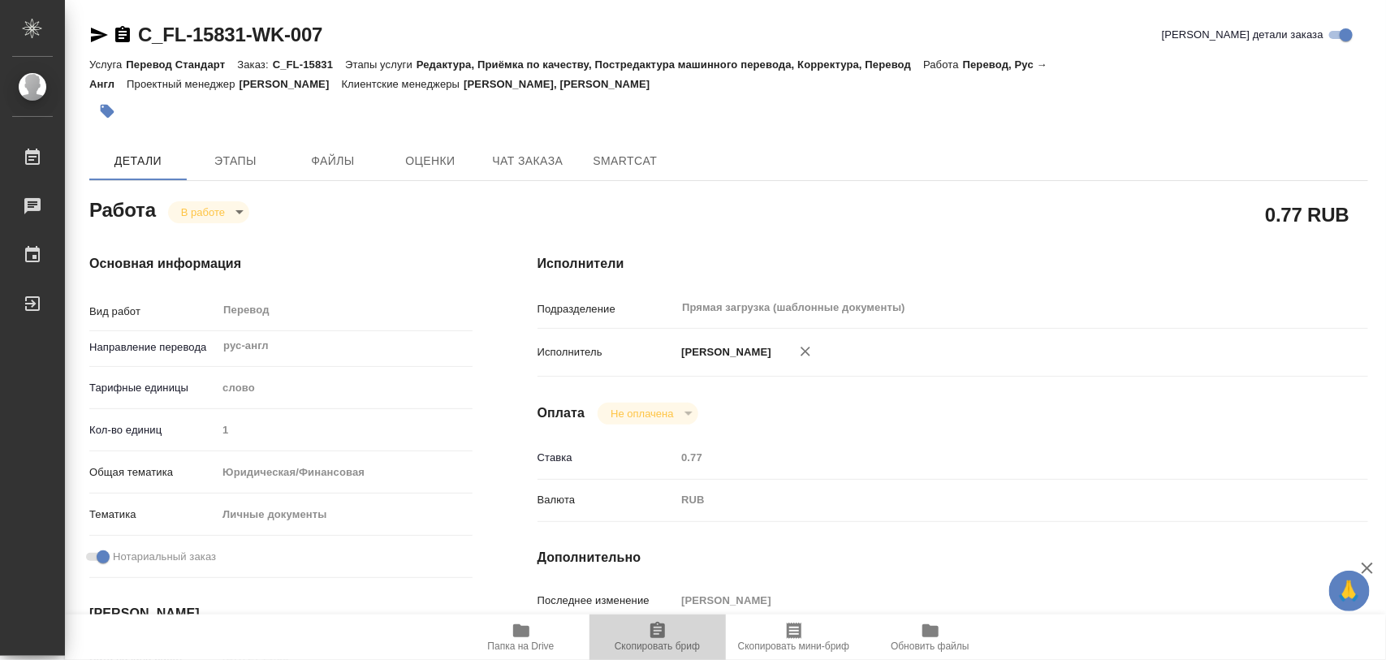
click at [662, 633] on icon "button" at bounding box center [657, 630] width 15 height 16
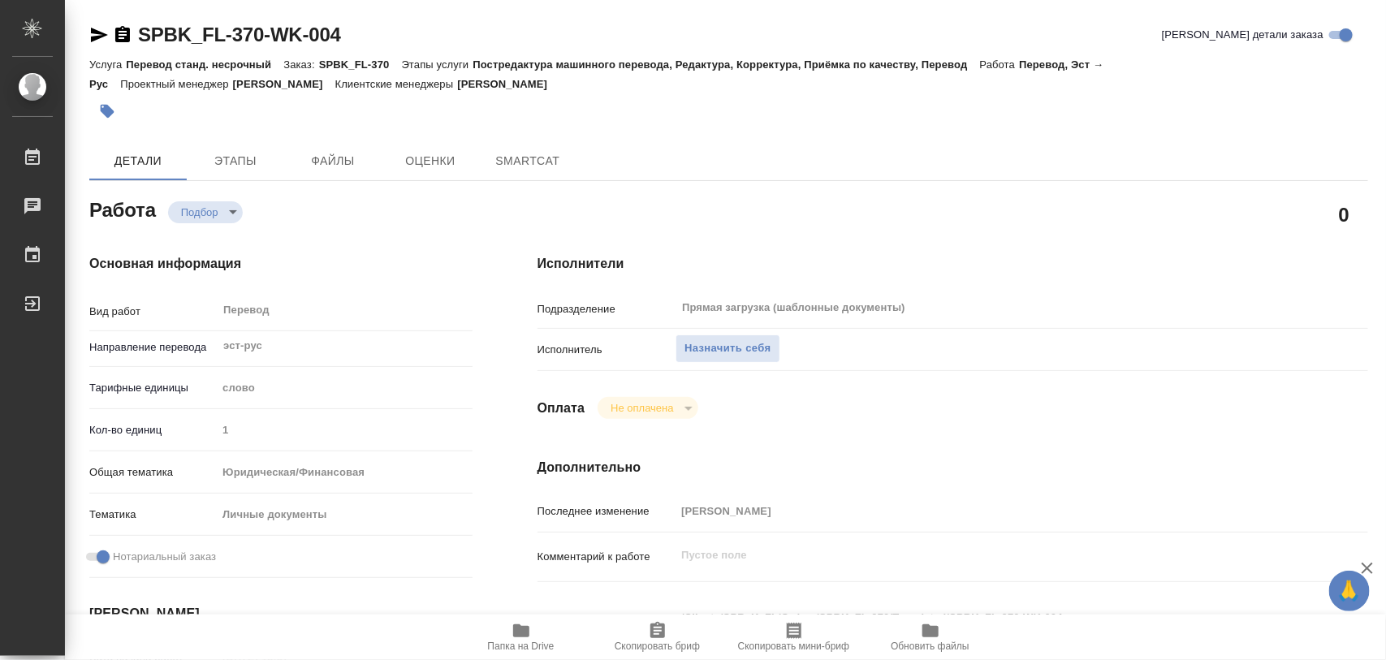
type textarea "x"
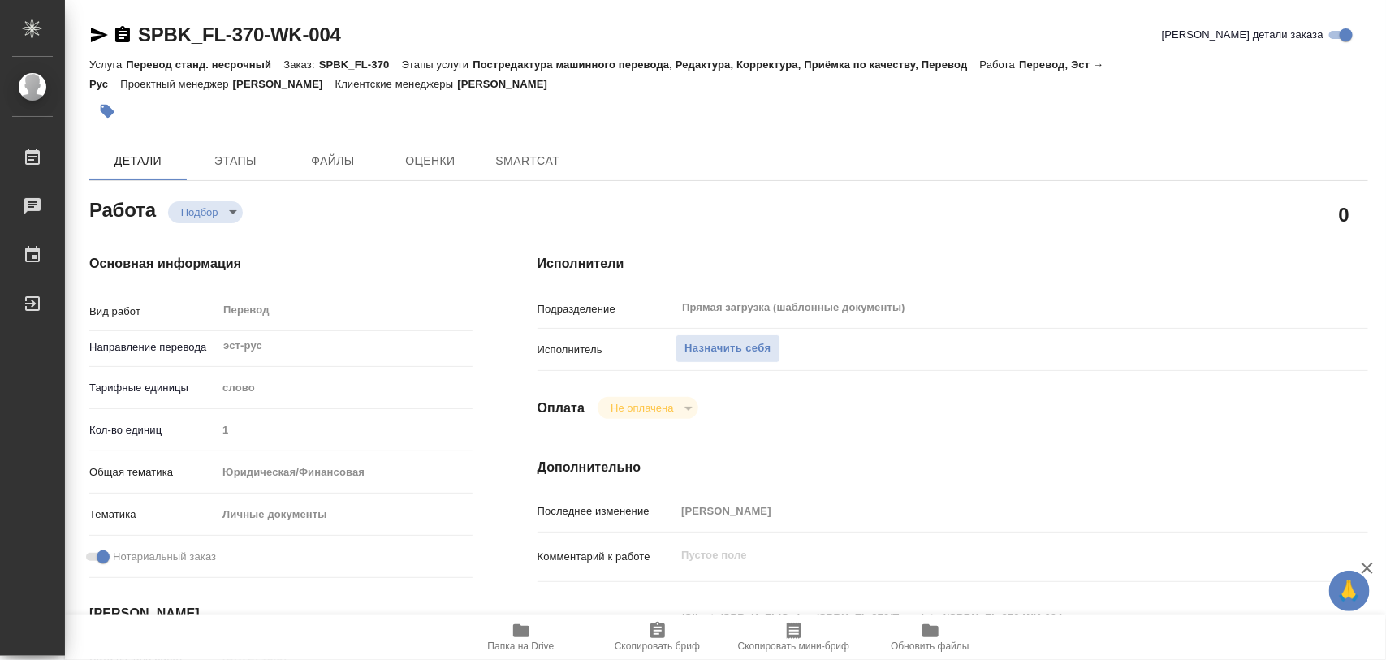
type textarea "x"
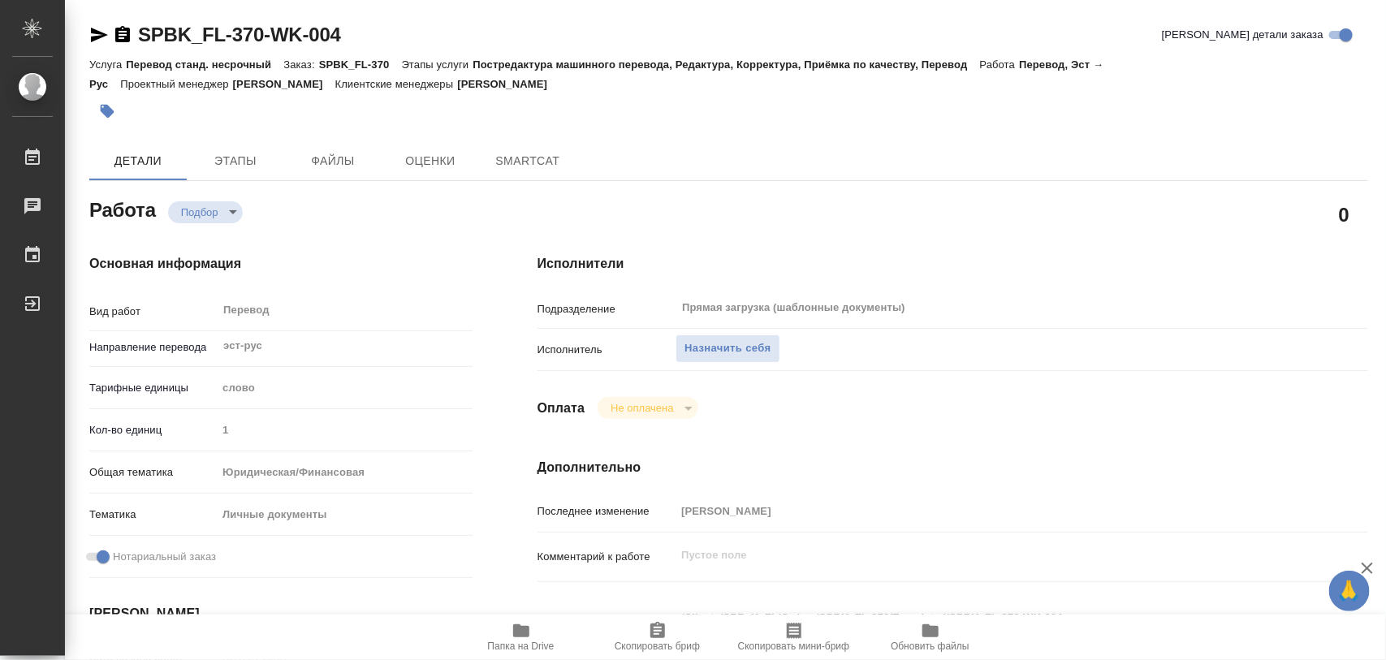
type textarea "x"
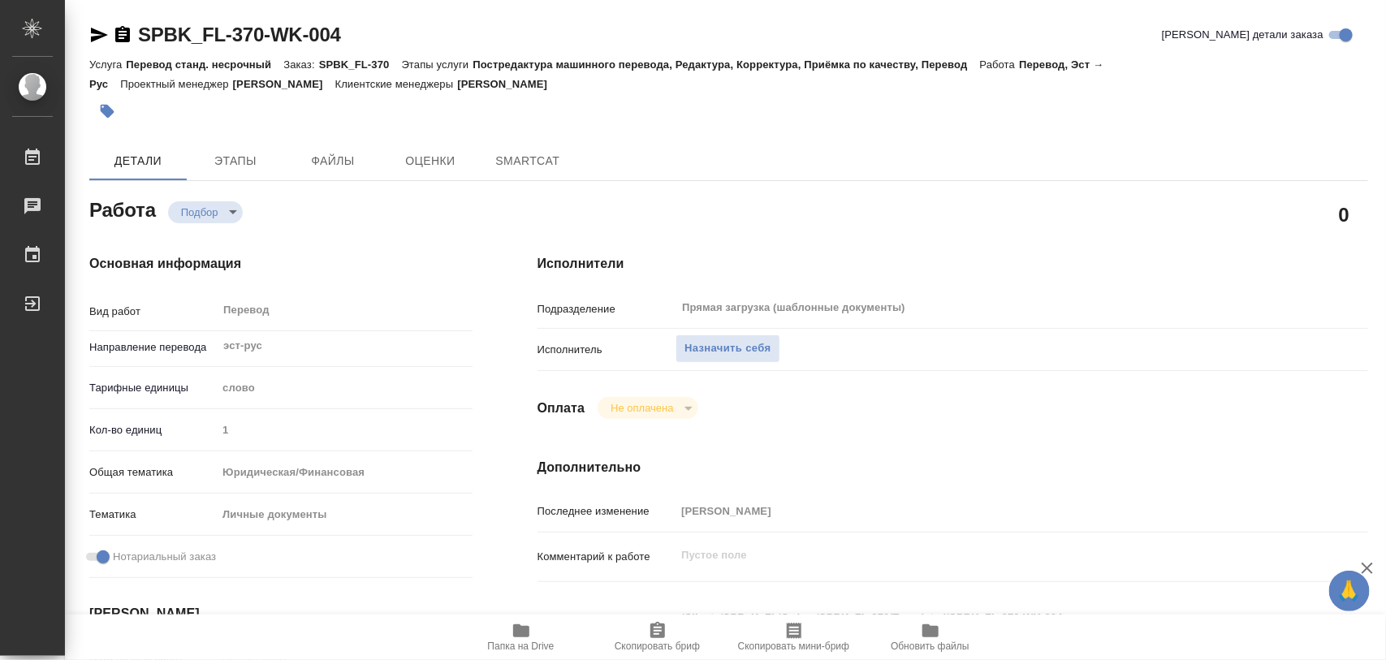
type textarea "x"
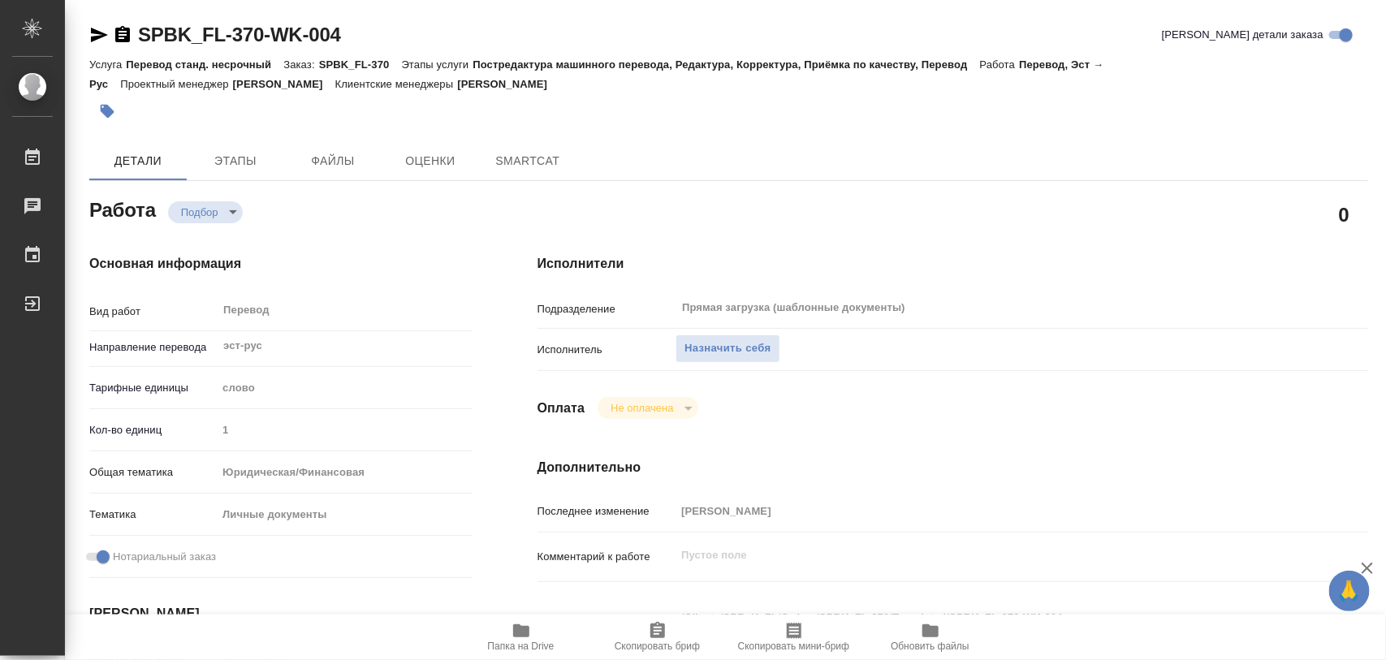
type textarea "x"
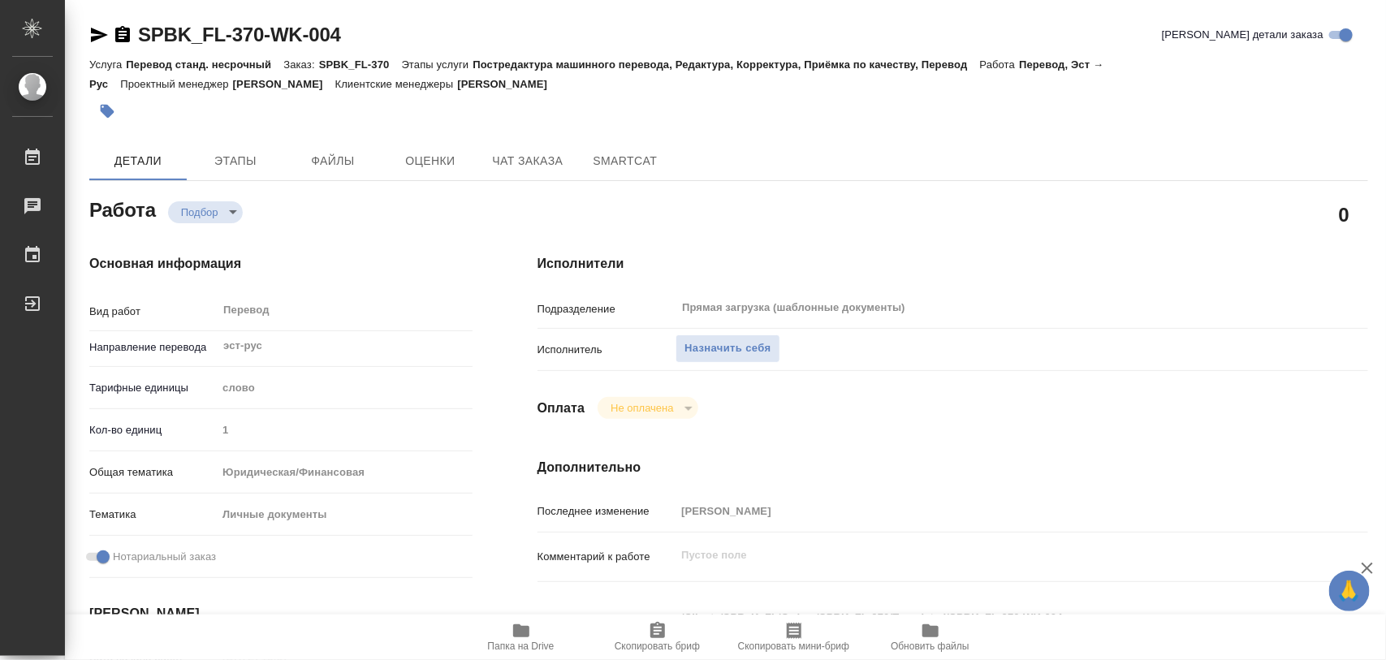
type textarea "x"
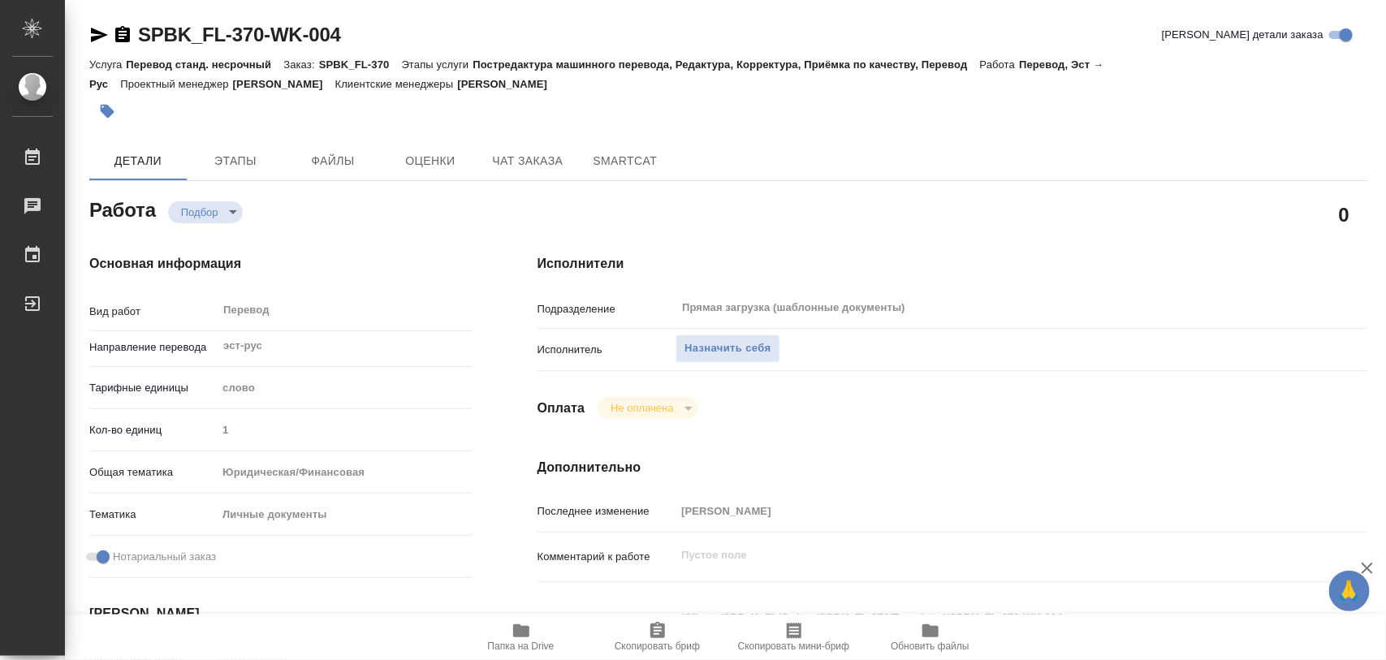
type textarea "x"
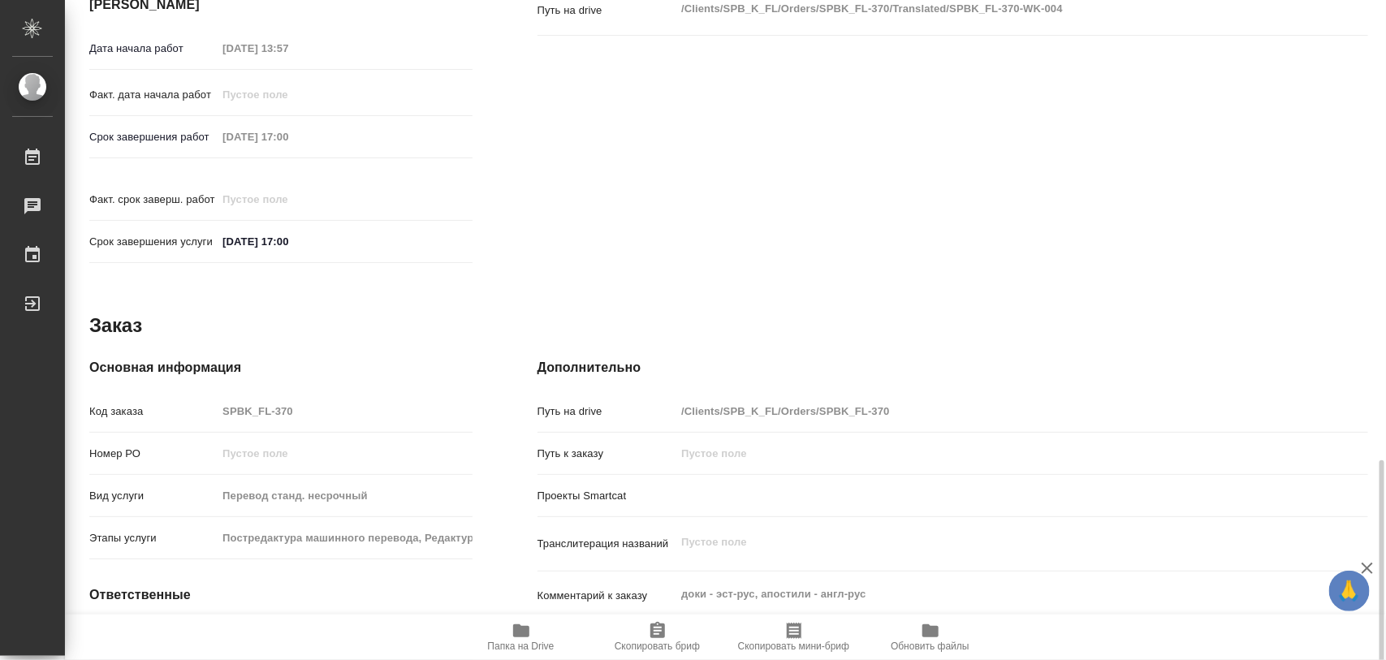
scroll to position [723, 0]
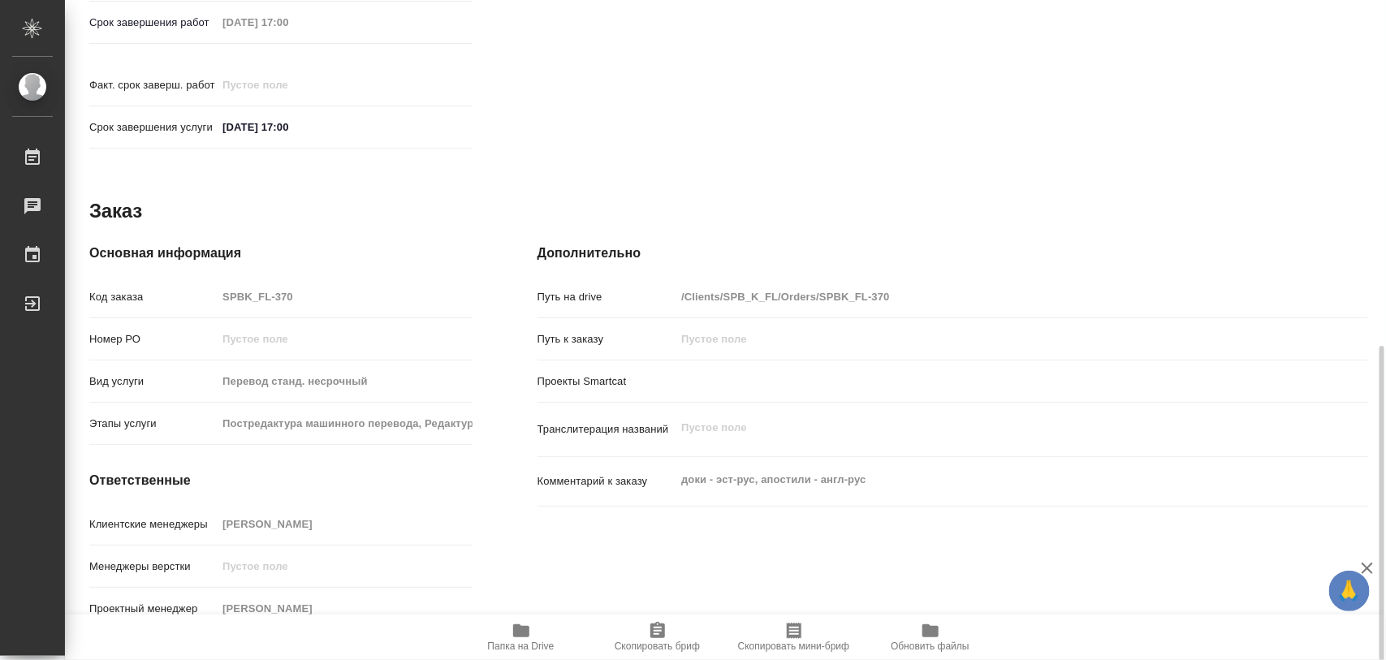
click at [524, 627] on icon "button" at bounding box center [521, 630] width 16 height 13
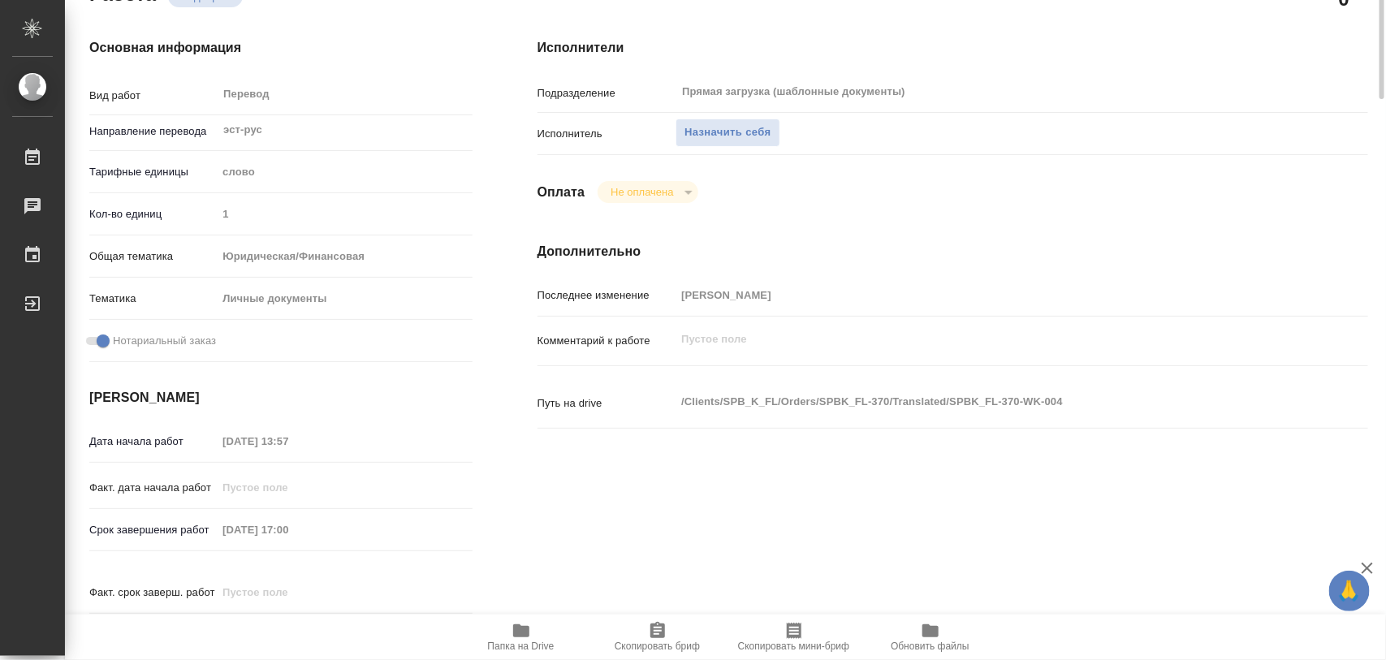
scroll to position [0, 0]
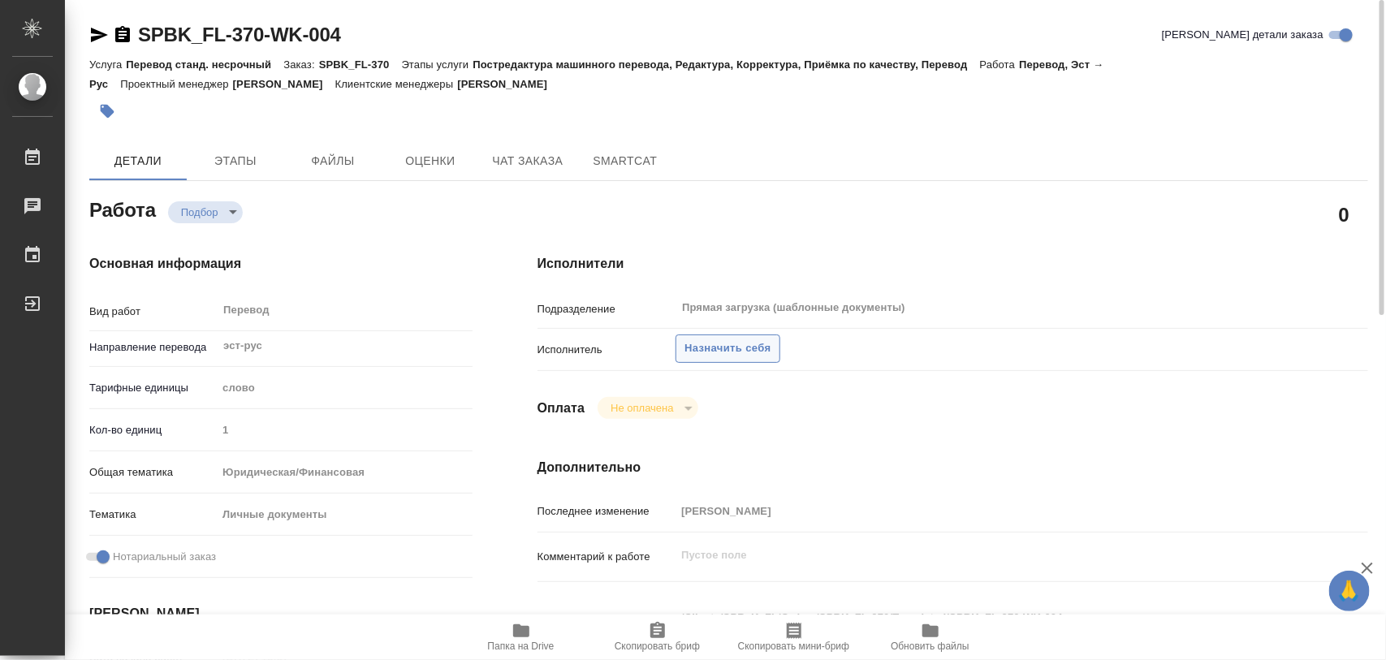
click at [744, 345] on span "Назначить себя" at bounding box center [727, 348] width 86 height 19
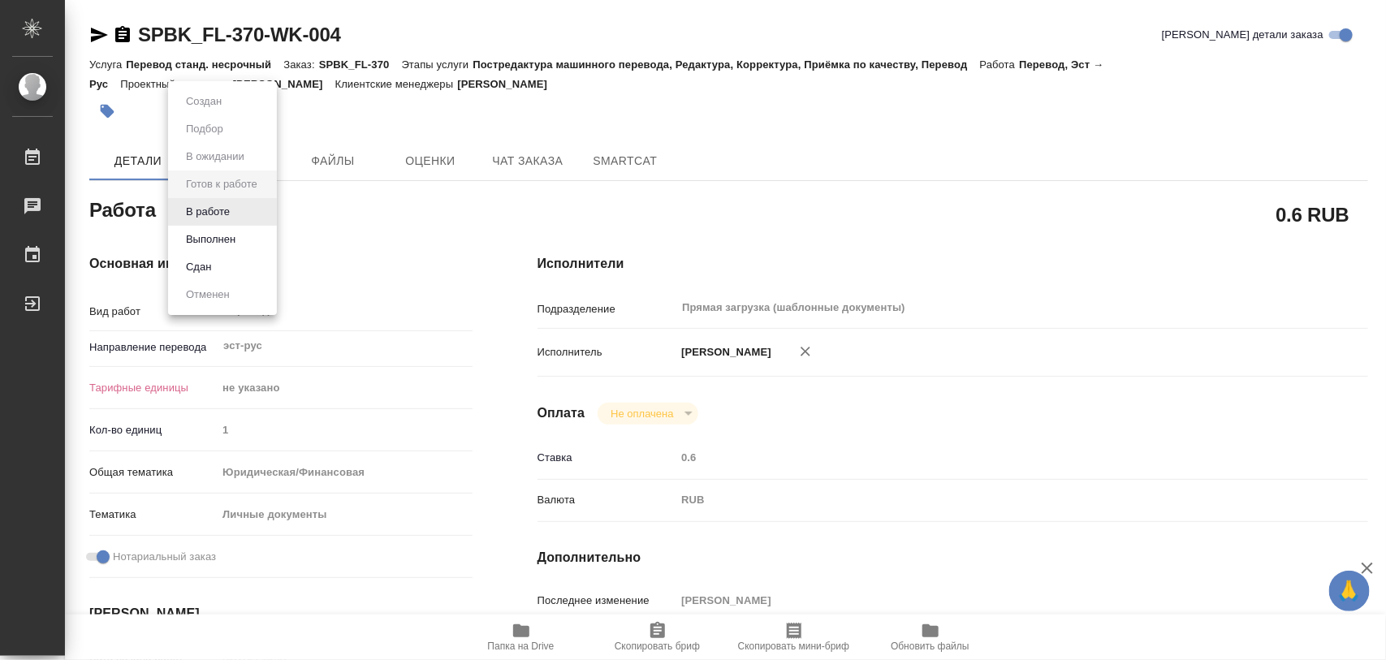
click at [268, 212] on body "🙏 .cls-1 fill:#fff; AWATERA Iglakov Maksim Работы 0 Чаты График Выйти SPBK_FL-3…" at bounding box center [693, 330] width 1386 height 660
click at [229, 211] on button "В работе" at bounding box center [208, 212] width 54 height 18
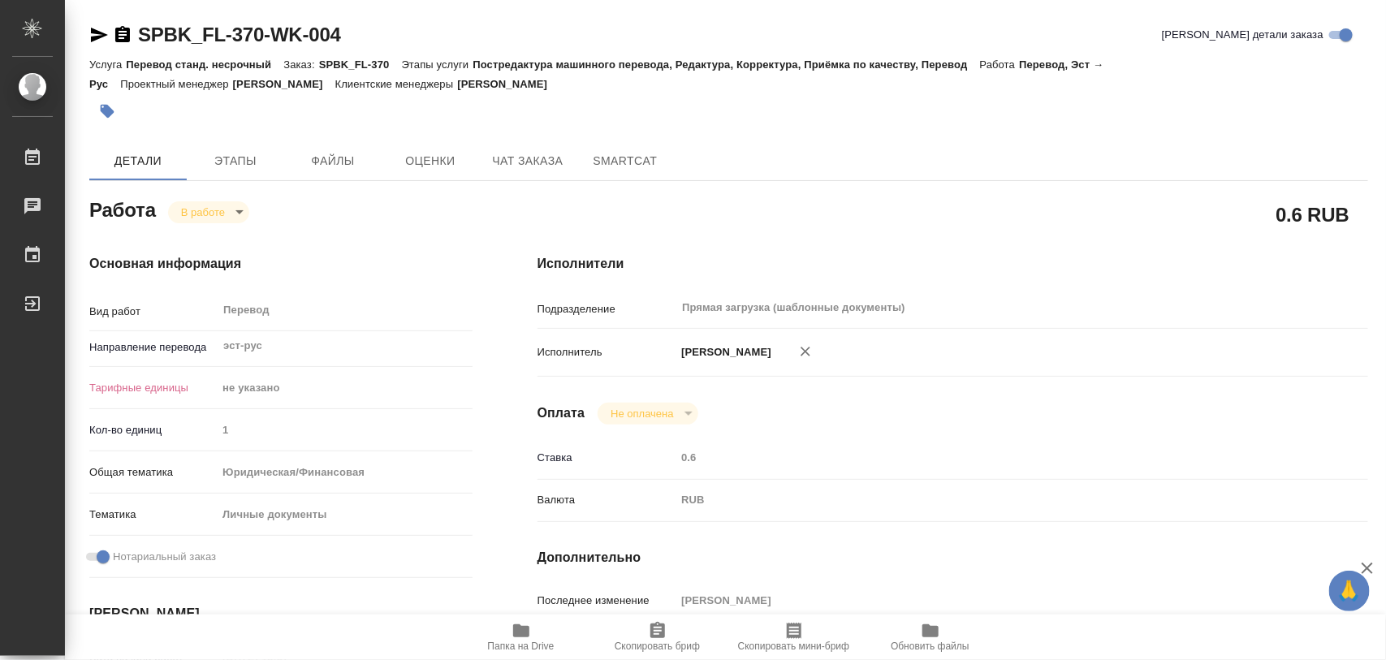
type textarea "x"
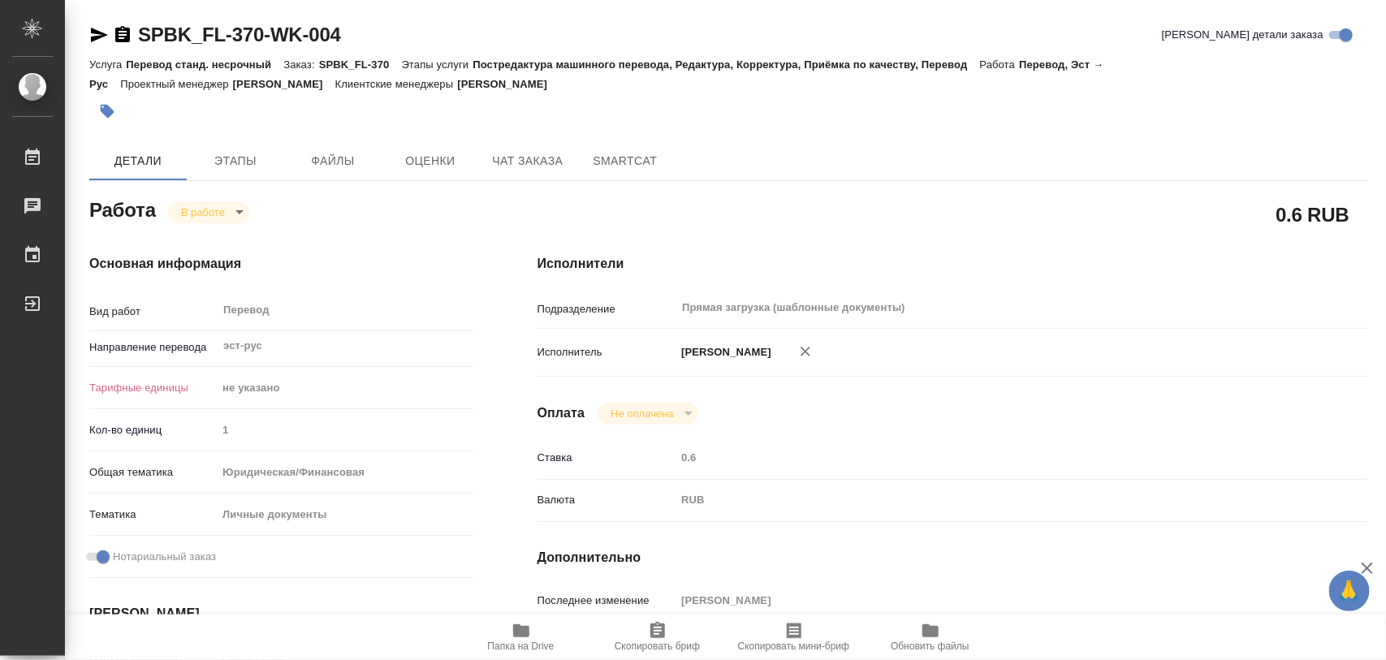
type textarea "x"
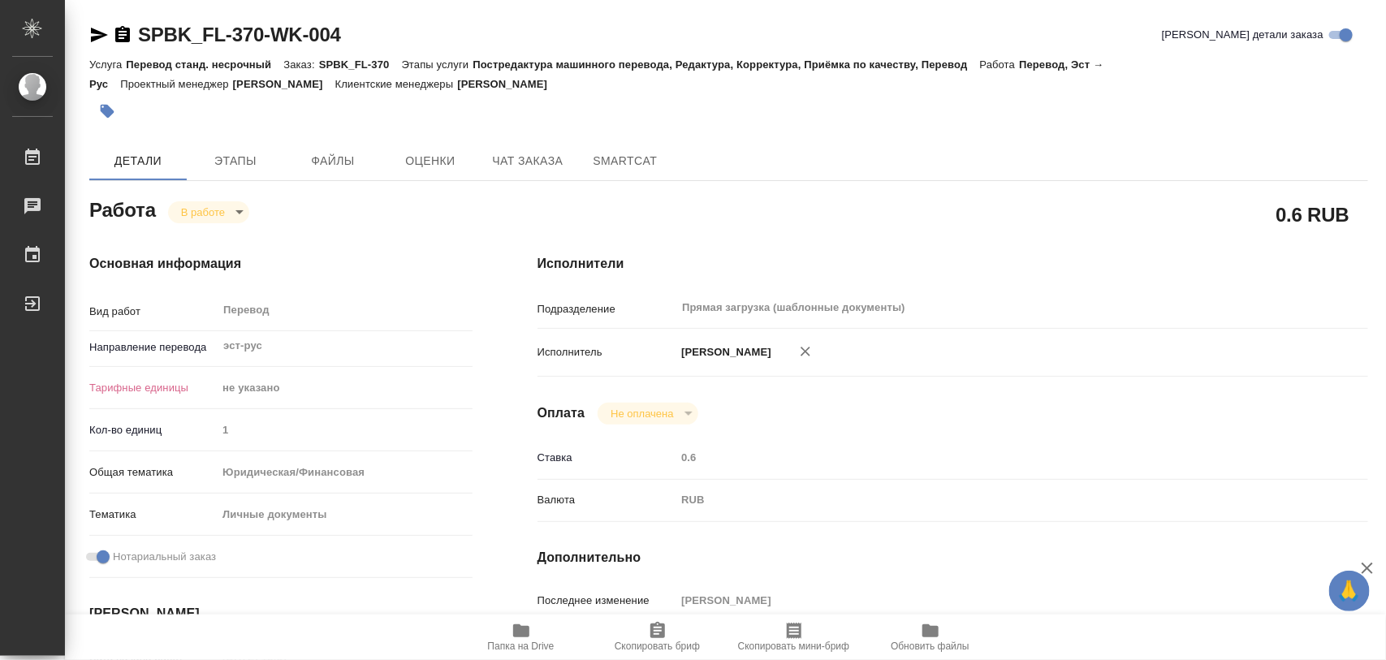
type textarea "x"
